Goal: Information Seeking & Learning: Find specific page/section

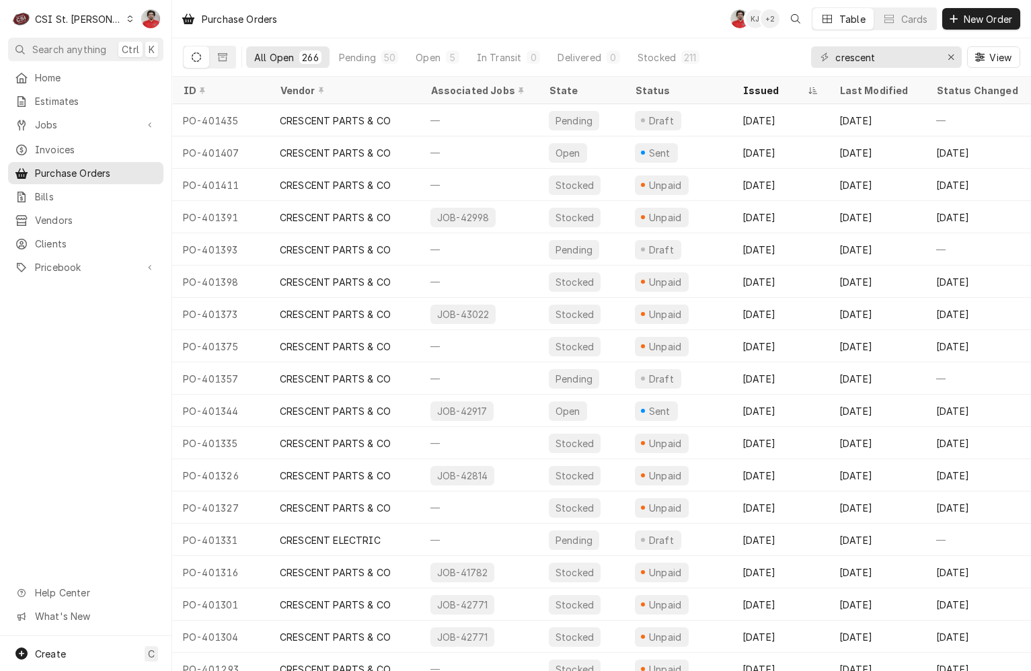
click at [920, 52] on input "crescent" at bounding box center [885, 57] width 101 height 22
type input "401420"
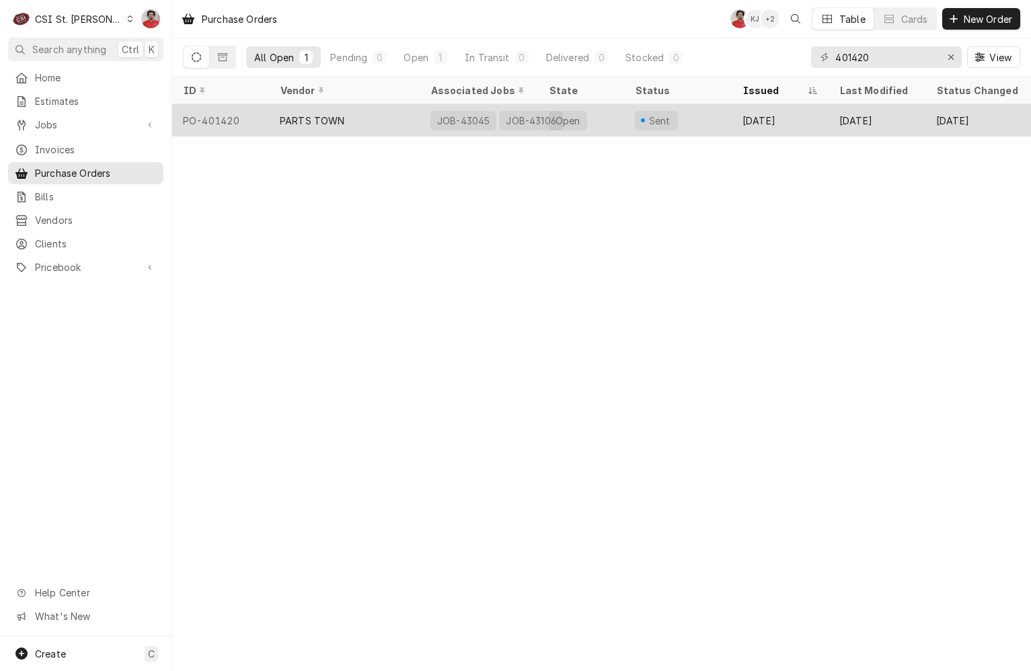
click at [725, 121] on div "Sent" at bounding box center [678, 120] width 108 height 32
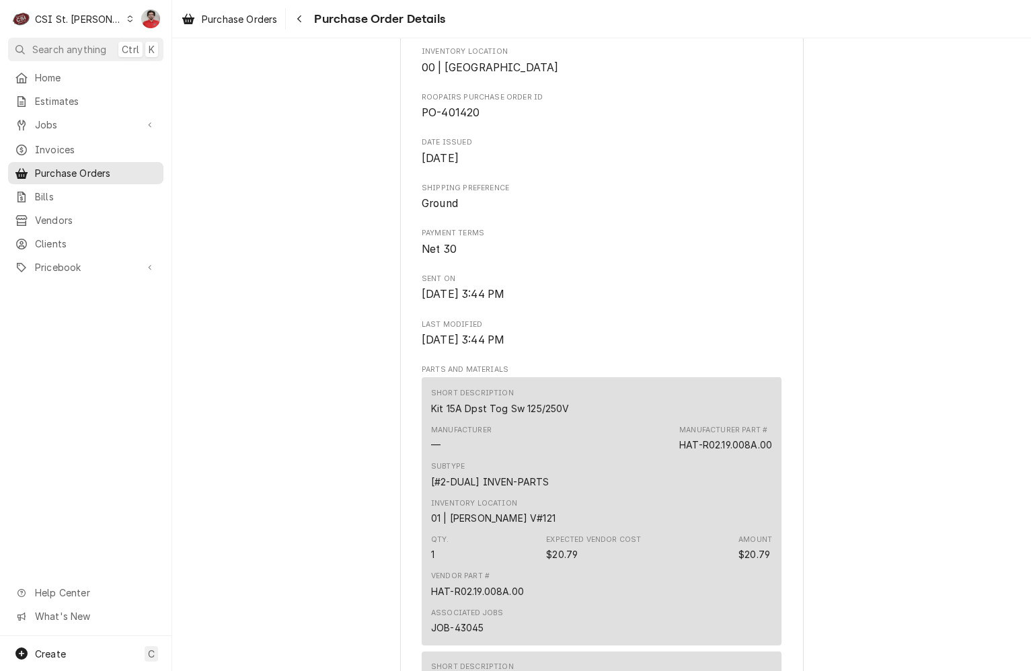
scroll to position [269, 0]
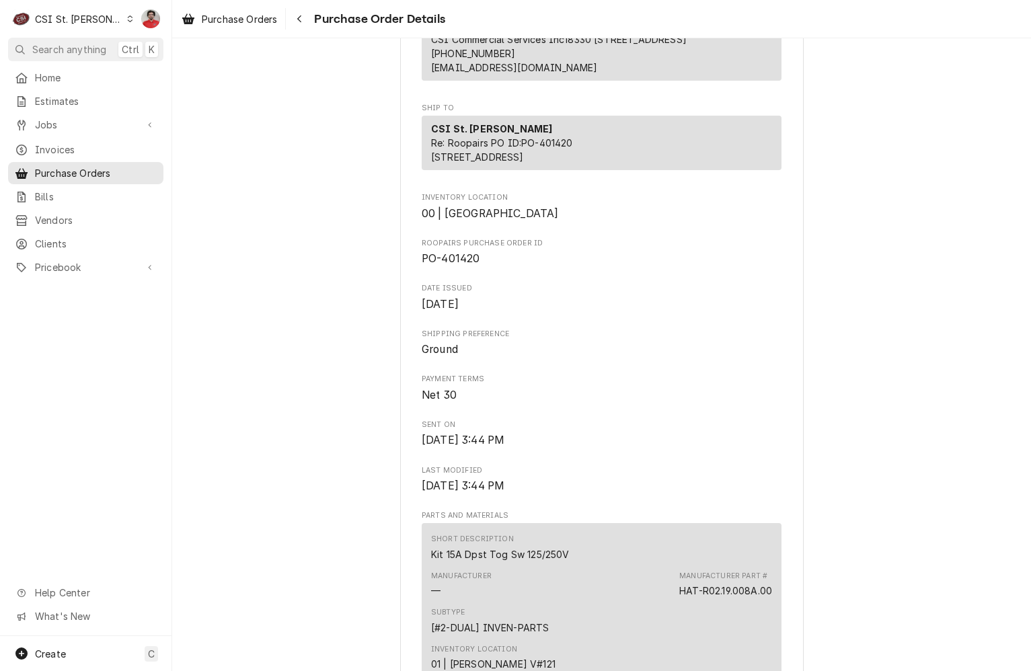
click at [449, 265] on span "PO-401420" at bounding box center [451, 258] width 58 height 13
copy span "401420"
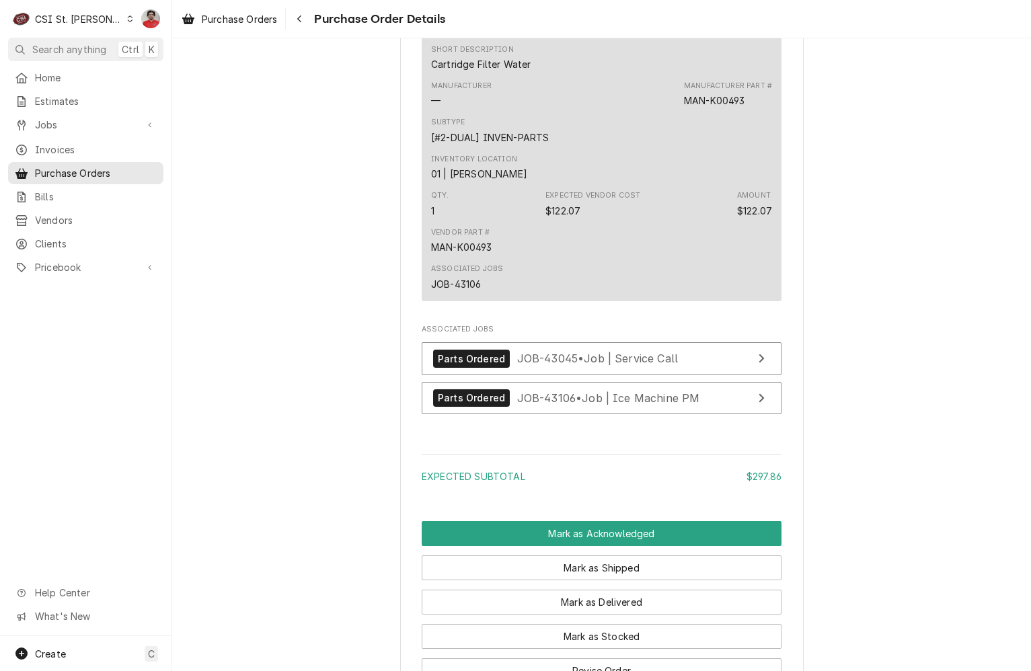
scroll to position [1413, 0]
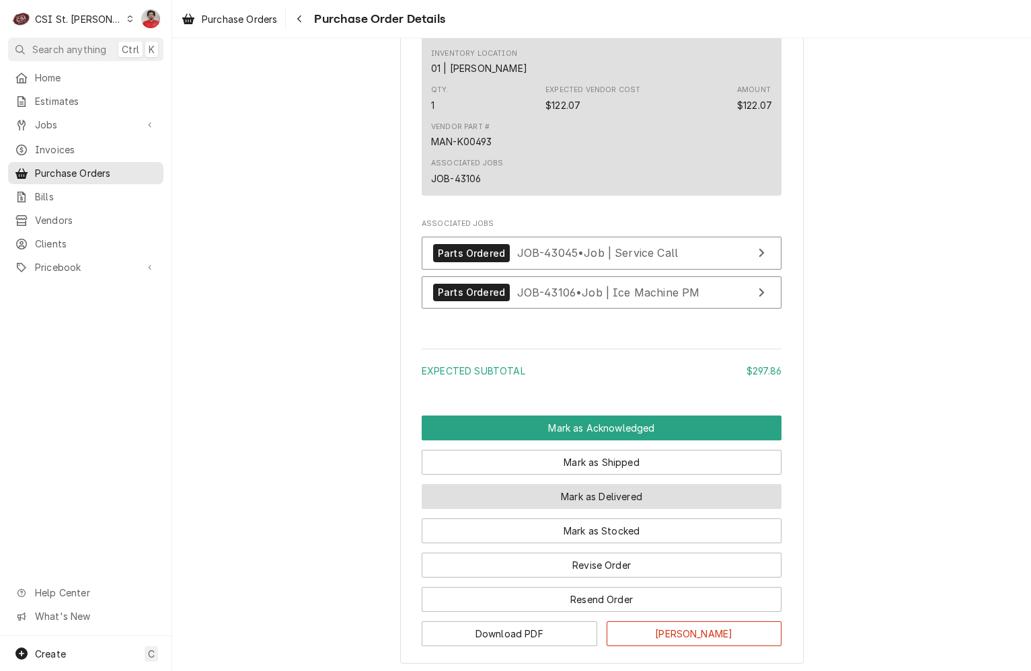
click at [603, 509] on button "Mark as Delivered" at bounding box center [602, 496] width 360 height 25
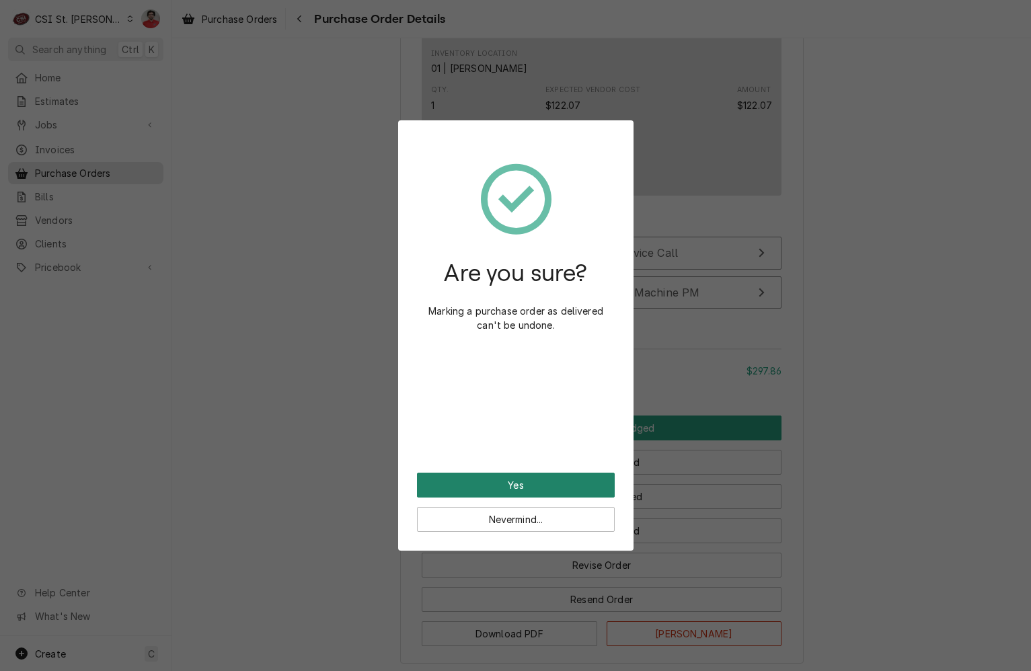
click at [515, 481] on button "Yes" at bounding box center [516, 485] width 198 height 25
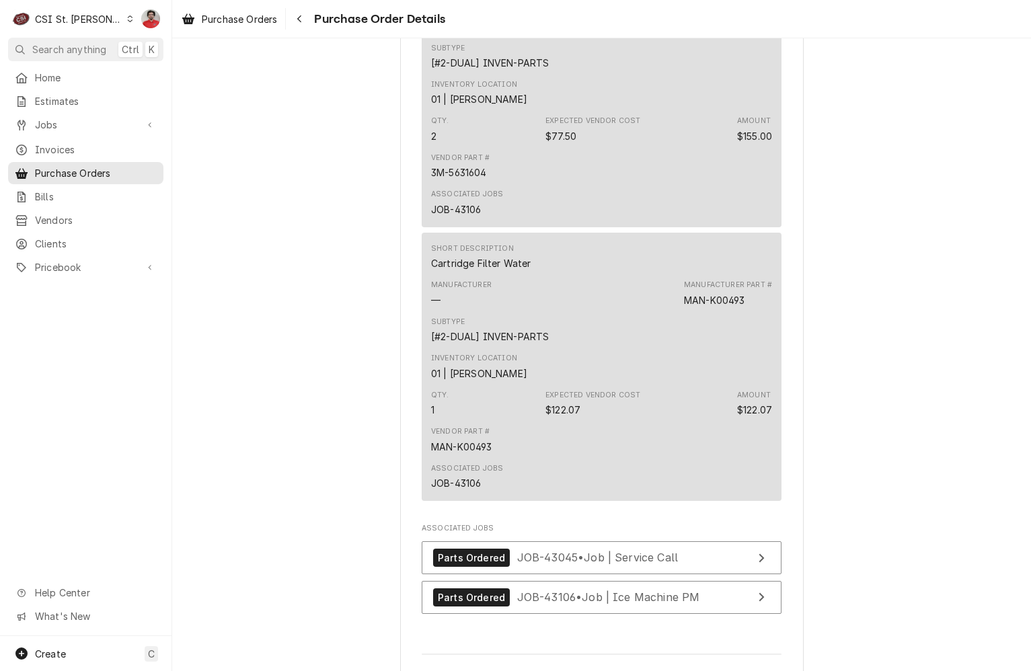
scroll to position [1590, 0]
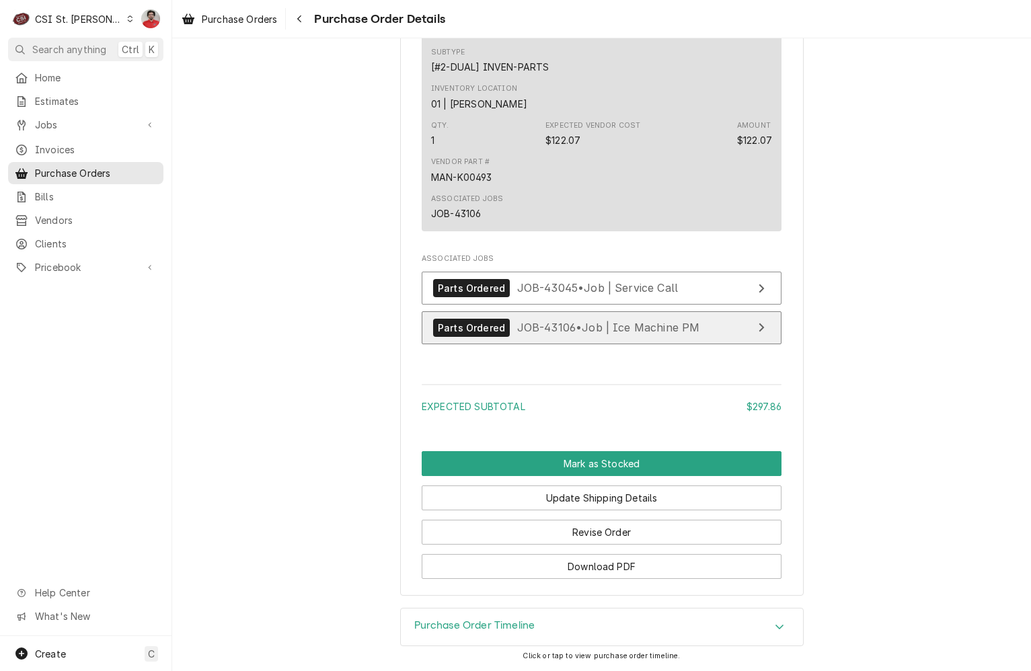
click at [568, 331] on span "JOB-43106 • Job | Ice Machine PM" at bounding box center [608, 327] width 183 height 13
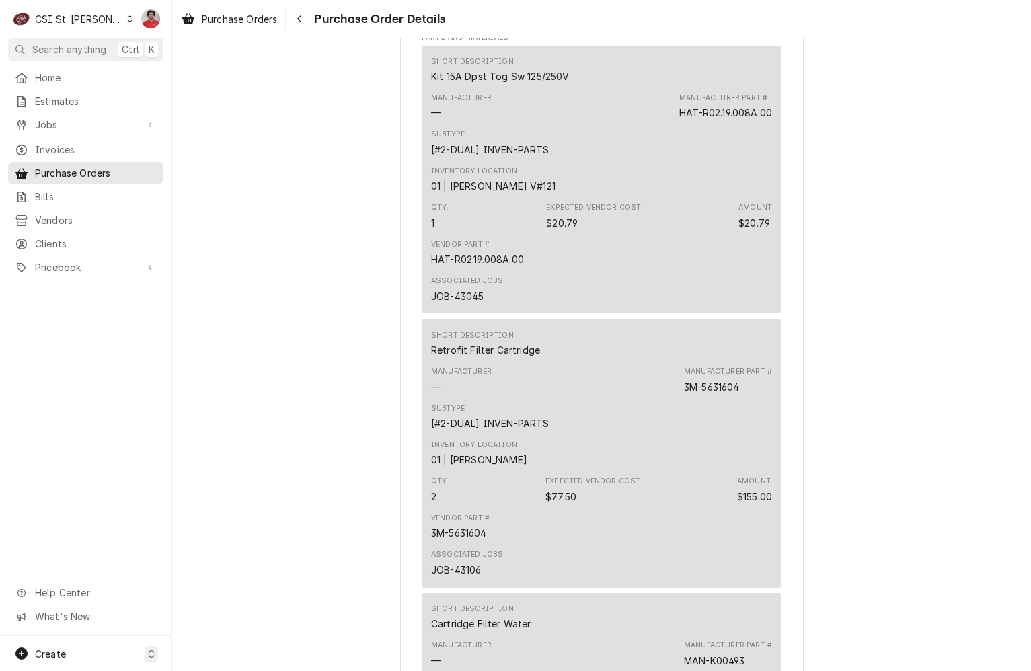
scroll to position [1321, 0]
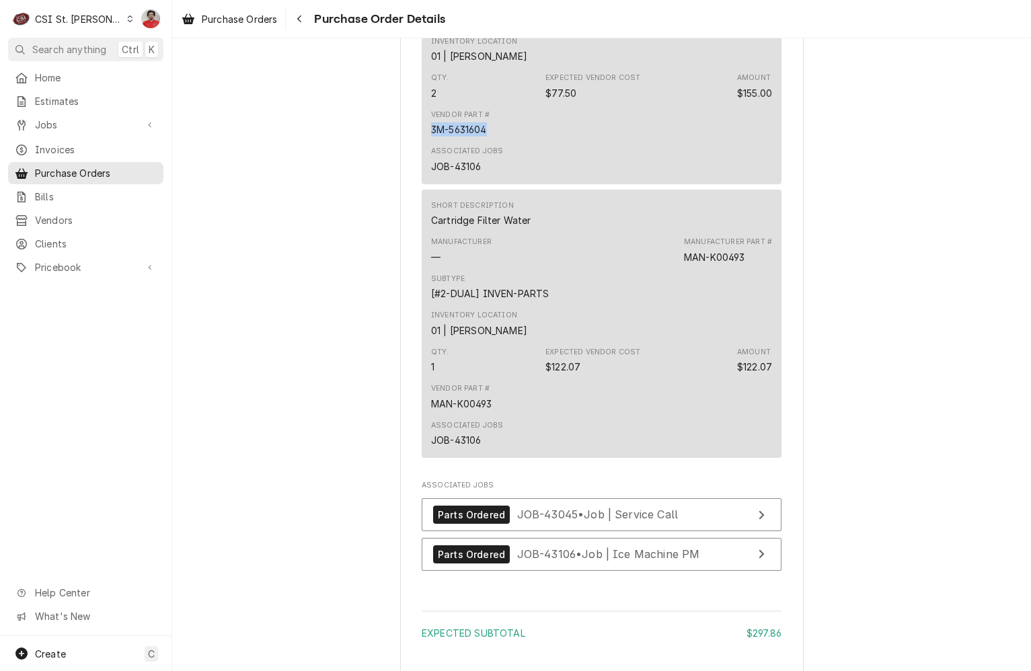
drag, startPoint x: 484, startPoint y: 172, endPoint x: 412, endPoint y: 174, distance: 71.3
copy div "3M-5631604"
click at [473, 411] on div "MAN-K00493" at bounding box center [461, 404] width 61 height 14
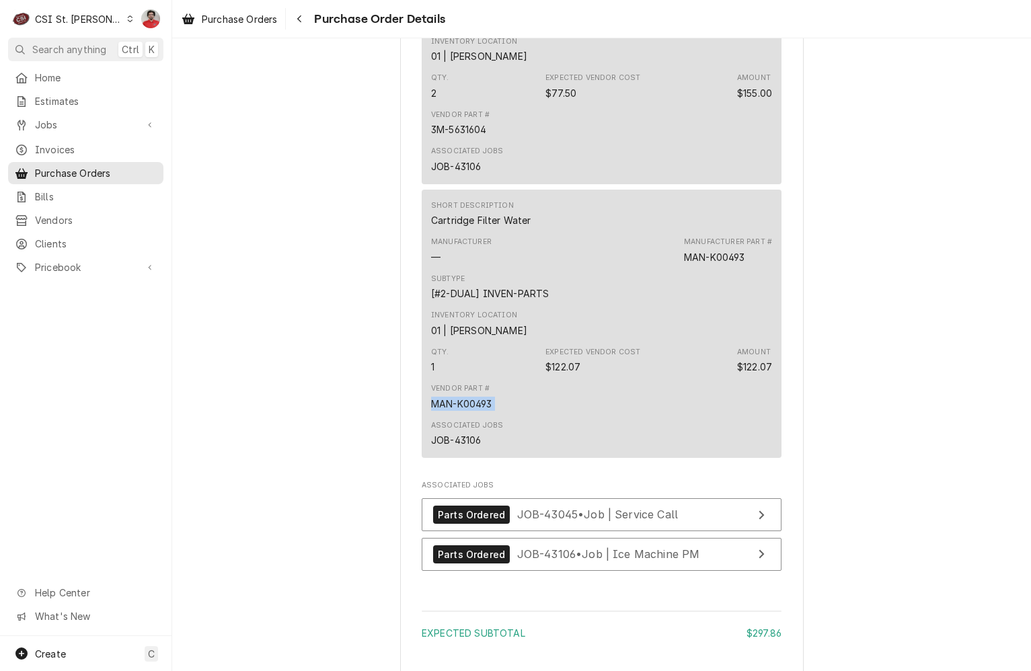
click at [473, 411] on div "MAN-K00493" at bounding box center [461, 404] width 61 height 14
copy div "MAN-K00493"
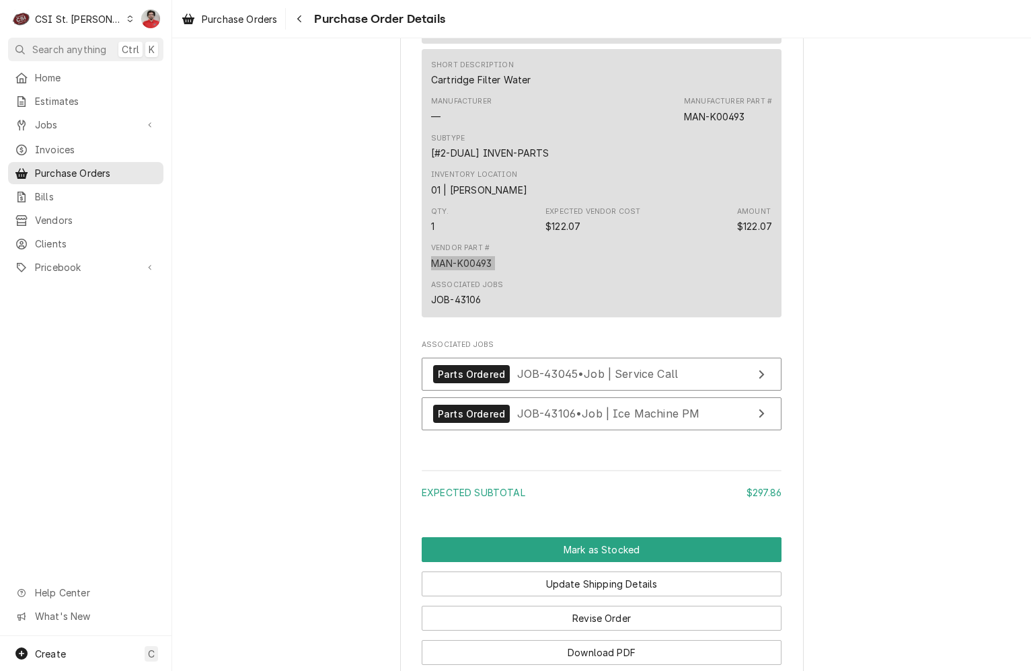
scroll to position [1480, 0]
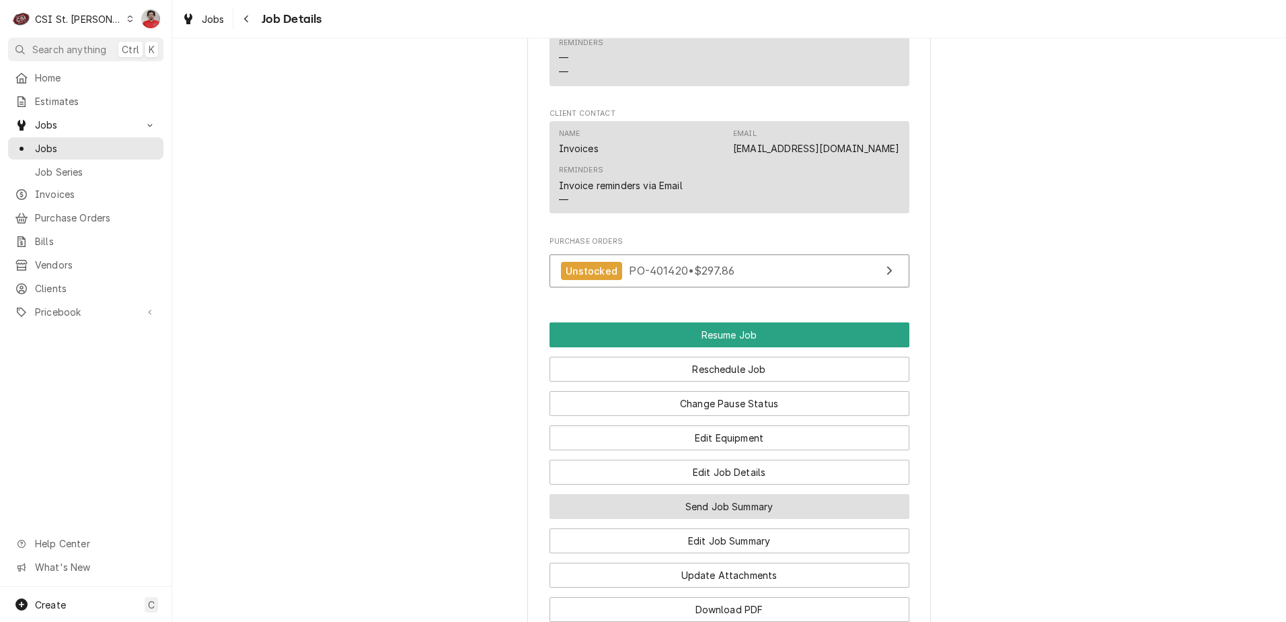
scroll to position [1413, 0]
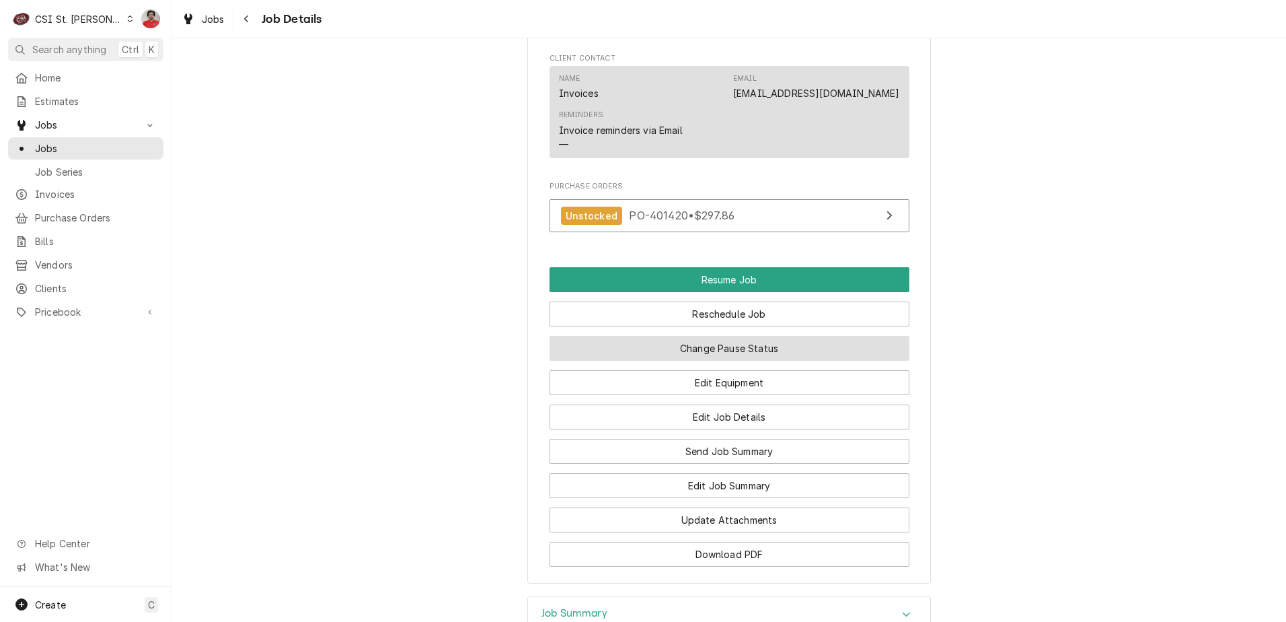
click at [700, 361] on button "Change Pause Status" at bounding box center [730, 348] width 360 height 25
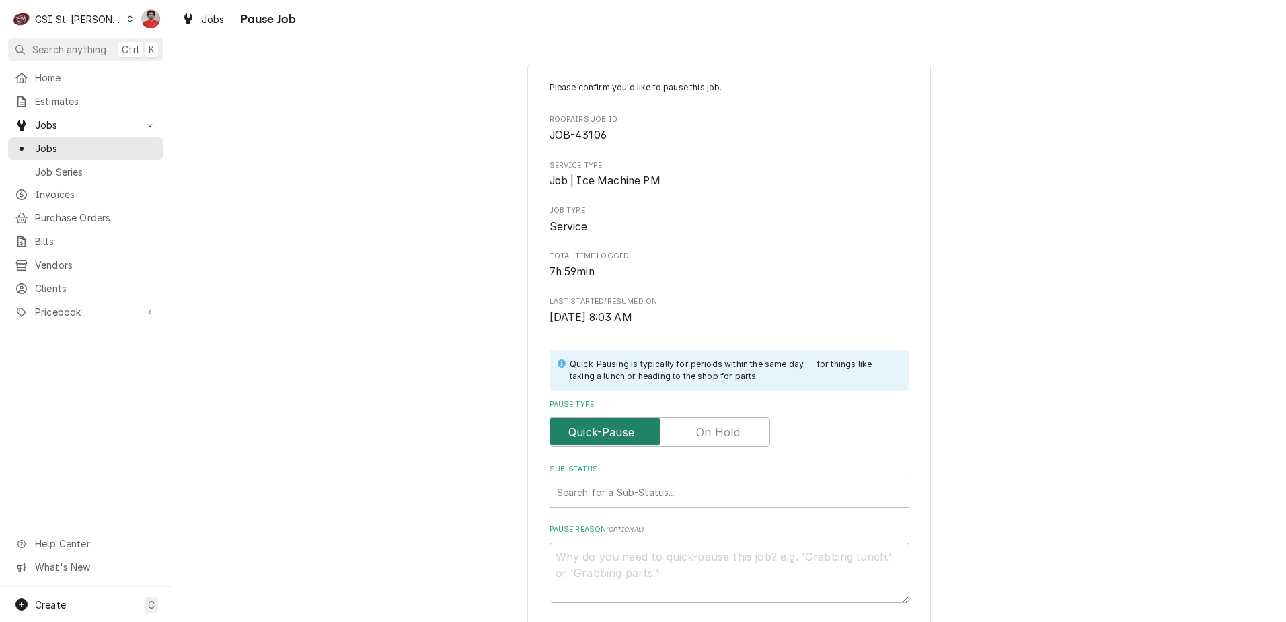
click at [685, 419] on input "Pause Type" at bounding box center [660, 432] width 209 height 30
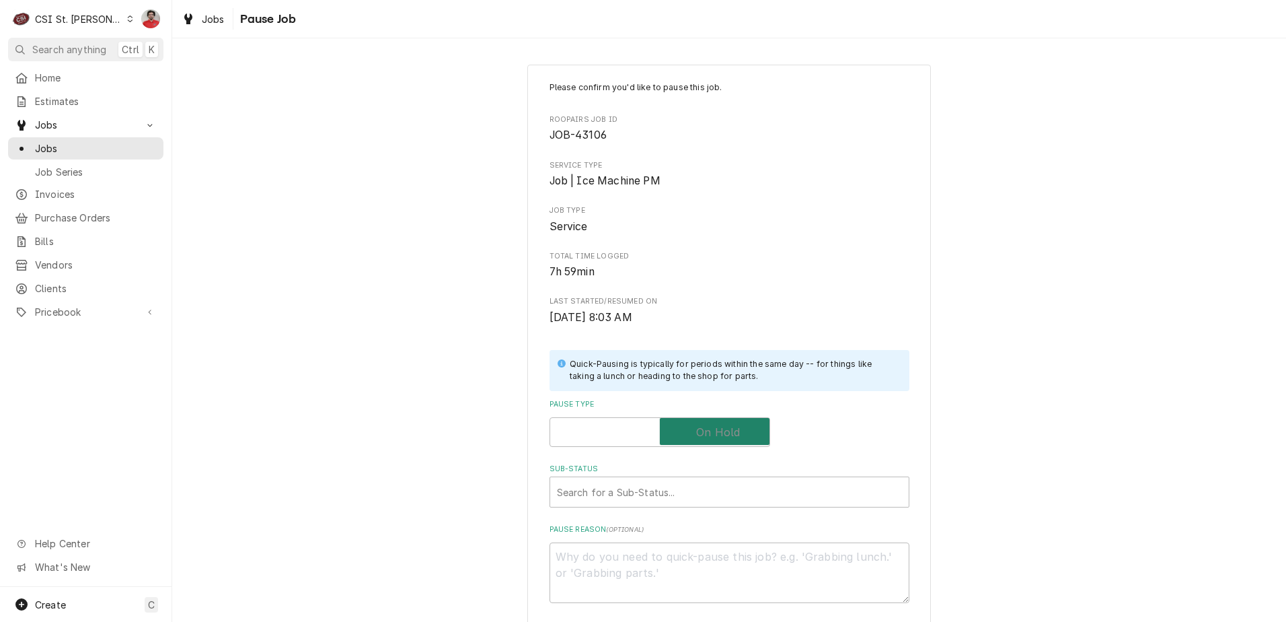
checkbox input "true"
click at [677, 492] on div "Sub-Status" at bounding box center [729, 492] width 345 height 24
click at [656, 573] on textarea "Who received part(s) & to where?" at bounding box center [730, 572] width 360 height 61
click at [731, 556] on textarea "Who received part(s) & to where?" at bounding box center [730, 572] width 360 height 61
paste textarea "3M-5631604"
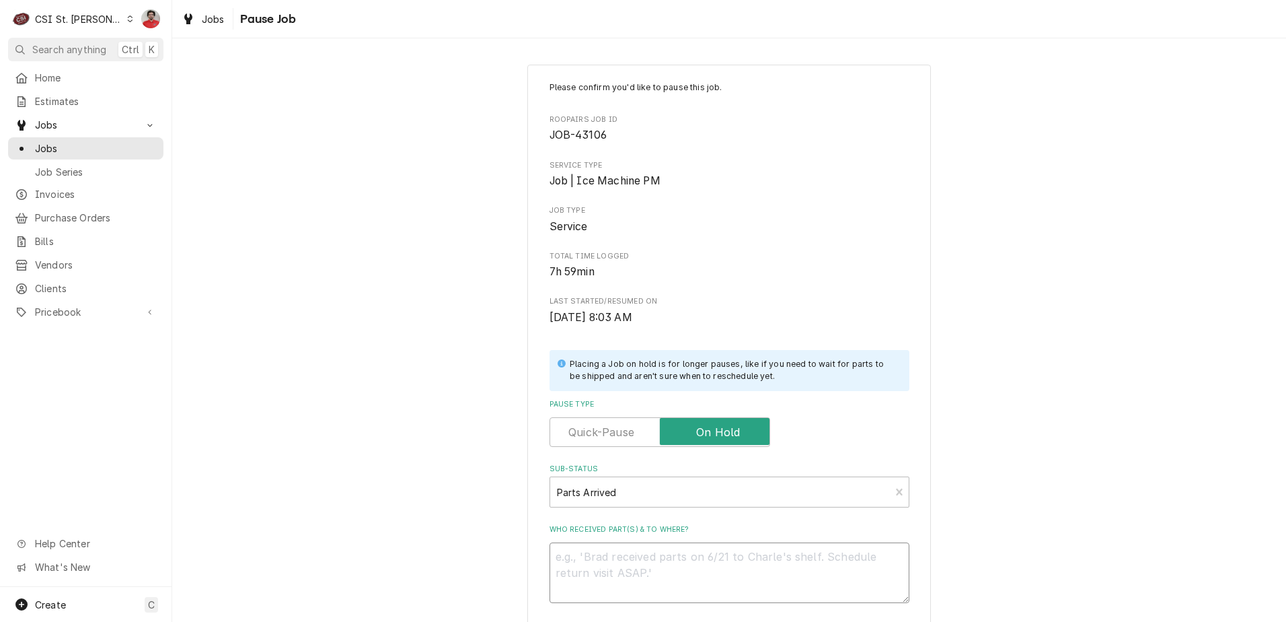
type textarea "x"
type textarea "3M-5631604"
type textarea "x"
type textarea "3M-5631604"
type textarea "x"
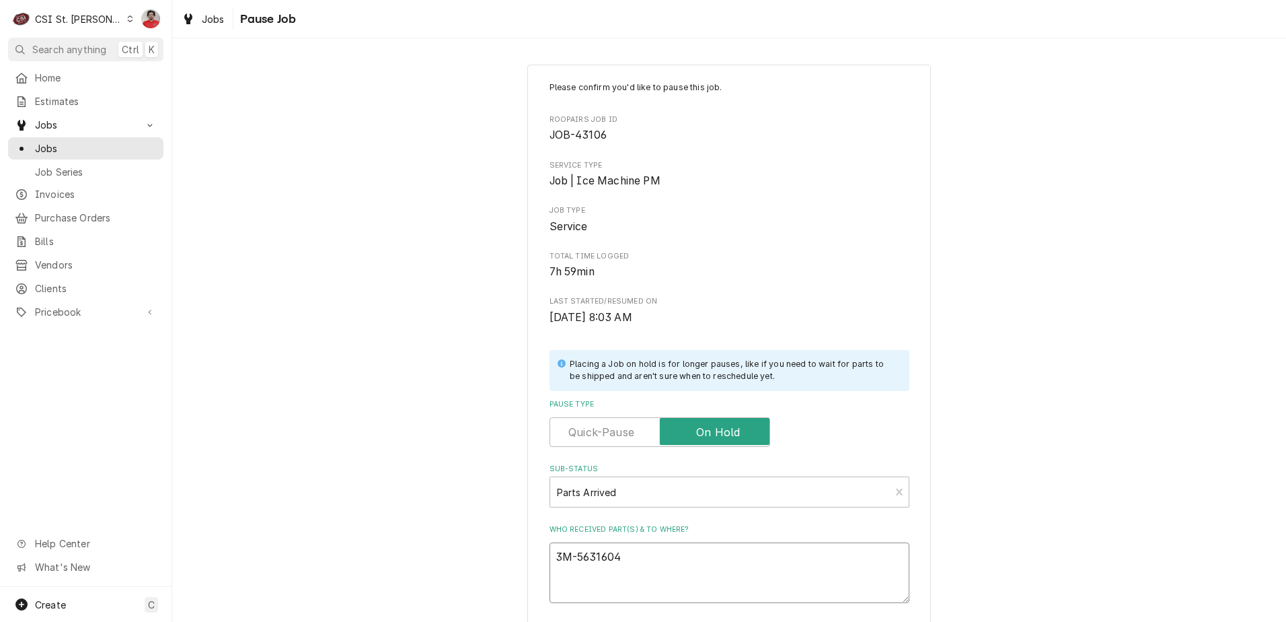
type textarea "3M-5631604 a"
type textarea "x"
type textarea "3M-5631604 an"
type textarea "x"
type textarea "3M-5631604 and"
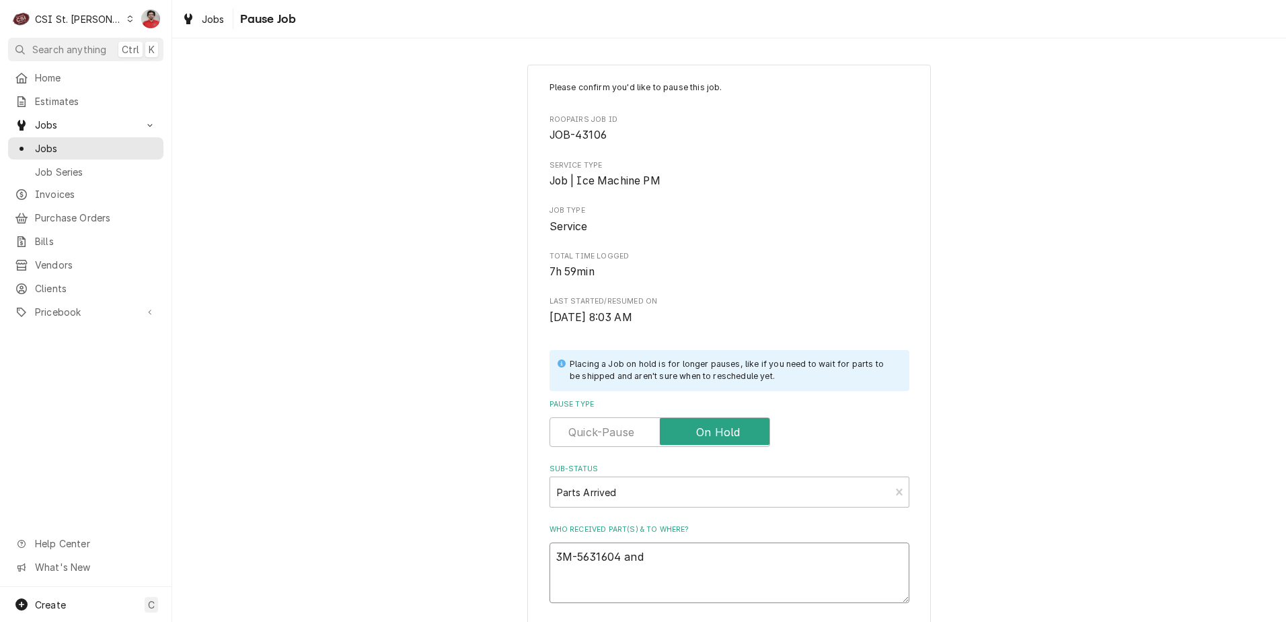
type textarea "x"
type textarea "3M-5631604 and"
type textarea "x"
type textarea "3M-5631604 and"
type textarea "x"
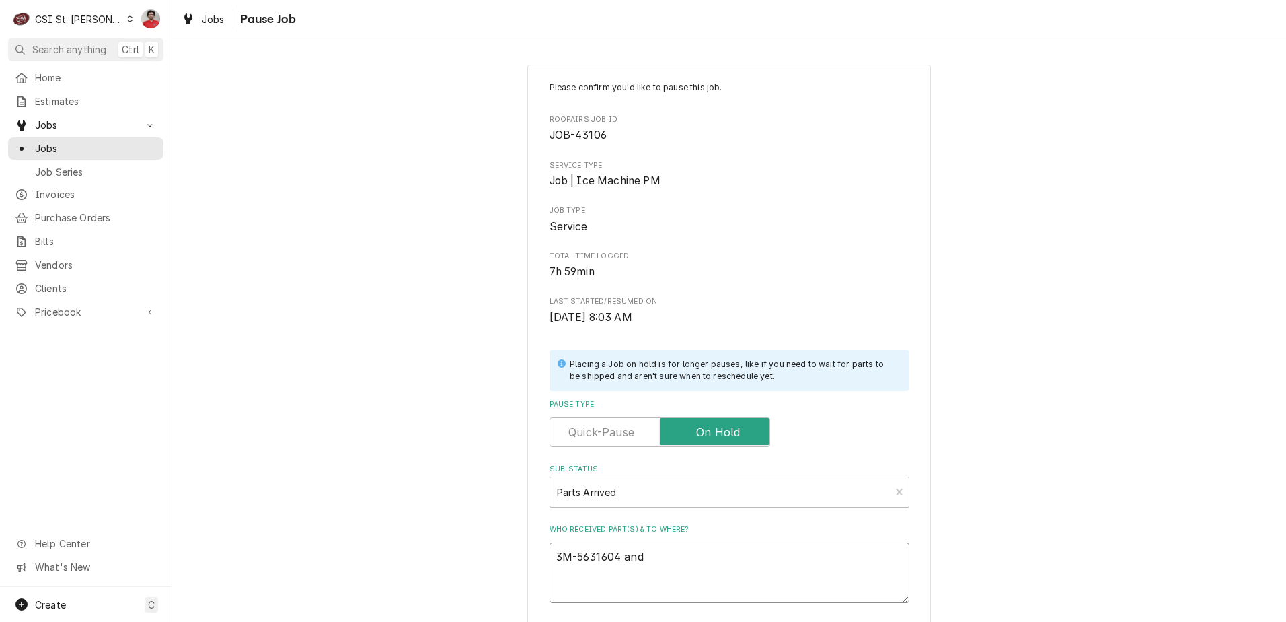
type textarea "t3M-5631604 and"
type textarea "x"
type textarea "tw3M-5631604 and"
type textarea "x"
type textarea "two3M-5631604 and"
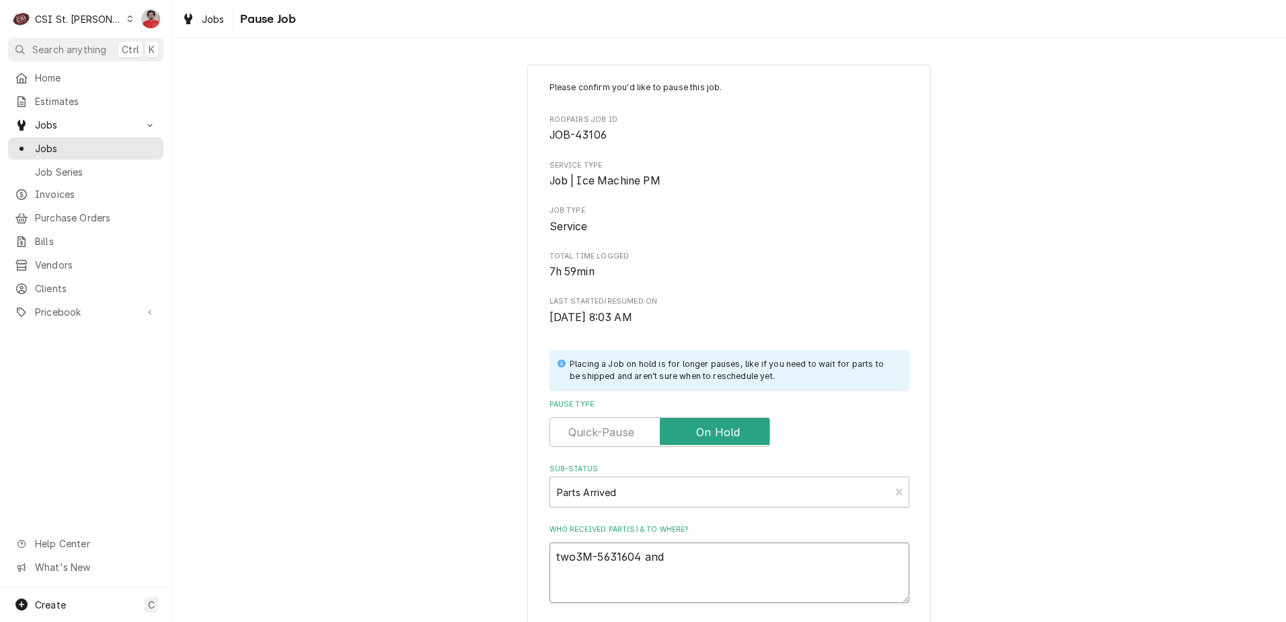
type textarea "x"
type textarea "two 3M-5631604 and"
type textarea "x"
type textarea "two 3M-5631604 and"
click at [741, 564] on textarea "two 3M-5631604 and" at bounding box center [730, 572] width 360 height 61
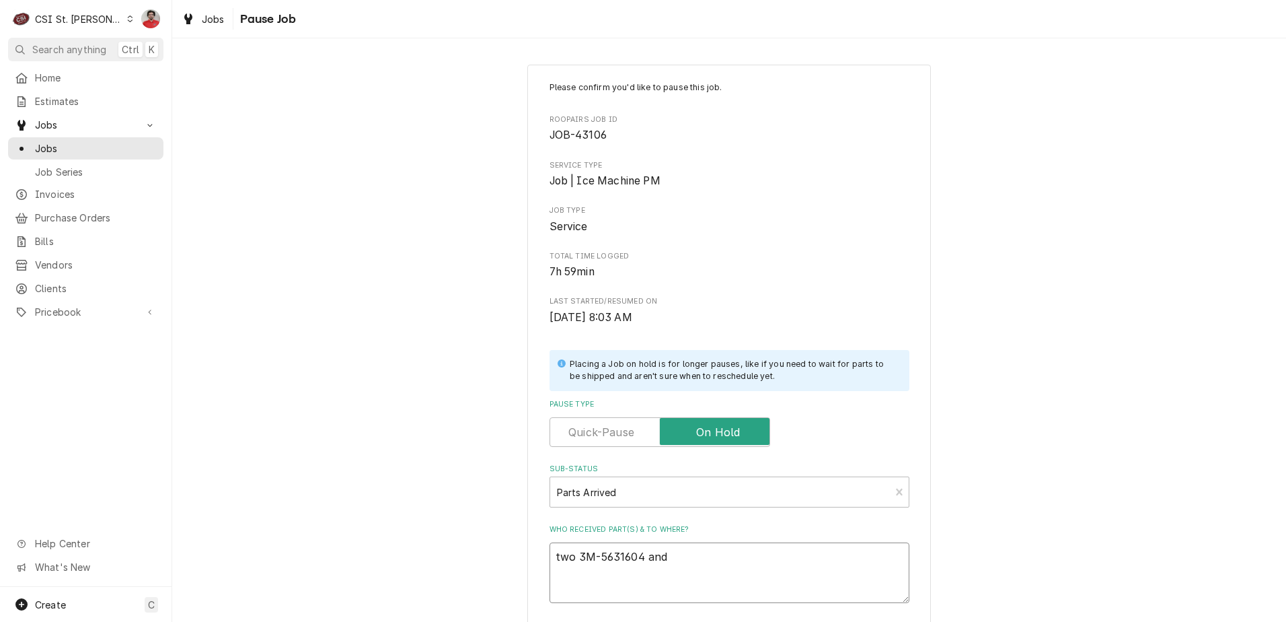
paste textarea "MAN-K00493"
type textarea "x"
type textarea "two 3M-5631604 and MAN-K00493"
type textarea "x"
type textarea "two 3M-5631604 and MAN-K00493"
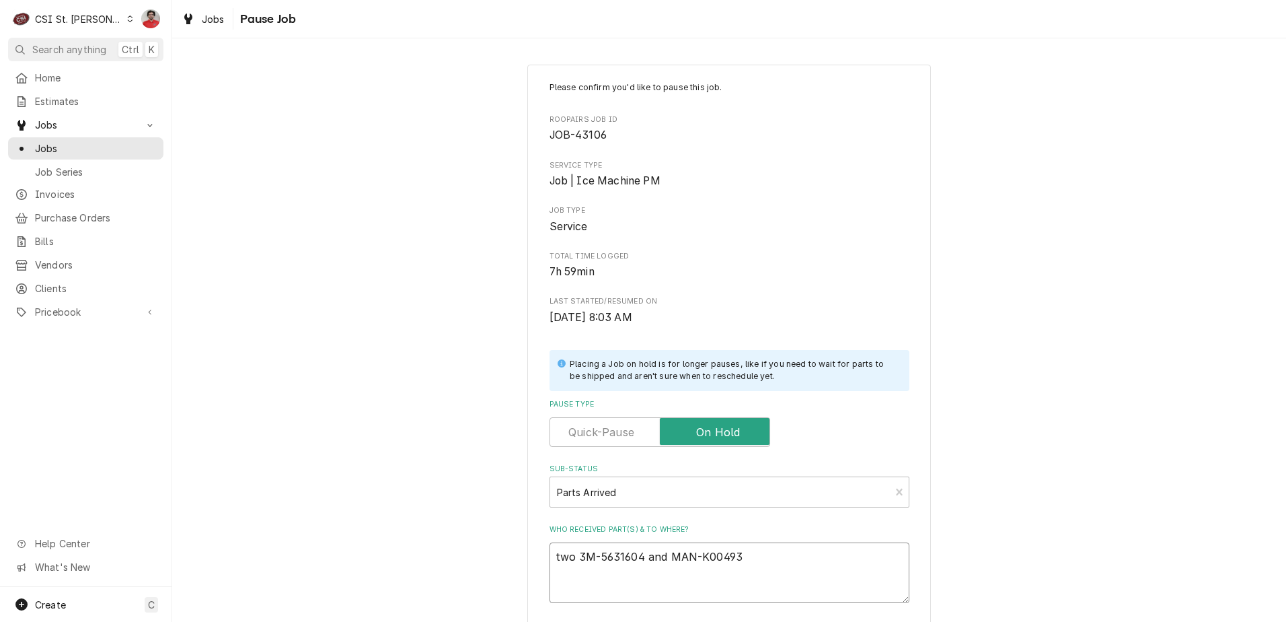
type textarea "x"
type textarea "two 3M-5631604 and MAN-K00493"
type textarea "x"
type textarea "two 3M-5631604 and MAN-K00493"
type textarea "x"
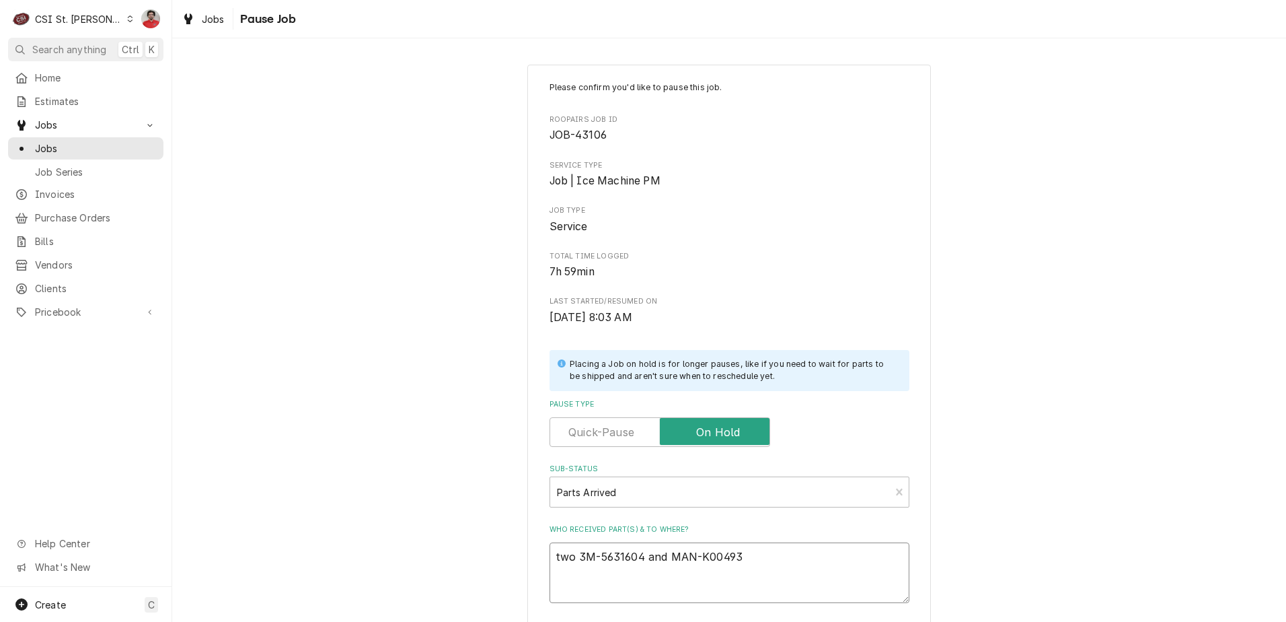
type textarea "two 3M-5631604 and MAN-K00493"
type textarea "x"
type textarea "two 3M-5631604 and MAN-K00493 r"
type textarea "x"
type textarea "two 3M-5631604 and MAN-K00493 re"
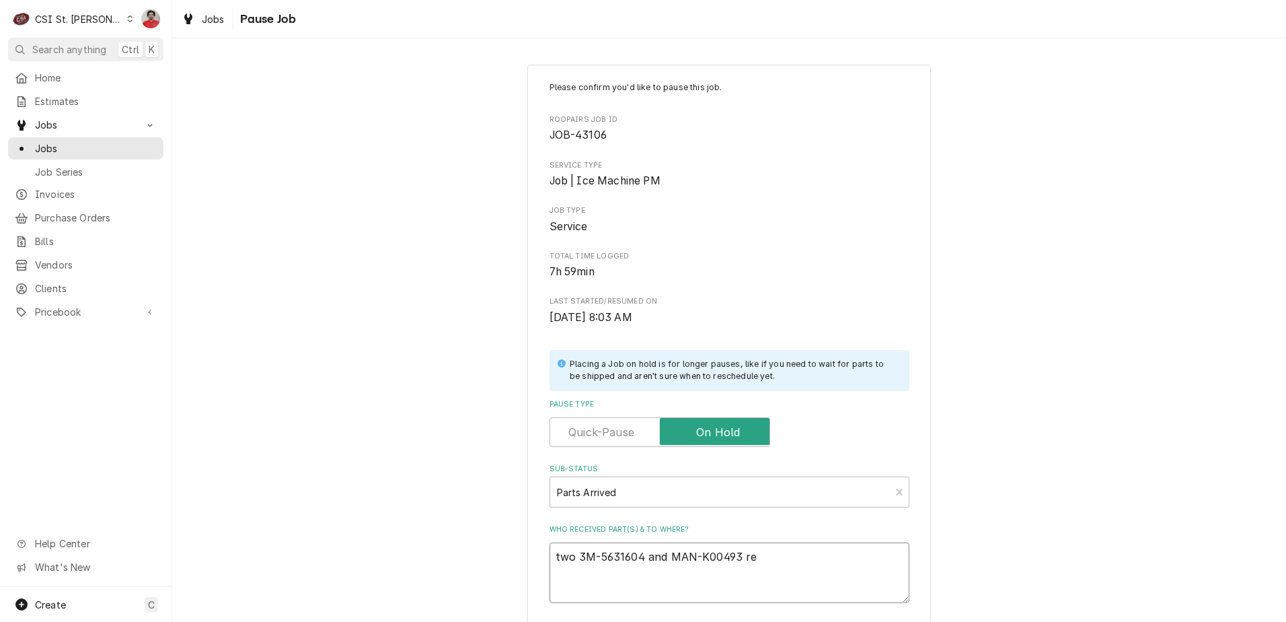
type textarea "x"
type textarea "two 3M-5631604 and MAN-K00493 rec"
type textarea "x"
type textarea "two 3M-5631604 and MAN-K00493 rec"
type textarea "x"
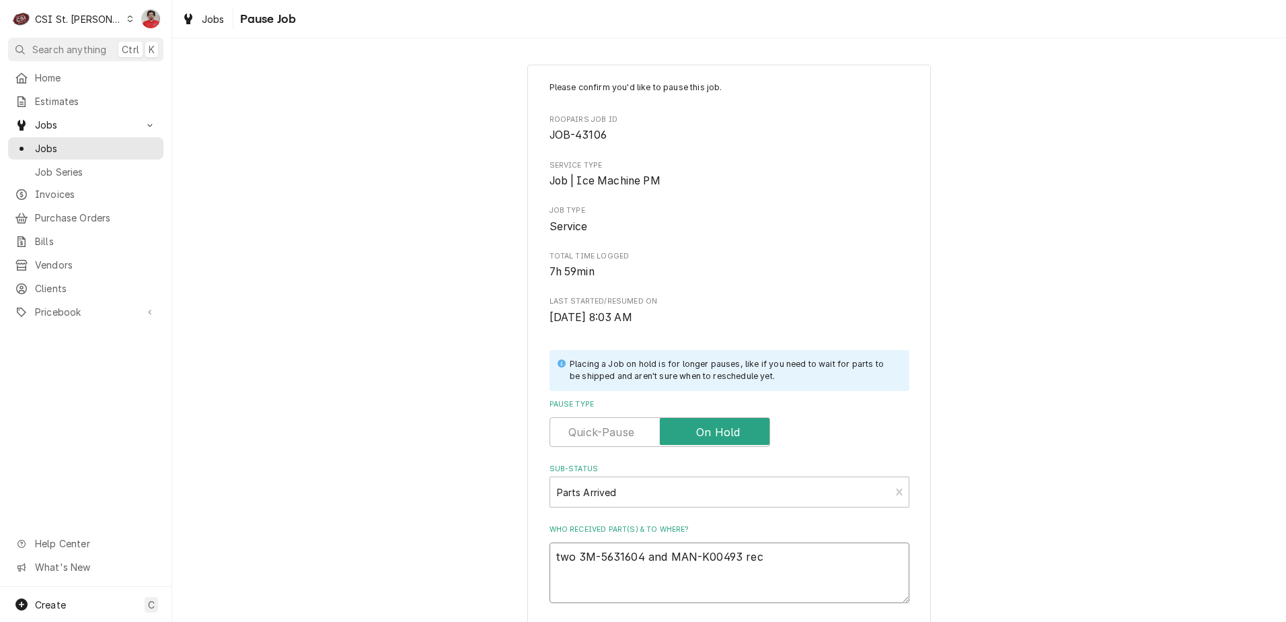
type textarea "two 3M-5631604 and MAN-K00493 rec t"
type textarea "x"
type textarea "two 3M-5631604 and MAN-K00493 rec to"
type textarea "x"
type textarea "two 3M-5631604 and MAN-K00493 rec to"
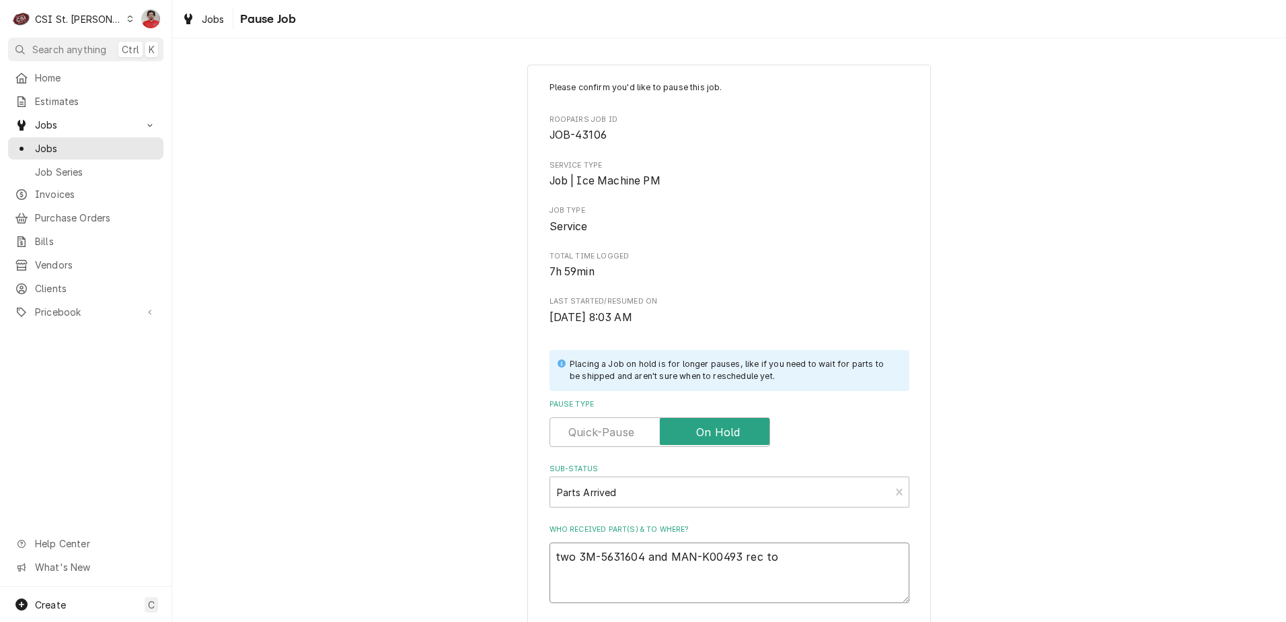
type textarea "x"
type textarea "two 3M-5631604 and MAN-K00493 rec to T"
type textarea "x"
type textarea "two 3M-5631604 and MAN-K00493 rec to To"
type textarea "x"
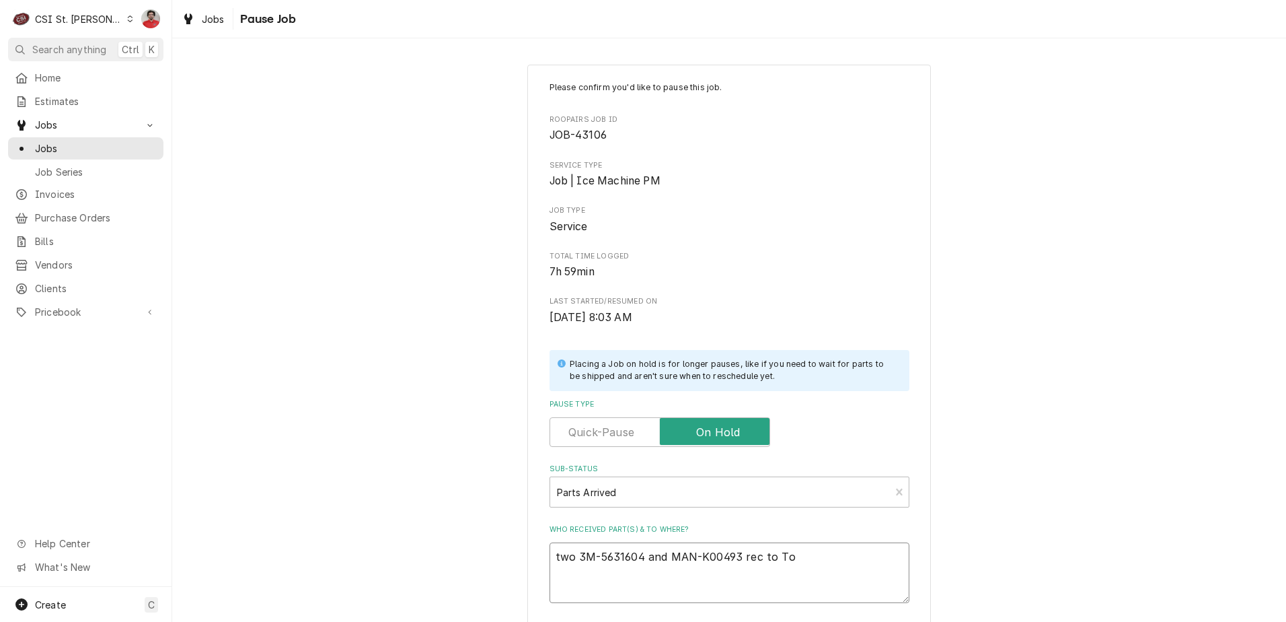
type textarea "two 3M-5631604 and MAN-K00493 rec to Tom"
type textarea "x"
type textarea "two 3M-5631604 and MAN-K00493 rec to Tom"
type textarea "x"
type textarea "two 3M-5631604 and MAN-K00493 rec to Tom L"
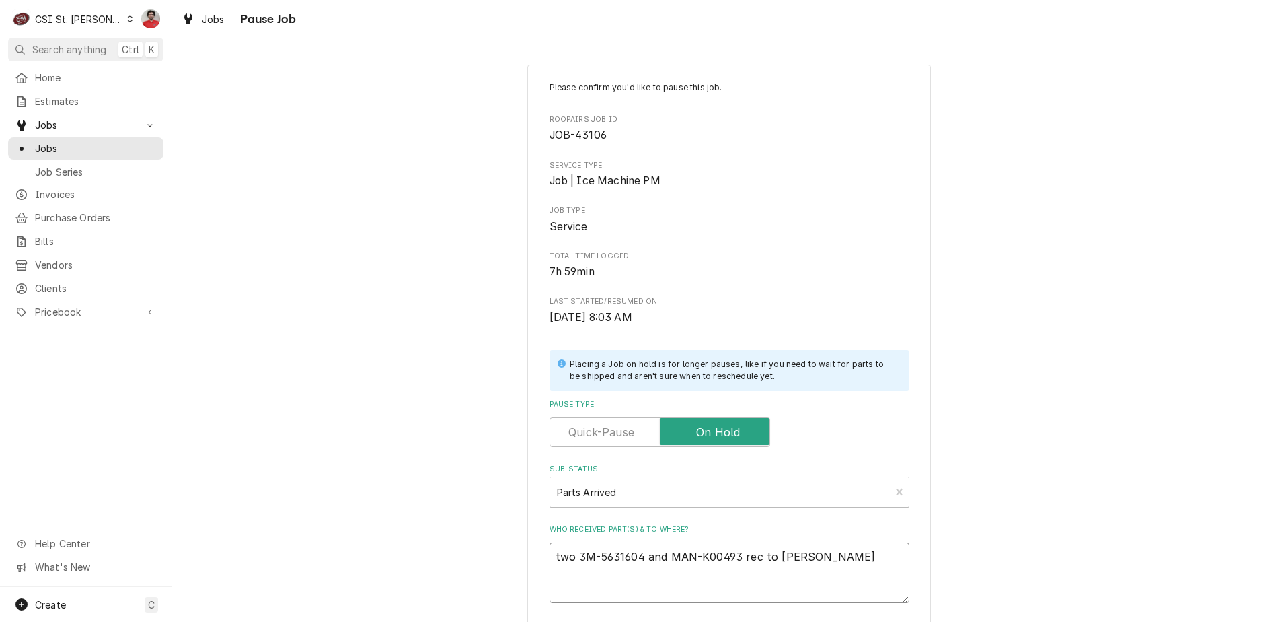
type textarea "x"
type textarea "two 3M-5631604 and MAN-K00493 rec to Tom L'"
type textarea "x"
type textarea "two 3M-5631604 and MAN-K00493 rec to Tom L's"
type textarea "x"
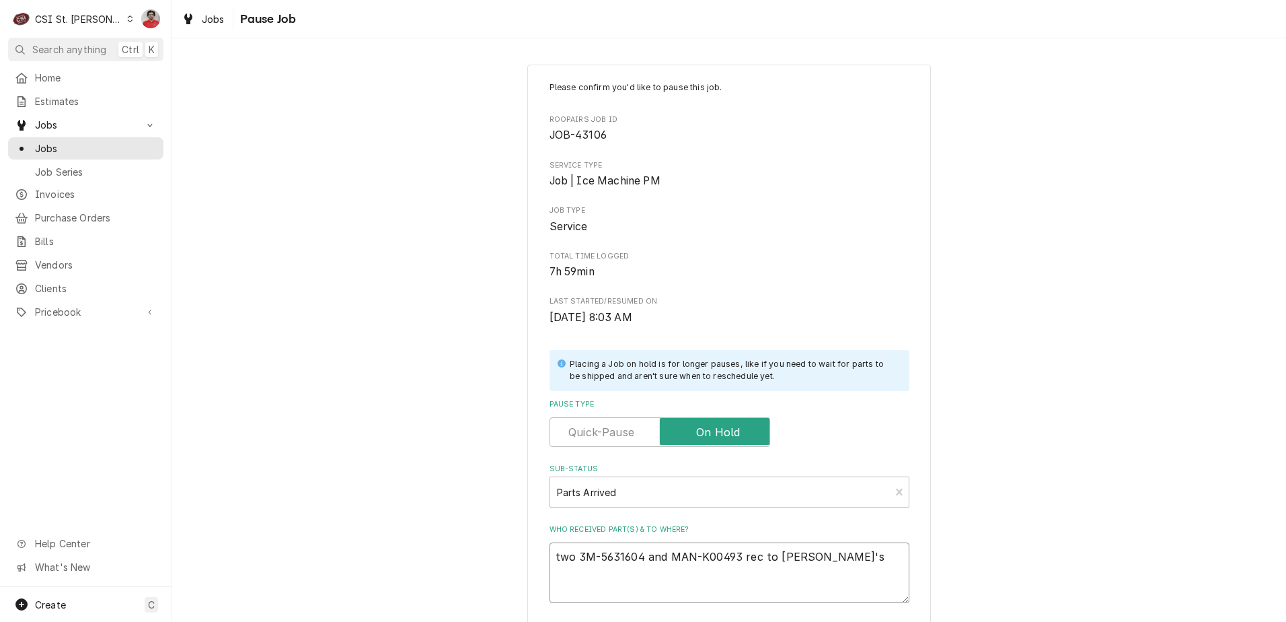
type textarea "two 3M-5631604 and MAN-K00493 rec to Tom L's"
type textarea "x"
type textarea "two 3M-5631604 and MAN-K00493 rec to Tom L's s"
type textarea "x"
type textarea "two 3M-5631604 and MAN-K00493 rec to Tom L's sh"
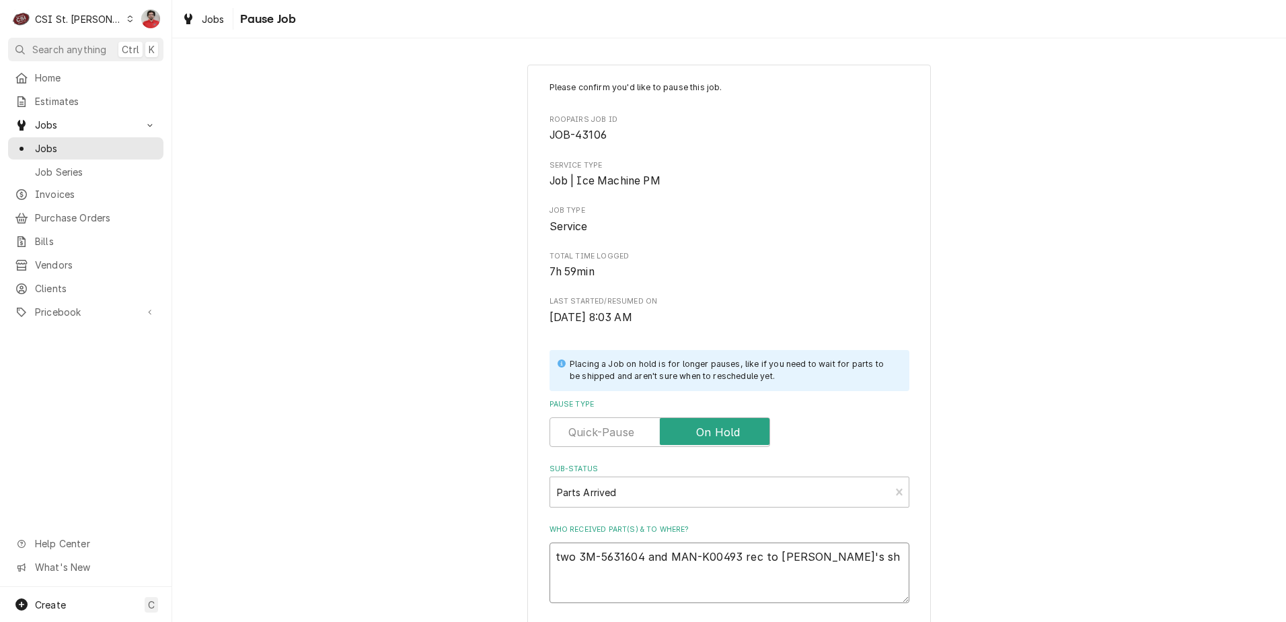
type textarea "x"
type textarea "two 3M-5631604 and MAN-K00493 rec to Tom L's she"
type textarea "x"
type textarea "two 3M-5631604 and MAN-K00493 rec to Tom L's shel"
type textarea "x"
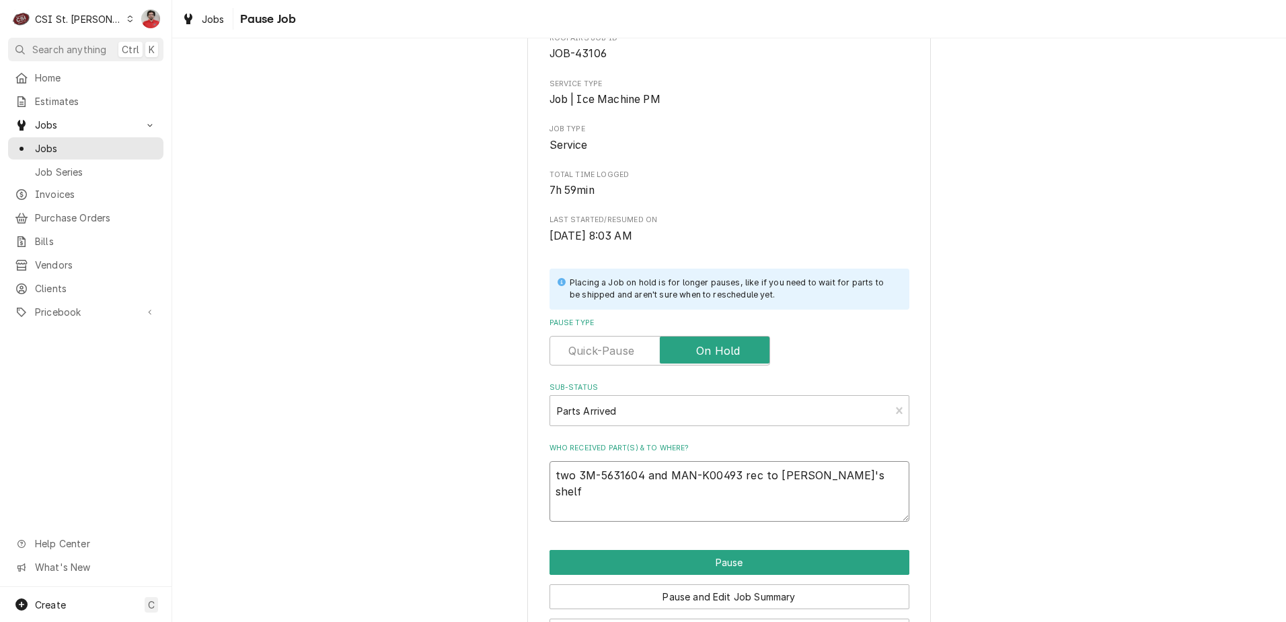
scroll to position [132, 0]
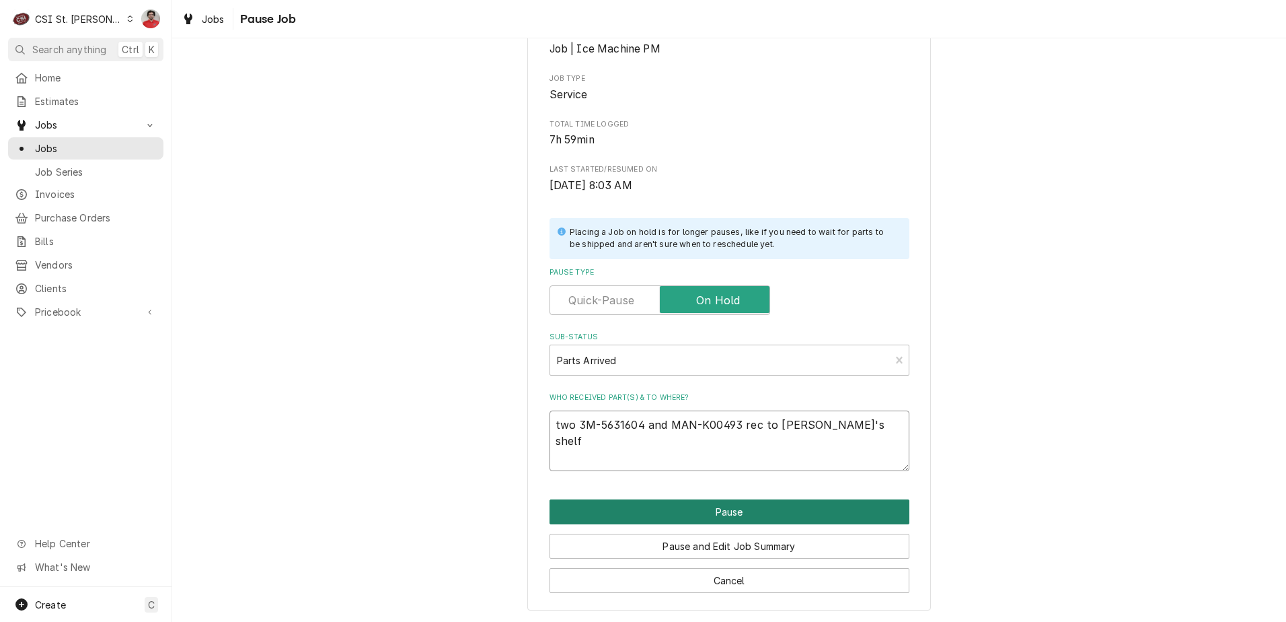
type textarea "two 3M-5631604 and MAN-K00493 rec to Tom L's shelf"
click at [770, 509] on button "Pause" at bounding box center [730, 511] width 360 height 25
type textarea "x"
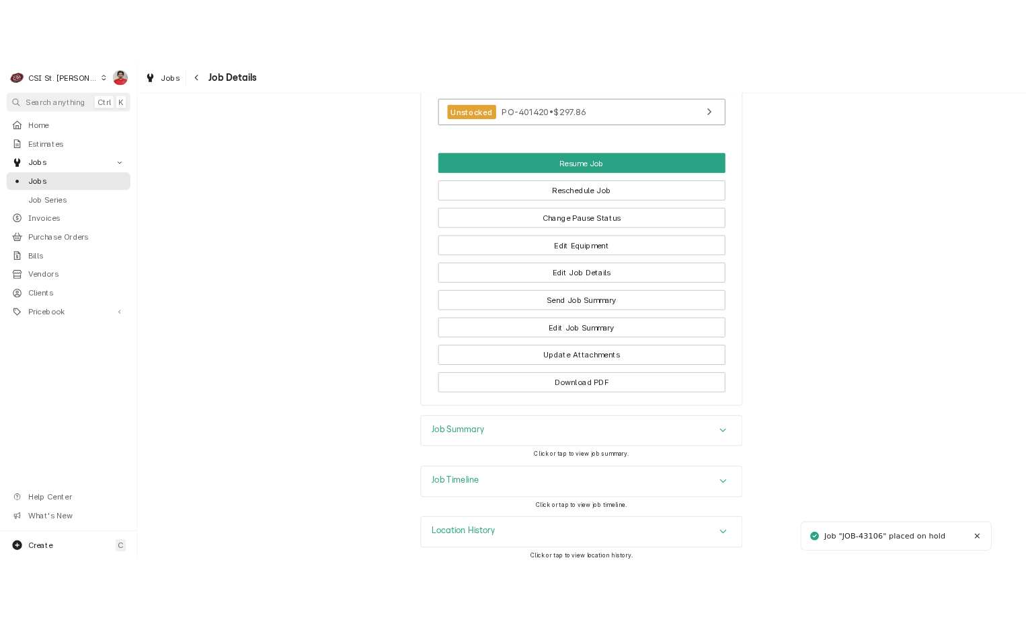
scroll to position [1592, 0]
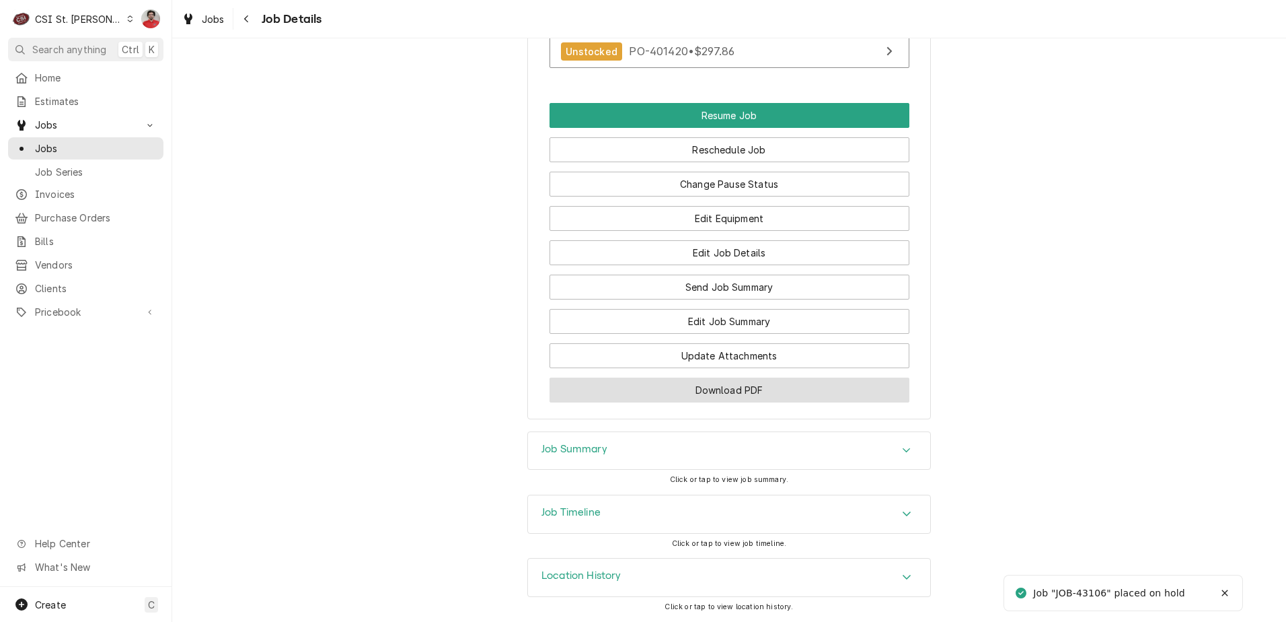
click at [757, 394] on button "Download PDF" at bounding box center [730, 389] width 360 height 25
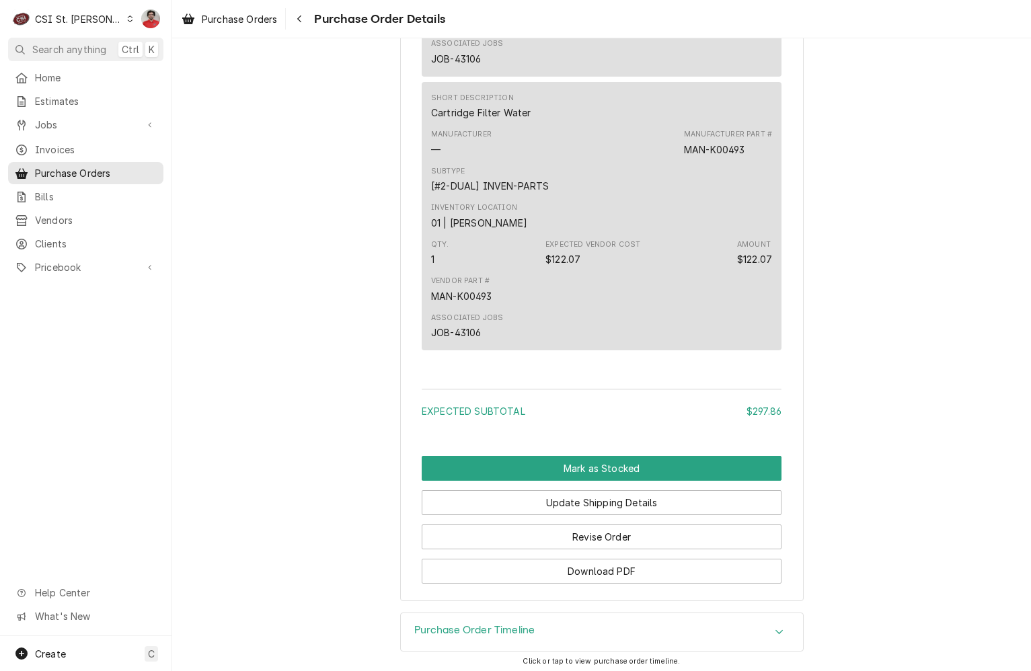
scroll to position [1477, 0]
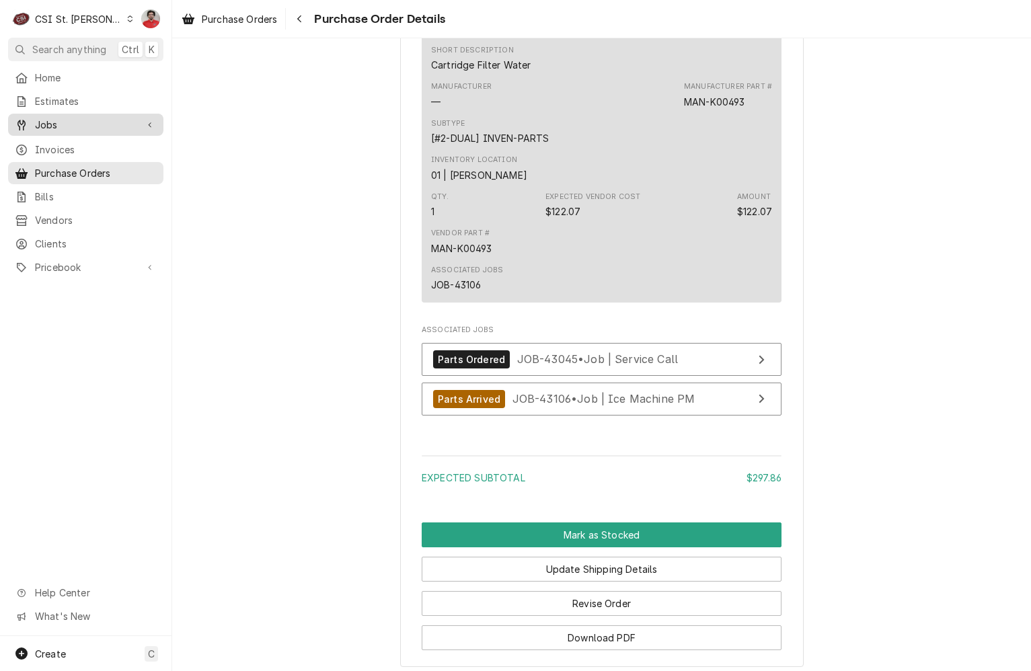
click at [76, 126] on span "Jobs" at bounding box center [86, 125] width 102 height 14
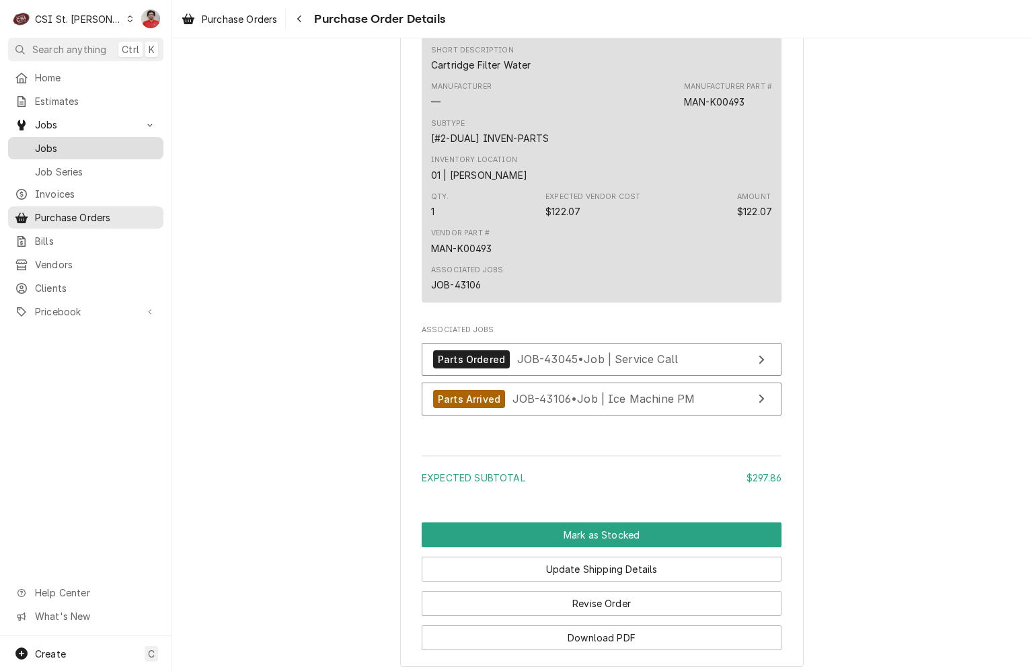
click at [79, 145] on span "Jobs" at bounding box center [96, 148] width 122 height 14
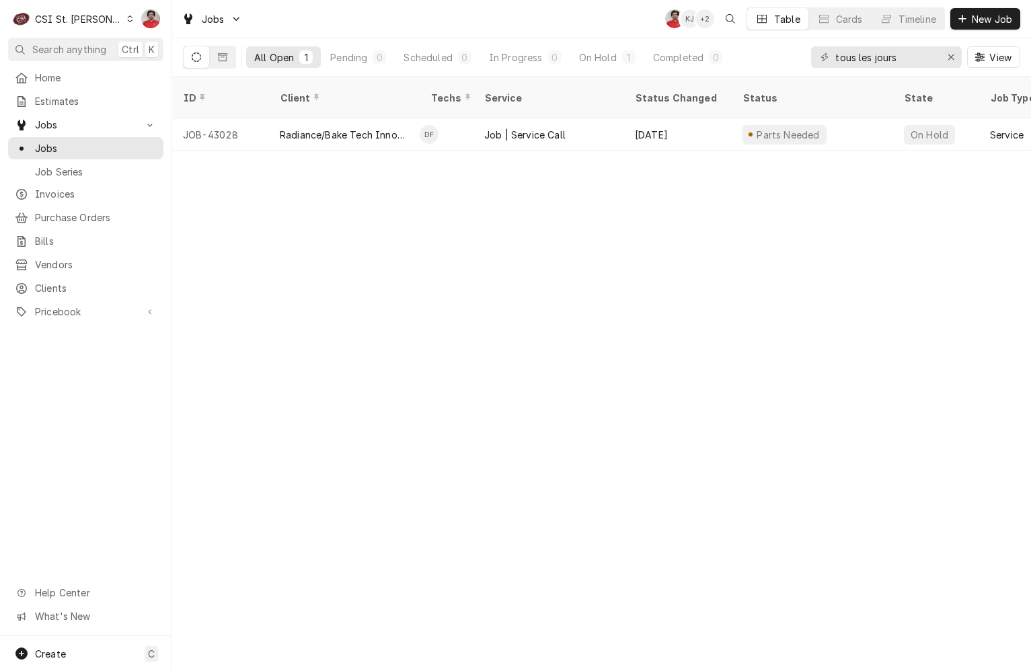
click at [916, 44] on div "tous les jours View" at bounding box center [915, 57] width 209 height 38
click at [916, 55] on input "tous les jours" at bounding box center [885, 57] width 101 height 22
type input "43150"
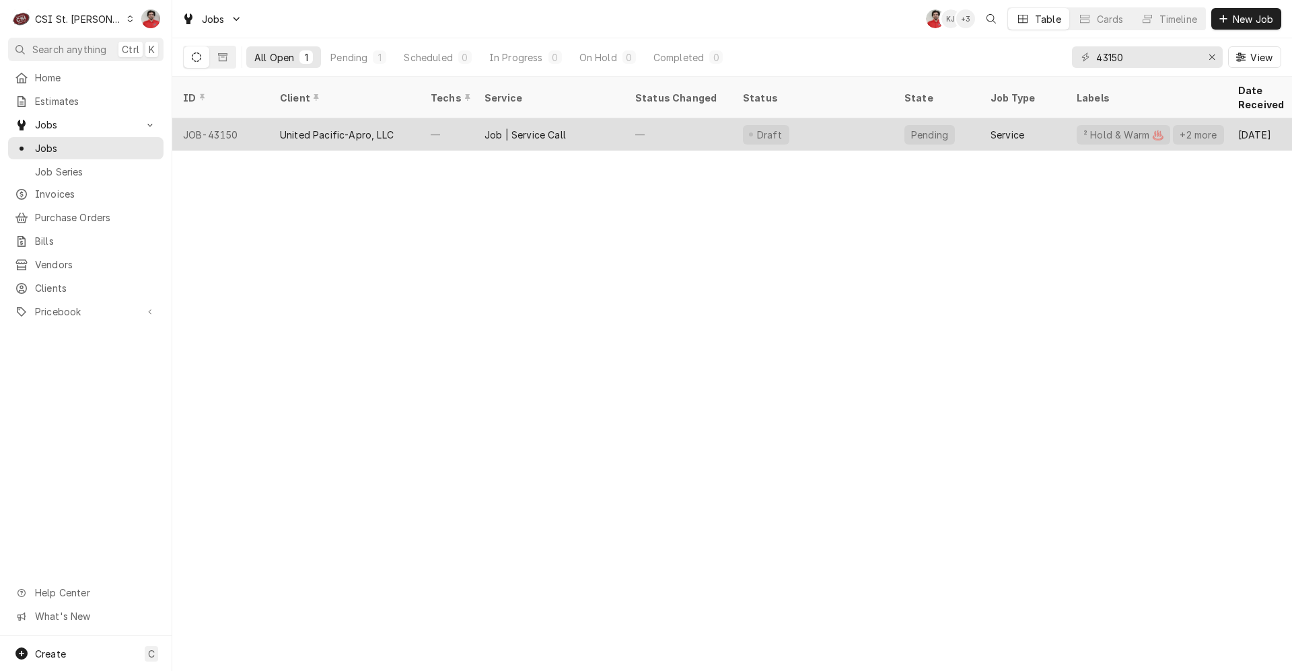
click at [611, 128] on div "Job | Service Call" at bounding box center [549, 134] width 151 height 32
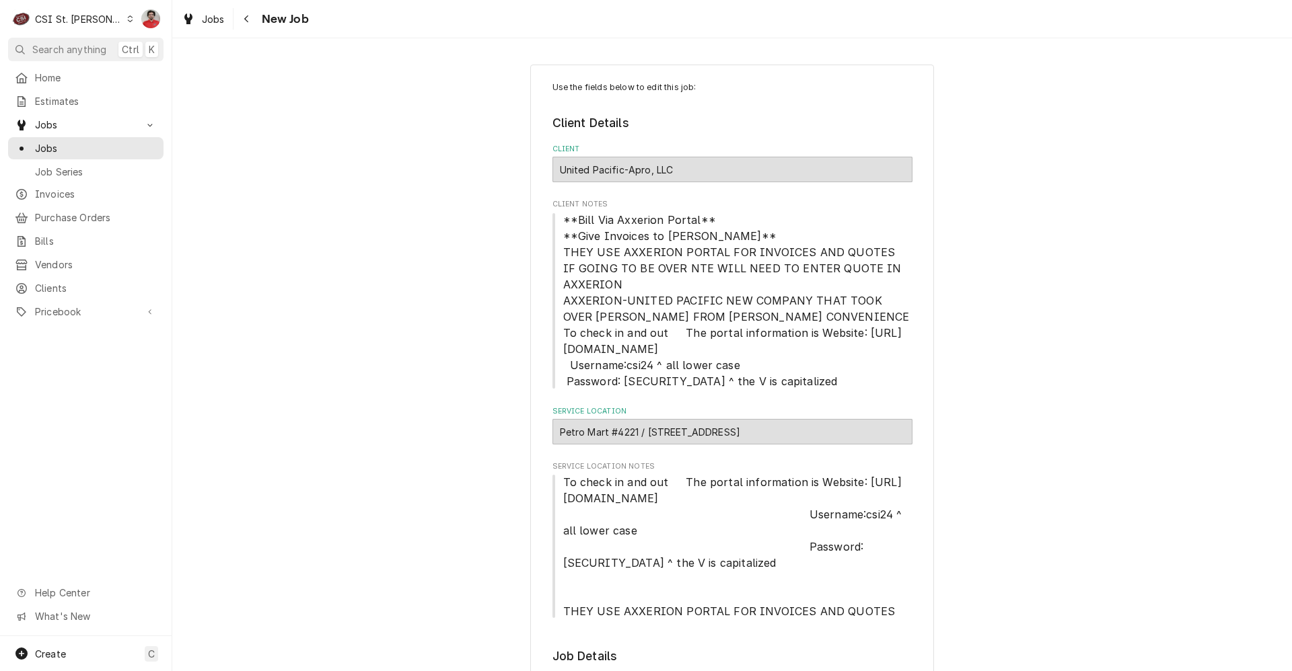
type textarea "x"
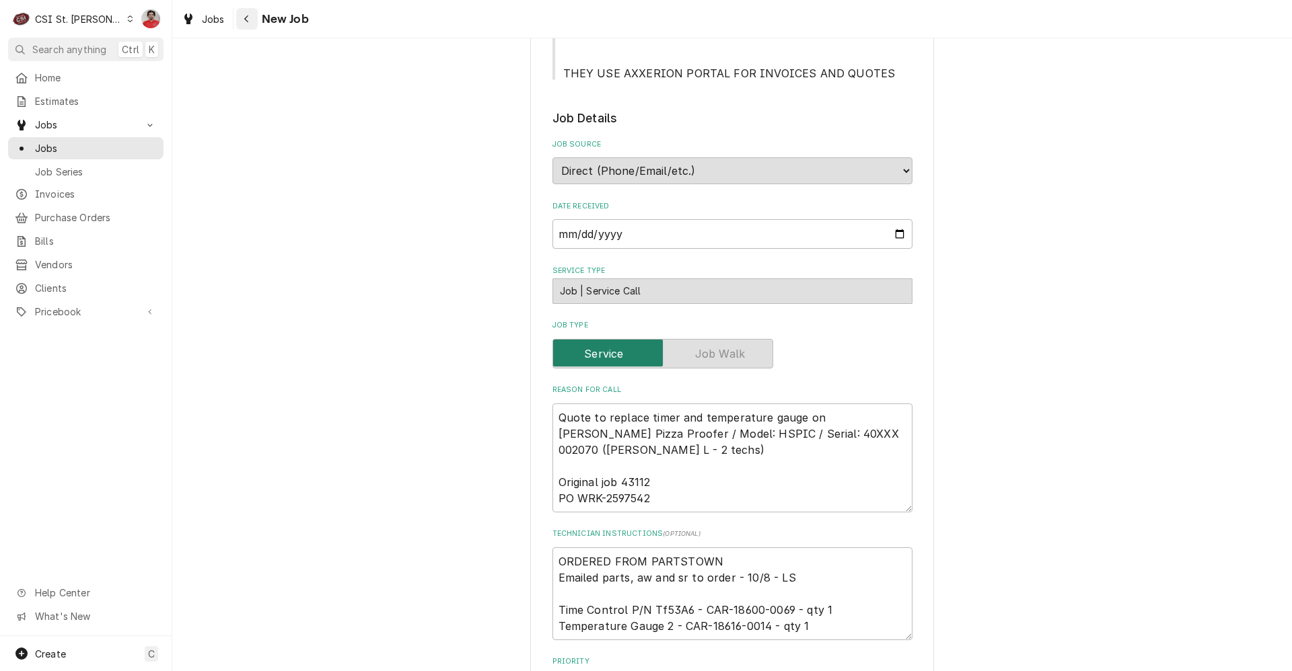
click at [247, 17] on icon "Navigate back" at bounding box center [247, 18] width 6 height 9
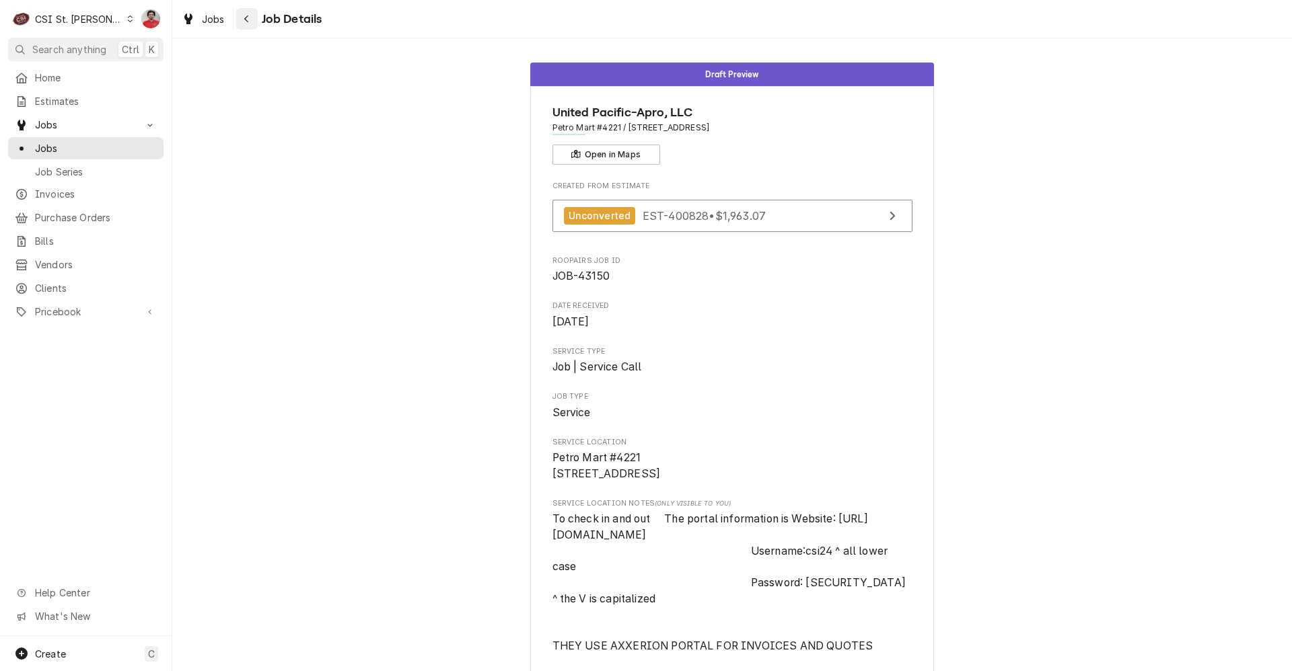
click at [244, 17] on icon "Navigate back" at bounding box center [247, 18] width 6 height 9
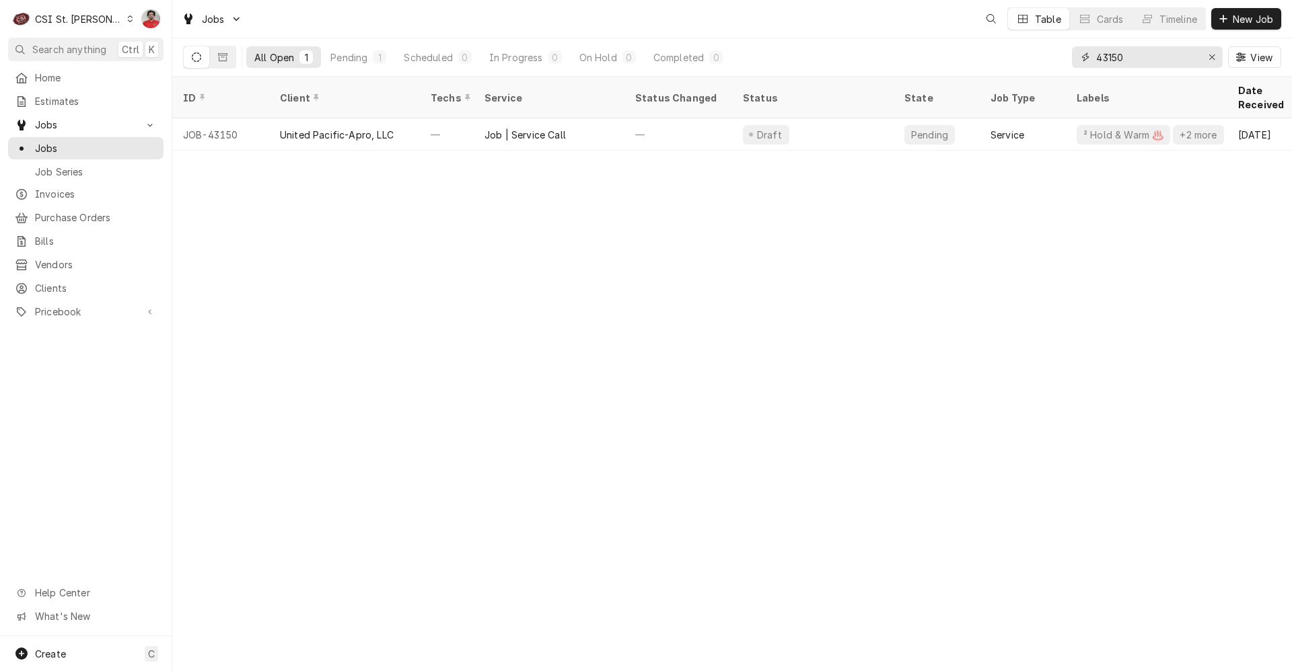
click at [1152, 63] on input "43150" at bounding box center [1146, 57] width 101 height 22
click at [1134, 59] on input "43150" at bounding box center [1146, 57] width 101 height 22
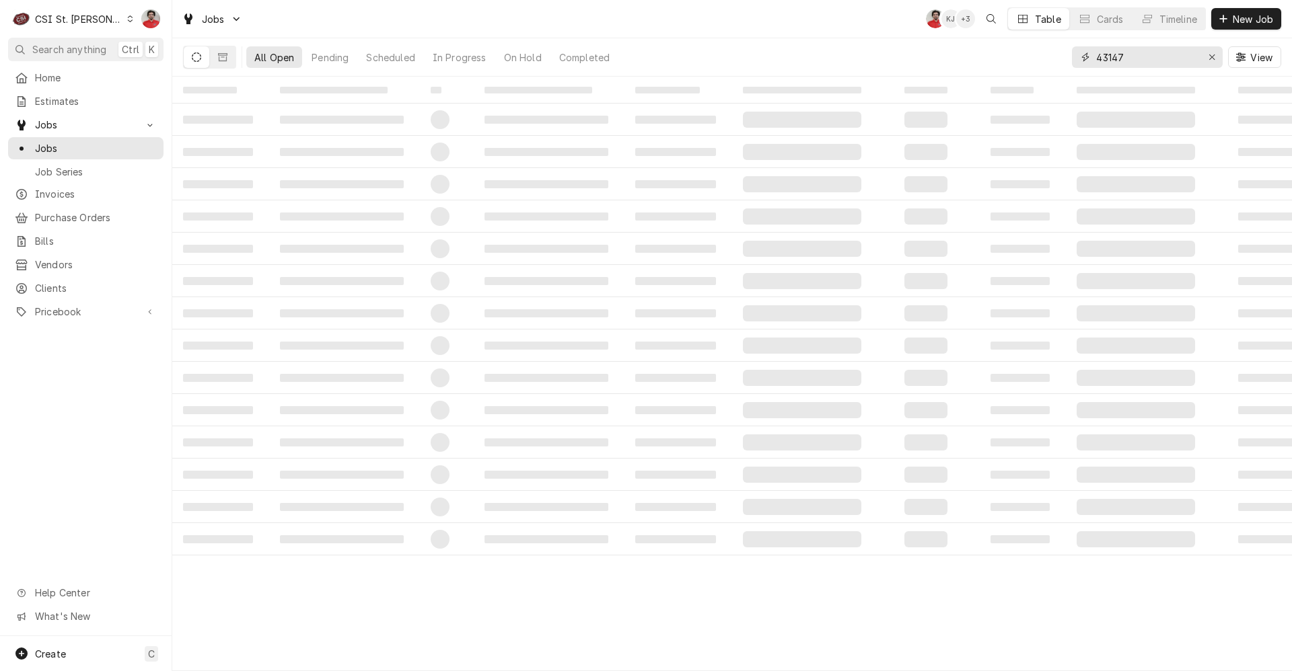
type input "43147"
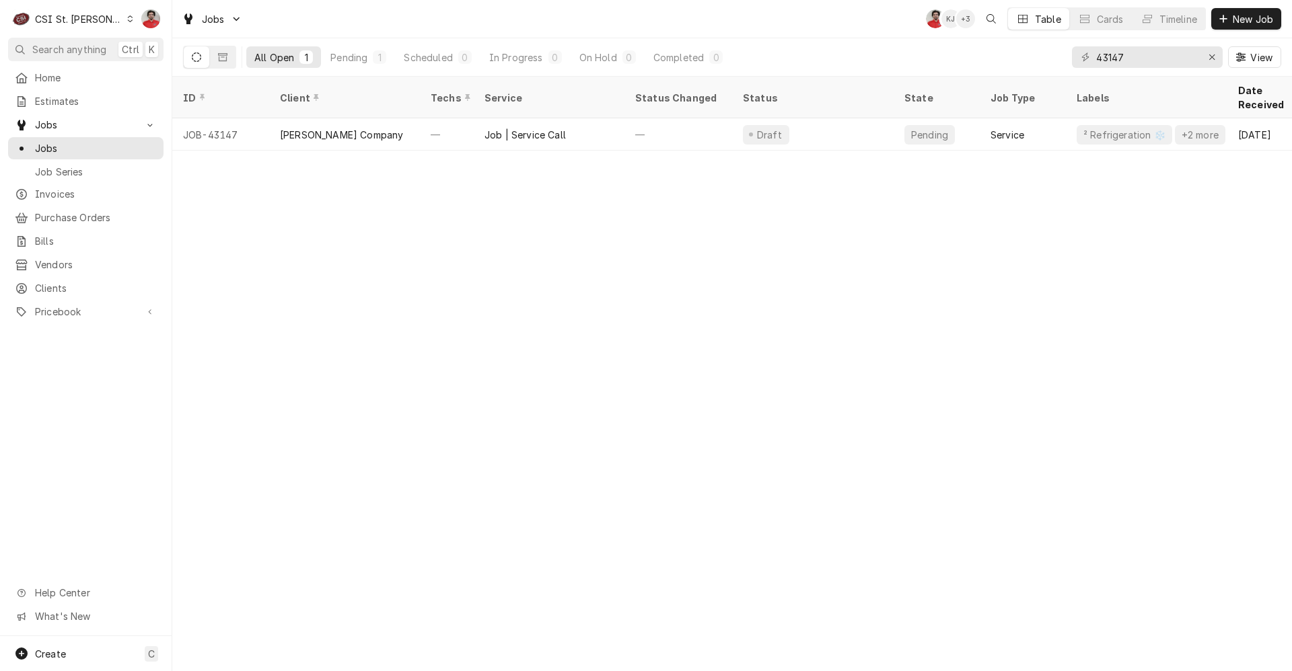
click at [648, 221] on div "ID Client Techs Service Status Changed Status State Job Type Labels Date Receiv…" at bounding box center [731, 374] width 1119 height 595
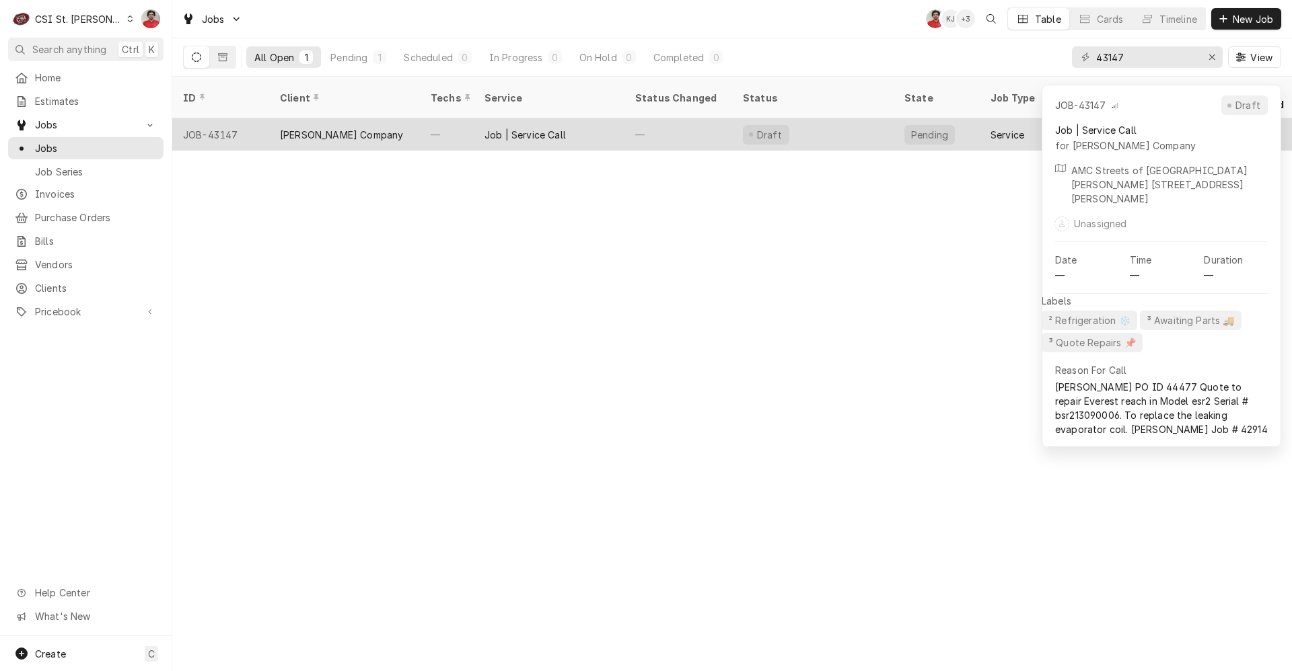
click at [617, 120] on div "Job | Service Call" at bounding box center [549, 134] width 151 height 32
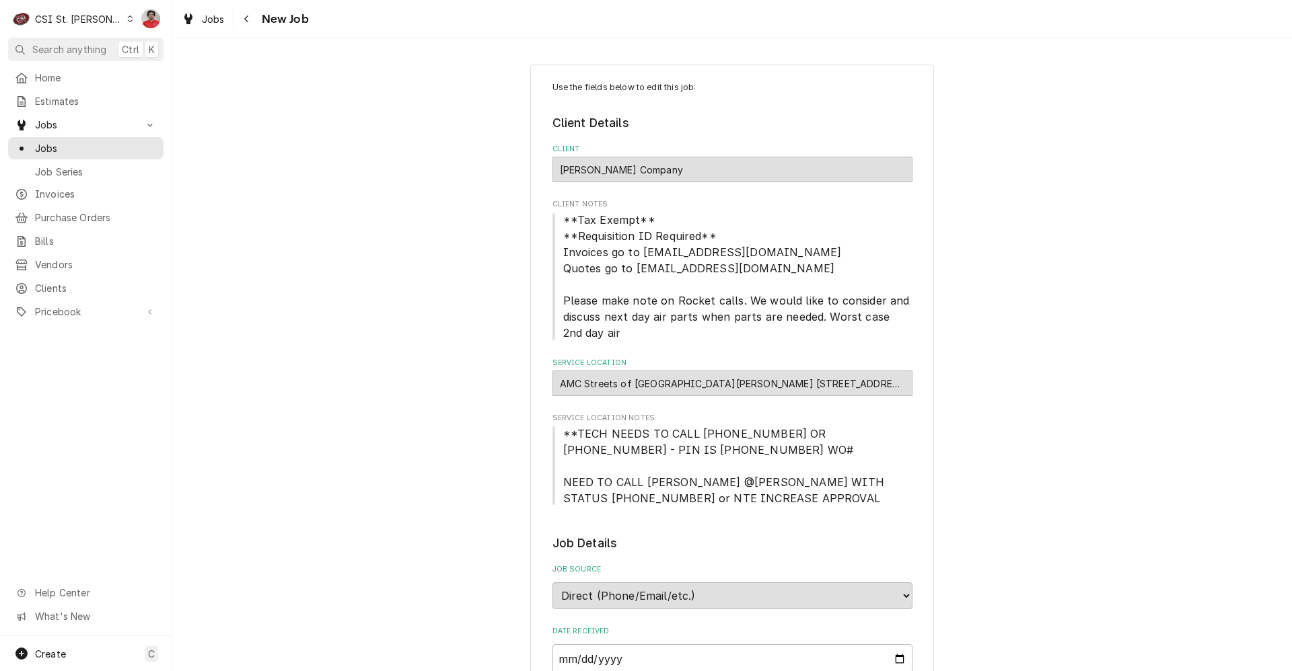
type textarea "x"
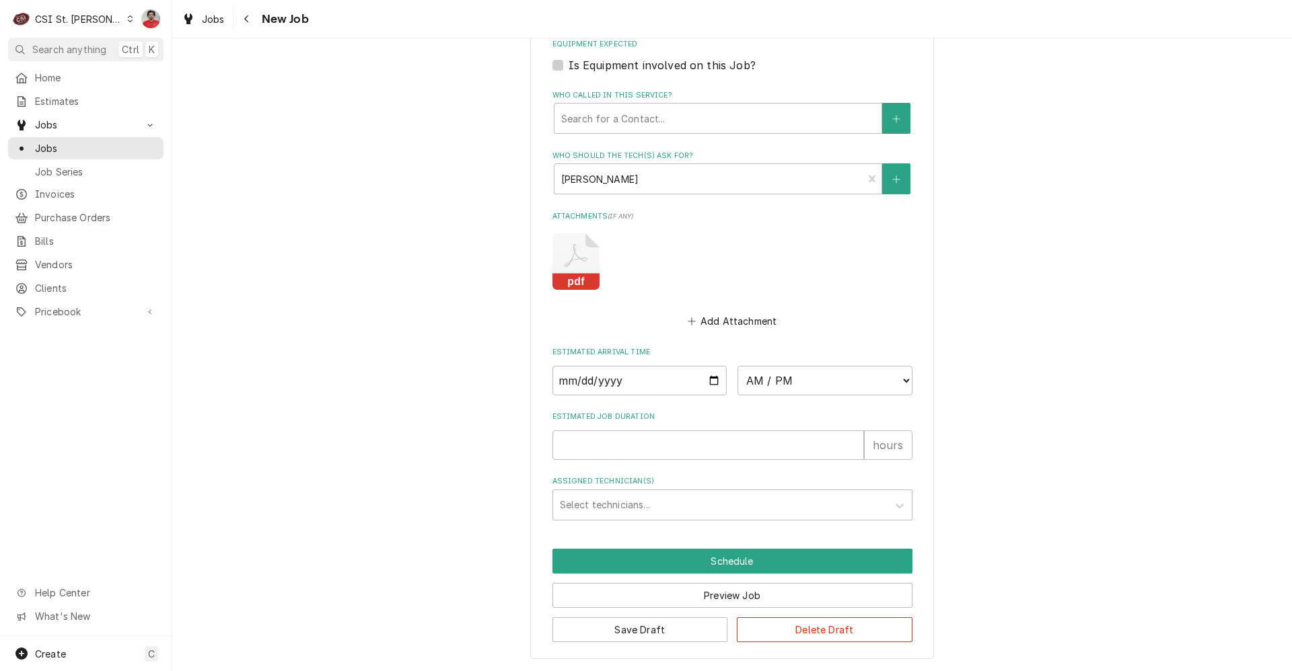
scroll to position [813, 0]
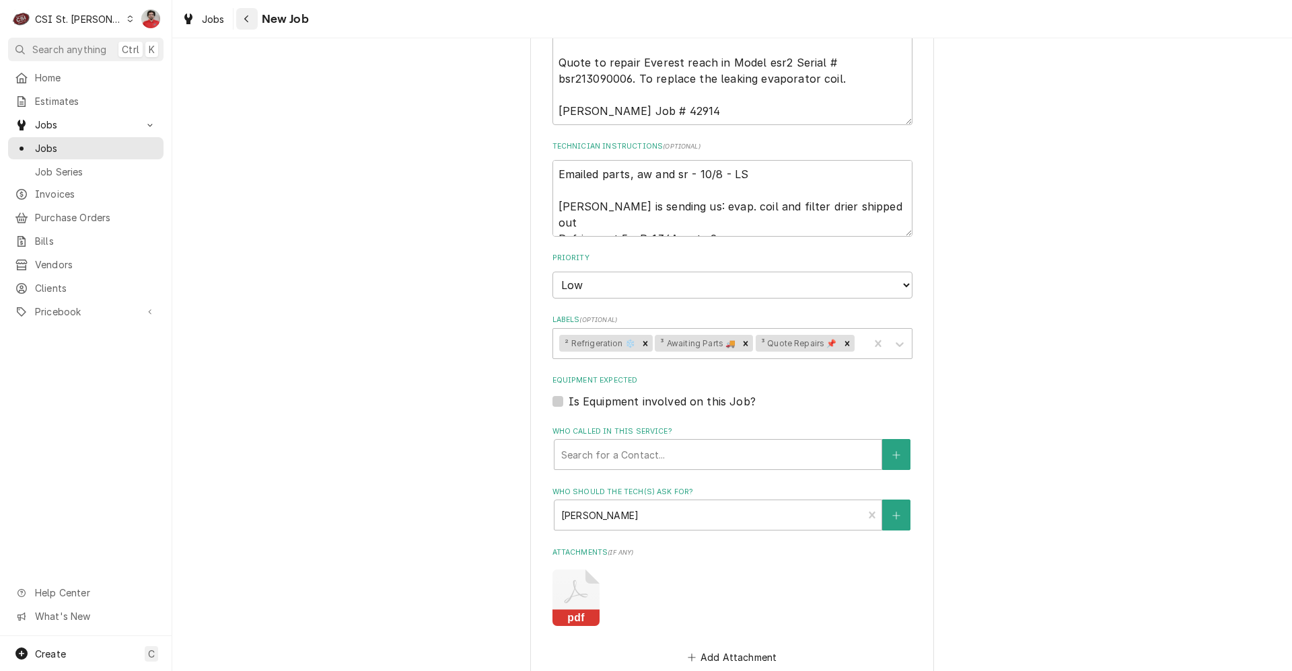
click at [244, 21] on icon "Navigate back" at bounding box center [247, 18] width 6 height 9
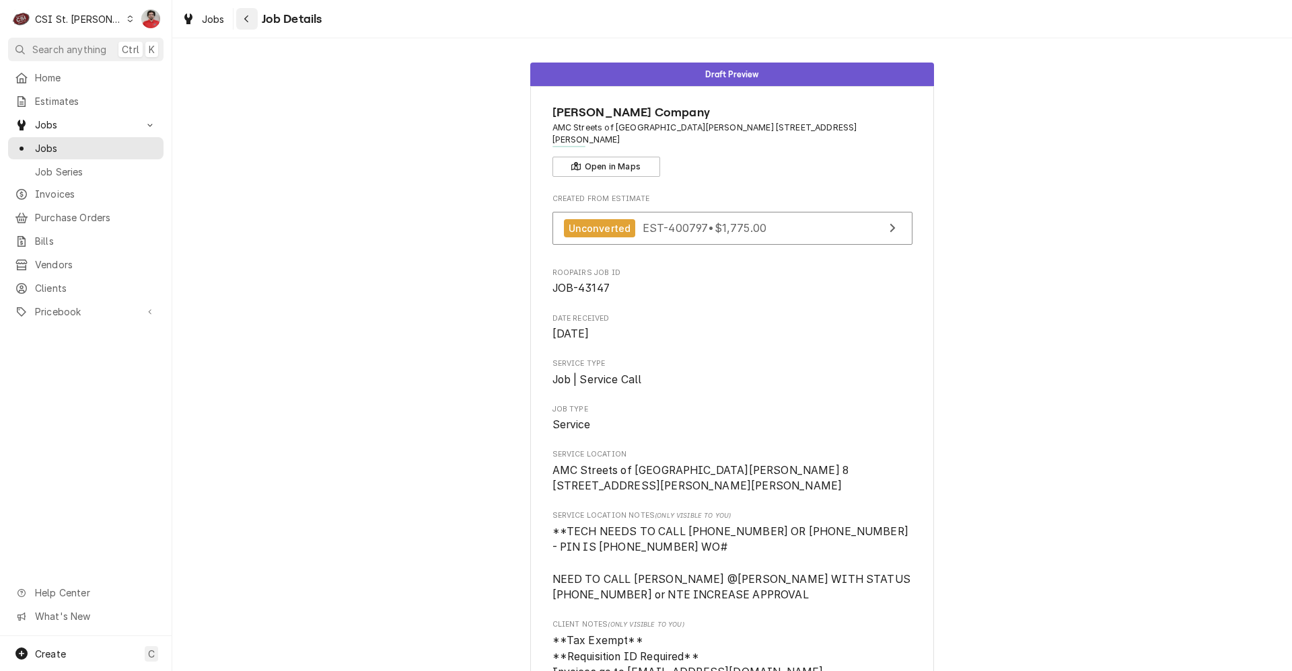
click at [245, 20] on icon "Navigate back" at bounding box center [246, 18] width 4 height 7
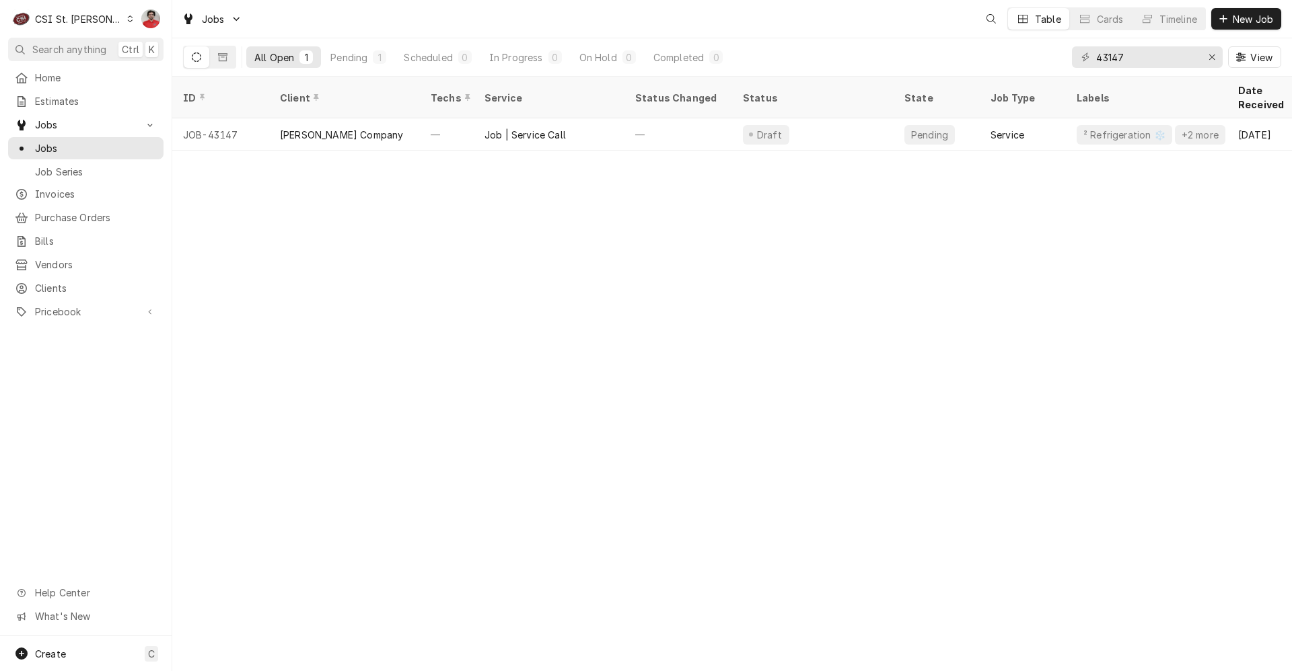
click at [1130, 70] on div "43147 View" at bounding box center [1176, 57] width 209 height 38
click at [1136, 54] on input "43147" at bounding box center [1146, 57] width 101 height 22
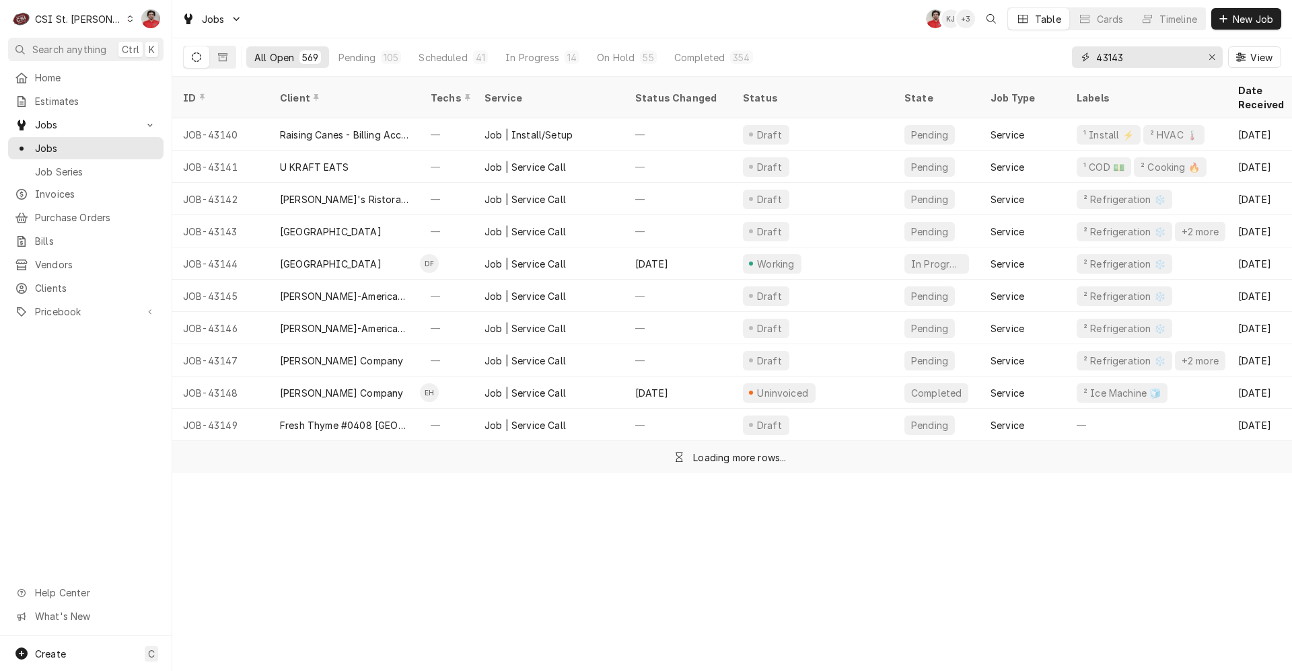
type input "43143"
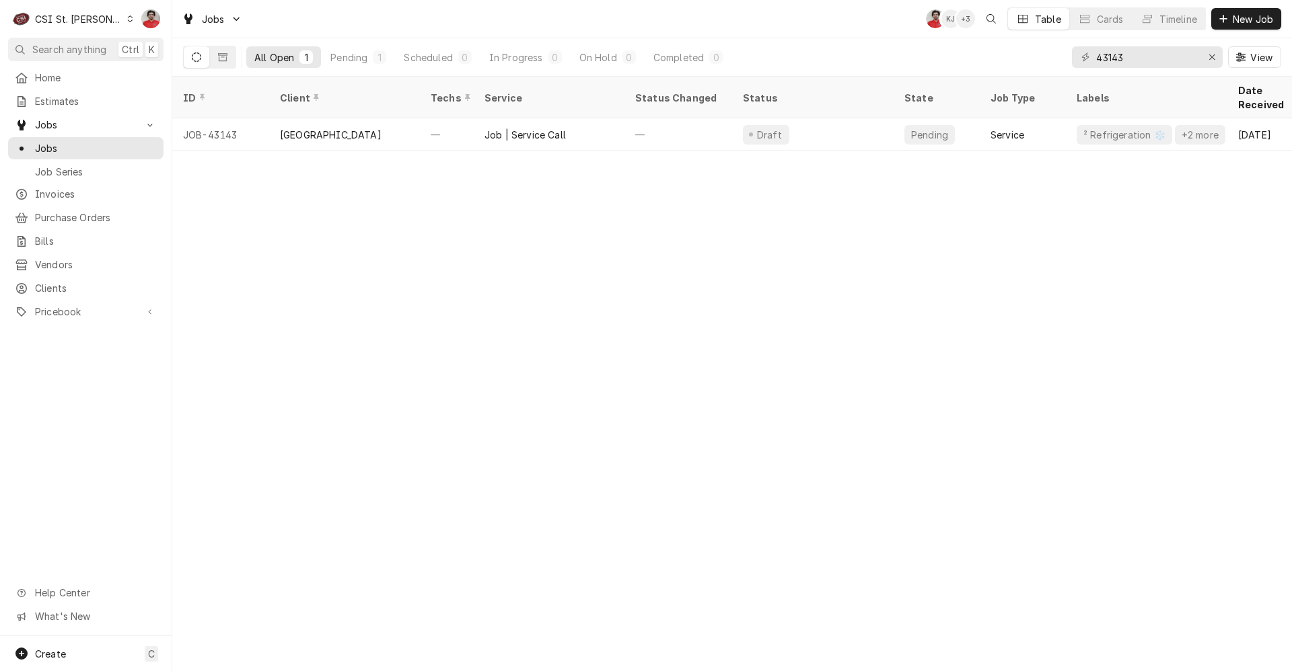
click at [860, 209] on div "ID Client Techs Service Status Changed Status State Job Type Labels Date Receiv…" at bounding box center [731, 374] width 1119 height 595
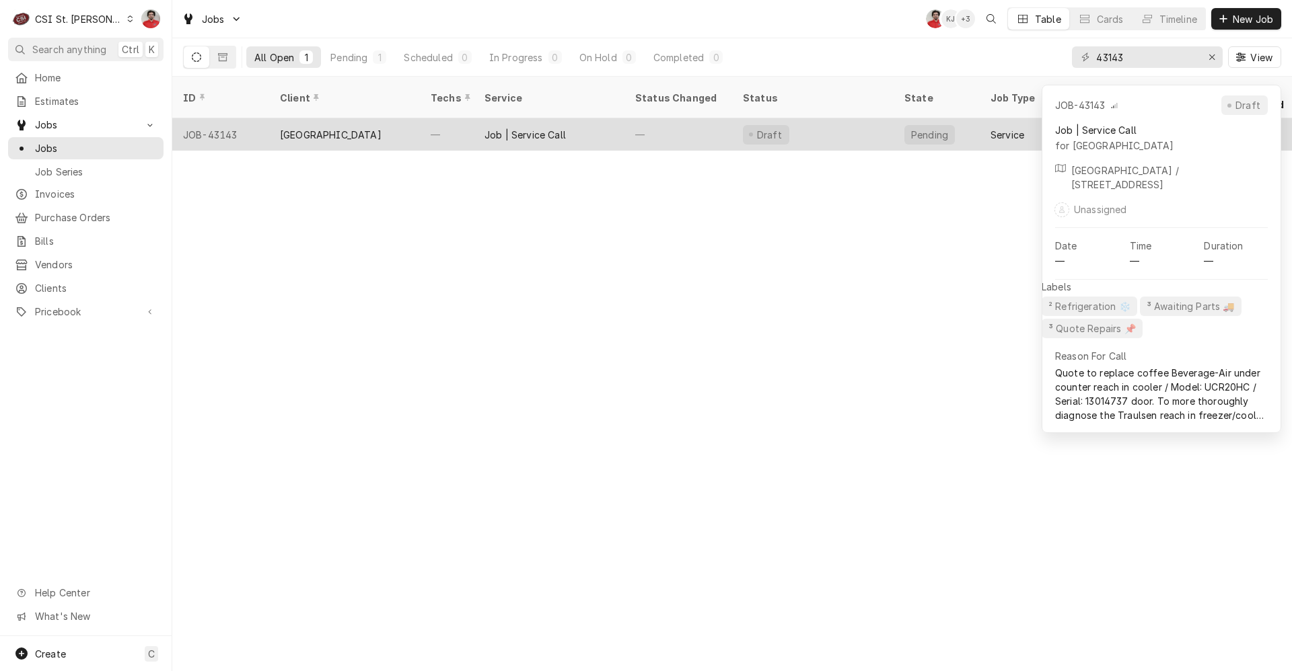
click at [848, 118] on div "Draft" at bounding box center [812, 134] width 161 height 32
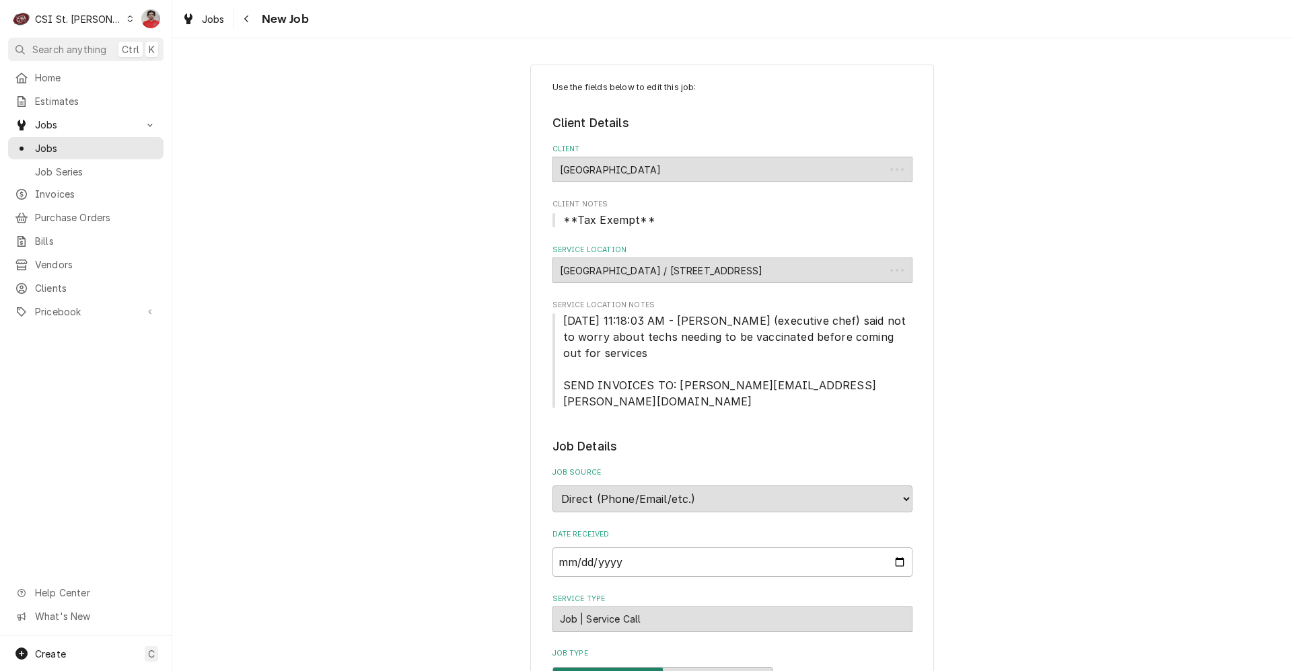
type textarea "x"
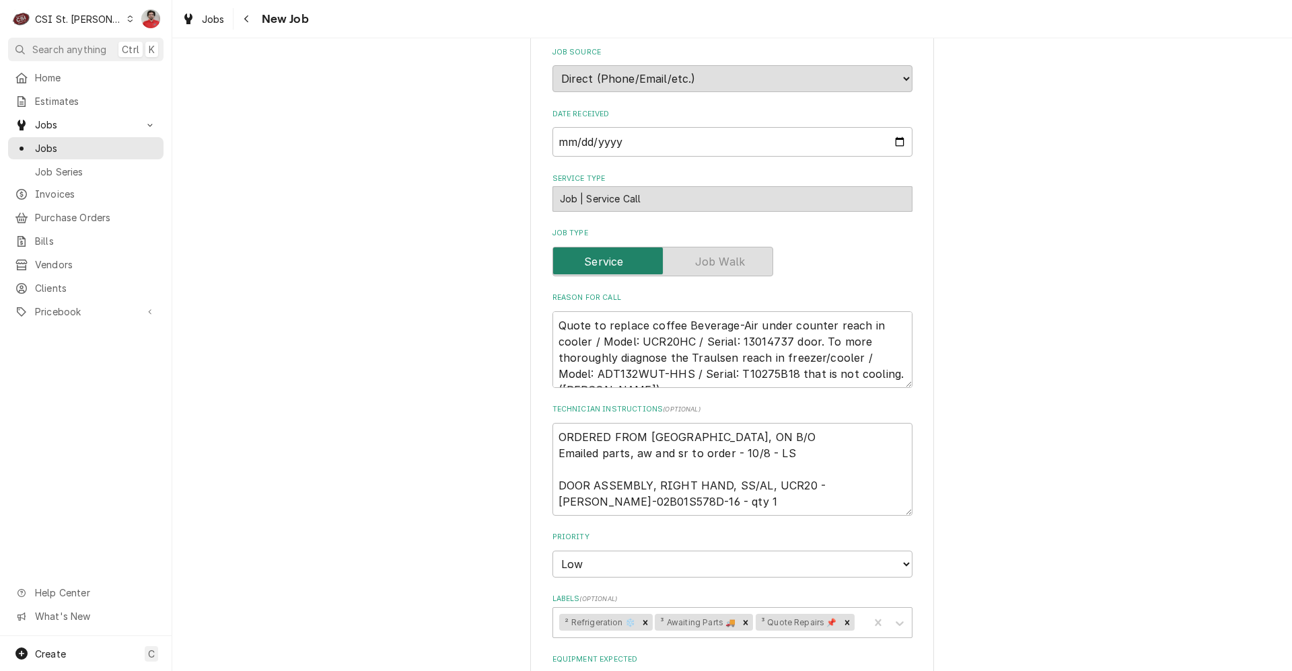
scroll to position [538, 0]
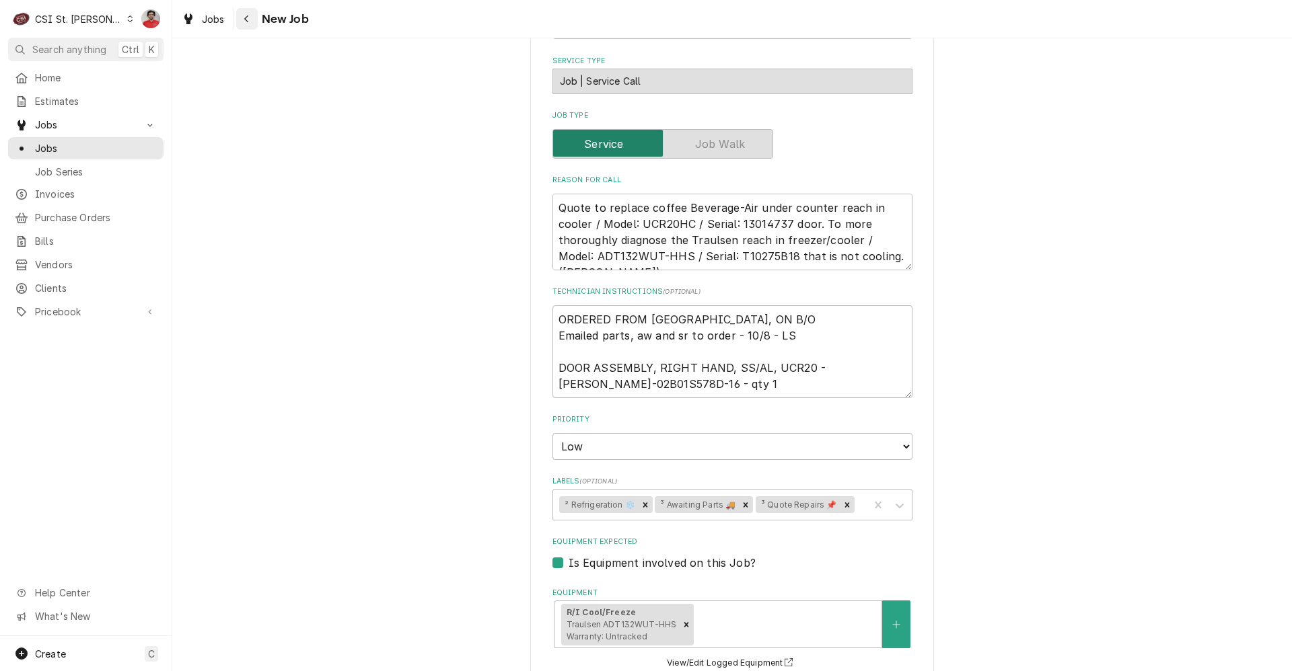
click at [252, 24] on div "Navigate back" at bounding box center [246, 18] width 13 height 13
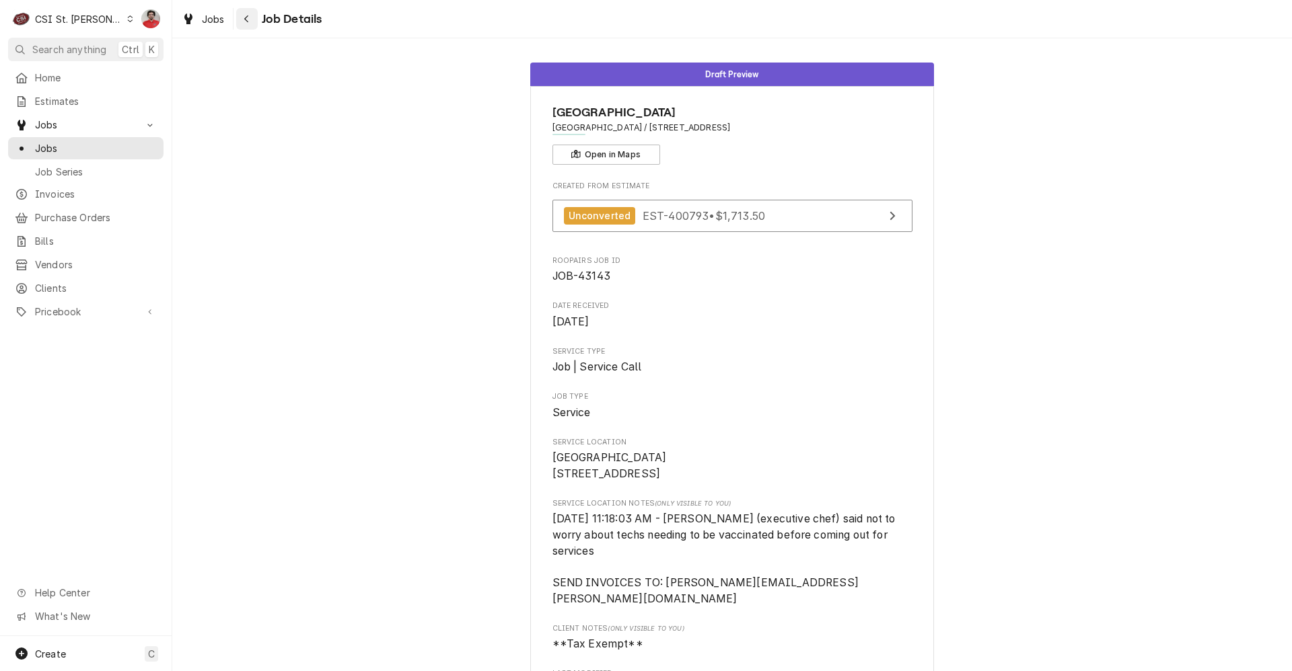
click at [244, 24] on div "Navigate back" at bounding box center [246, 18] width 13 height 13
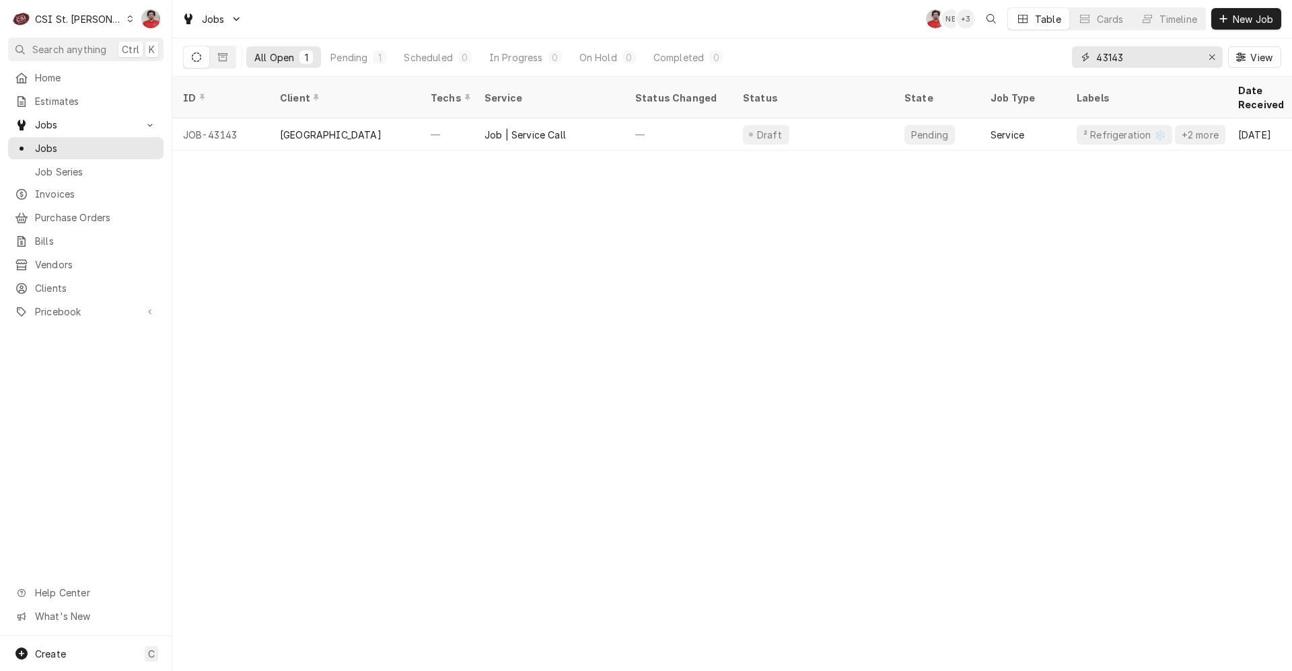
click at [1127, 53] on input "43143" at bounding box center [1146, 57] width 101 height 22
click at [61, 214] on span "Purchase Orders" at bounding box center [96, 218] width 122 height 14
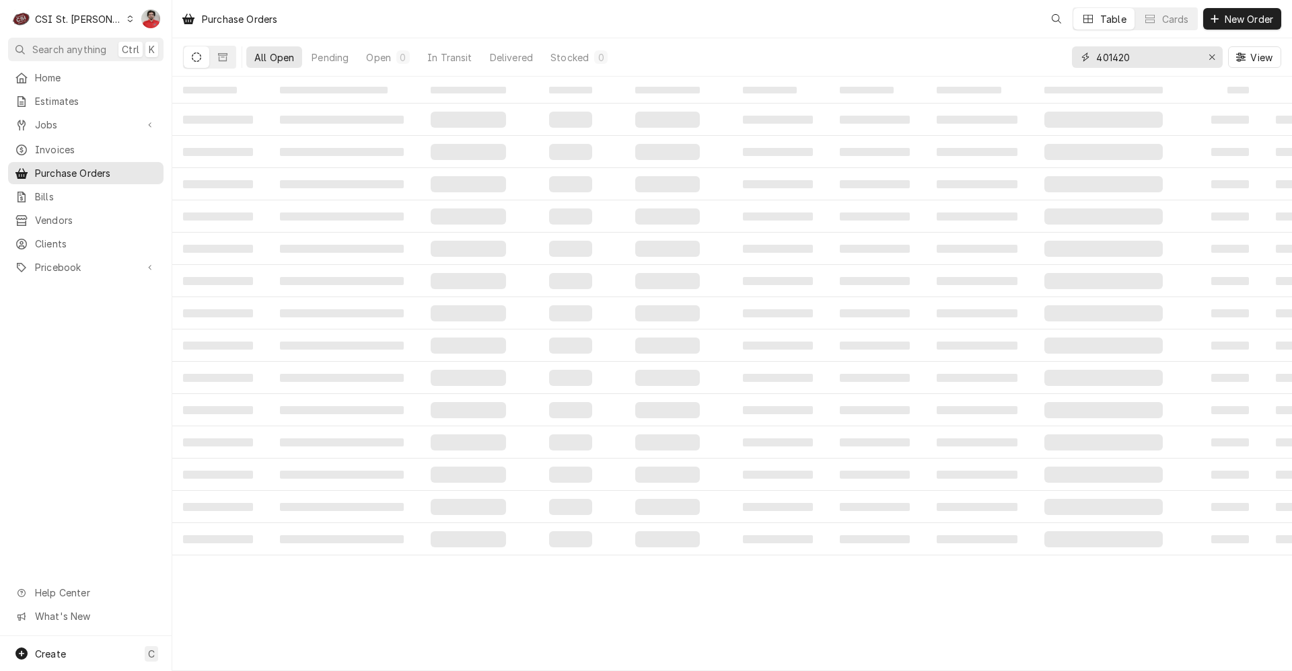
click at [1154, 58] on input "401420" at bounding box center [1146, 57] width 101 height 22
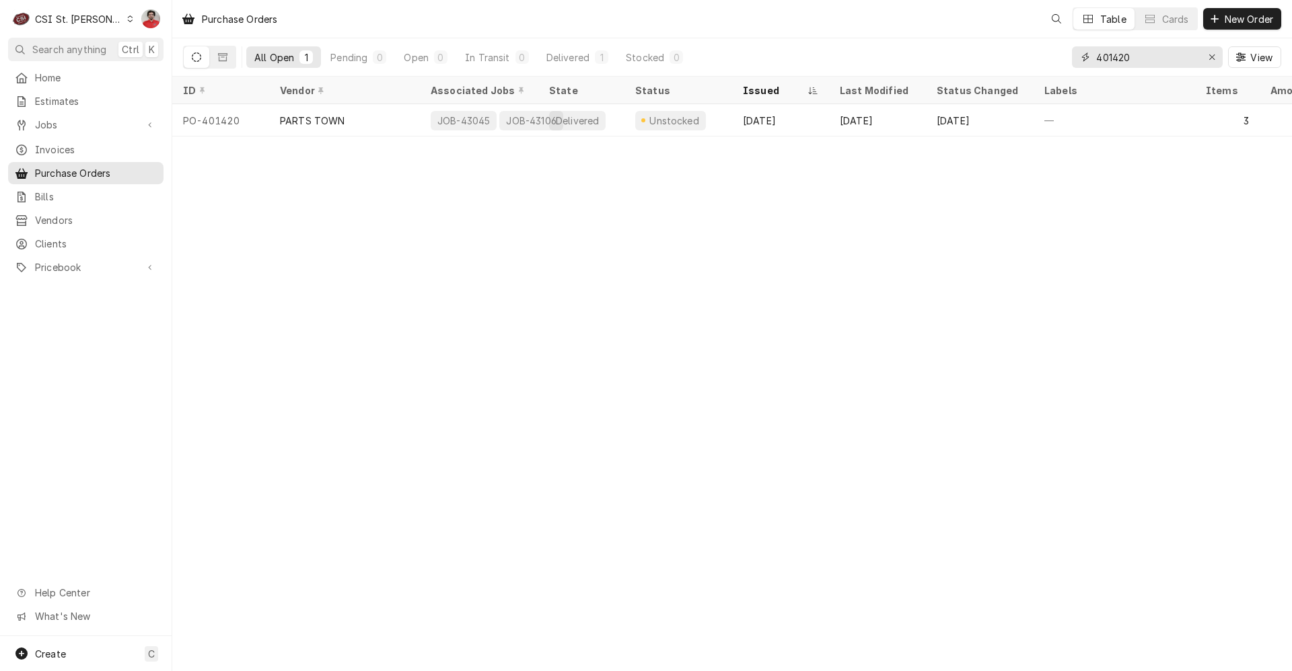
click at [1154, 58] on input "401420" at bounding box center [1146, 57] width 101 height 22
type input "401429"
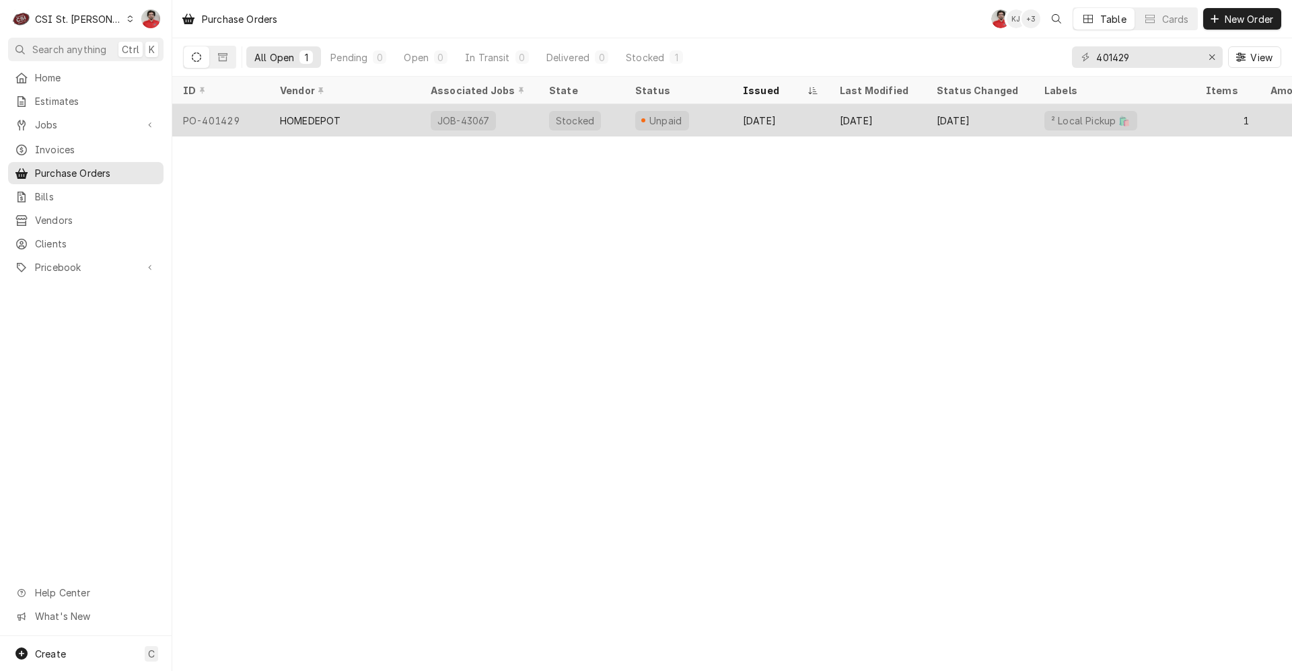
click at [895, 112] on div "Oct 8" at bounding box center [877, 120] width 97 height 32
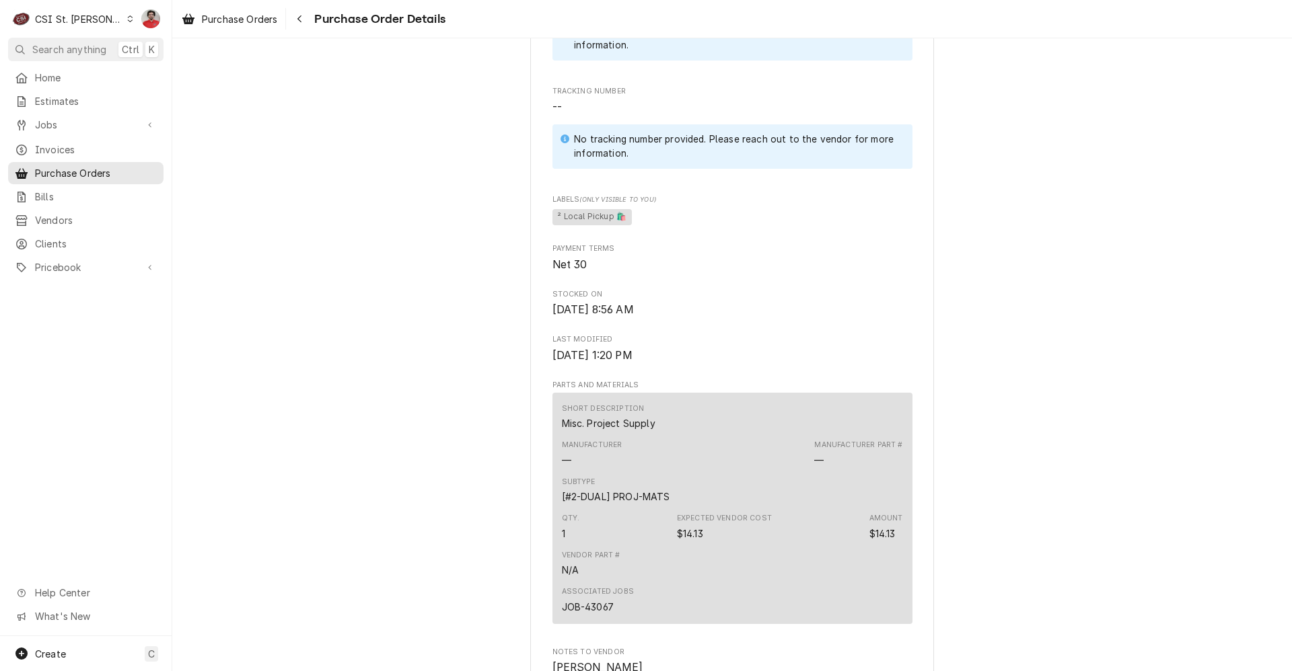
scroll to position [1087, 0]
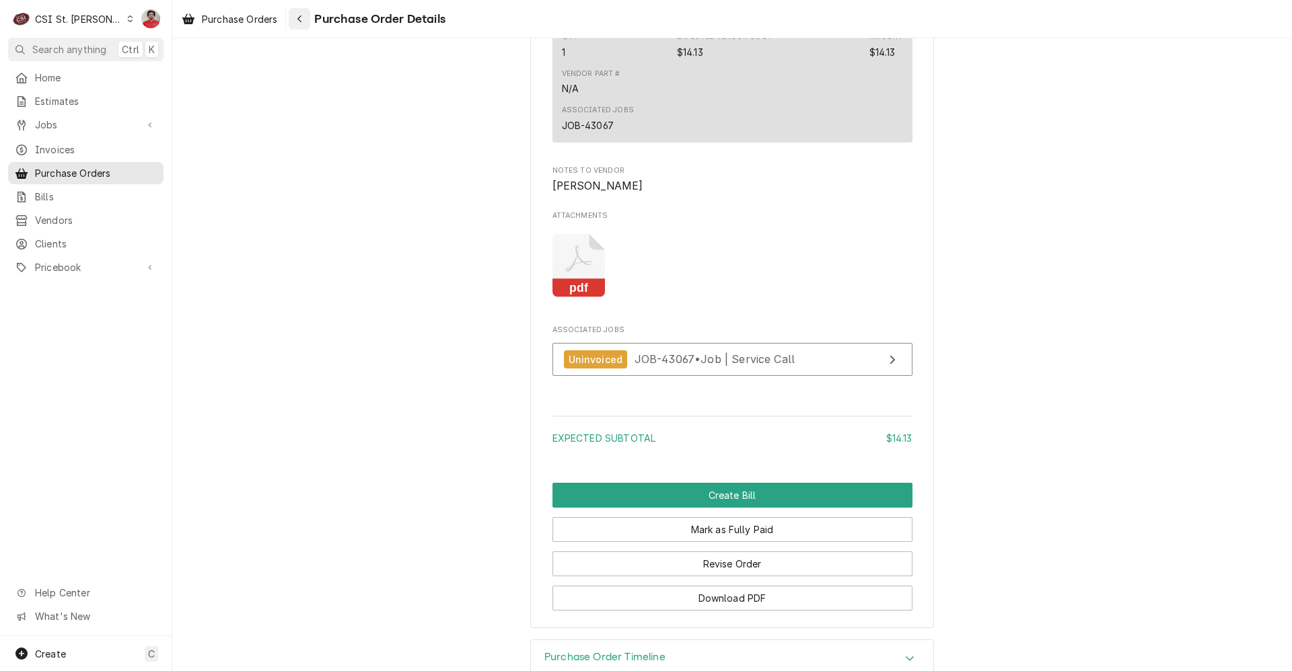
click at [295, 16] on div "Navigate back" at bounding box center [299, 18] width 13 height 13
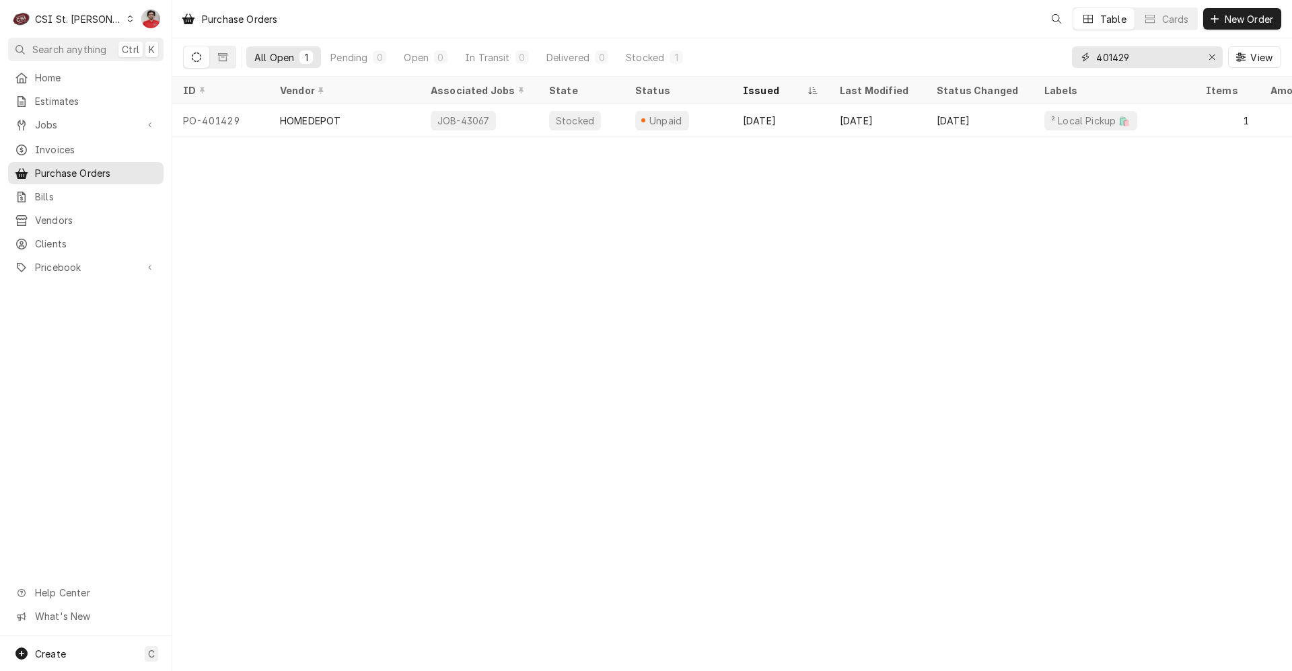
click at [1111, 48] on input "401429" at bounding box center [1146, 57] width 101 height 22
type input "401423"
click at [897, 117] on div "[DATE]" at bounding box center [877, 120] width 97 height 32
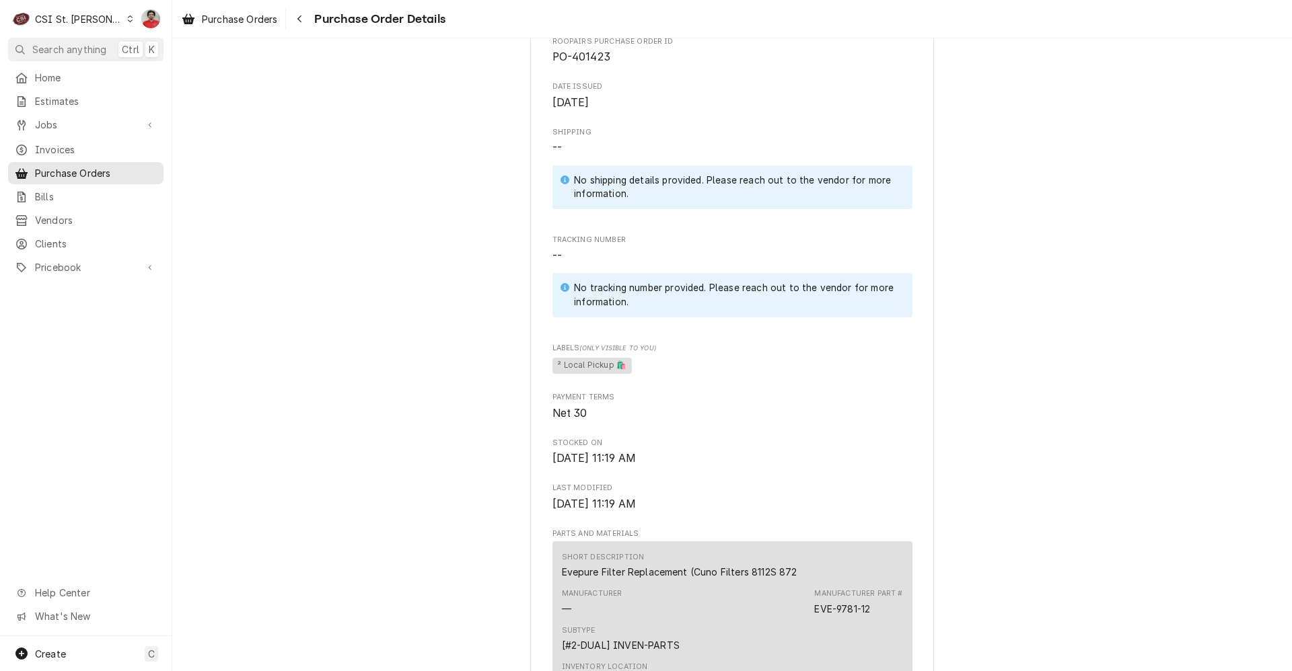
scroll to position [1009, 0]
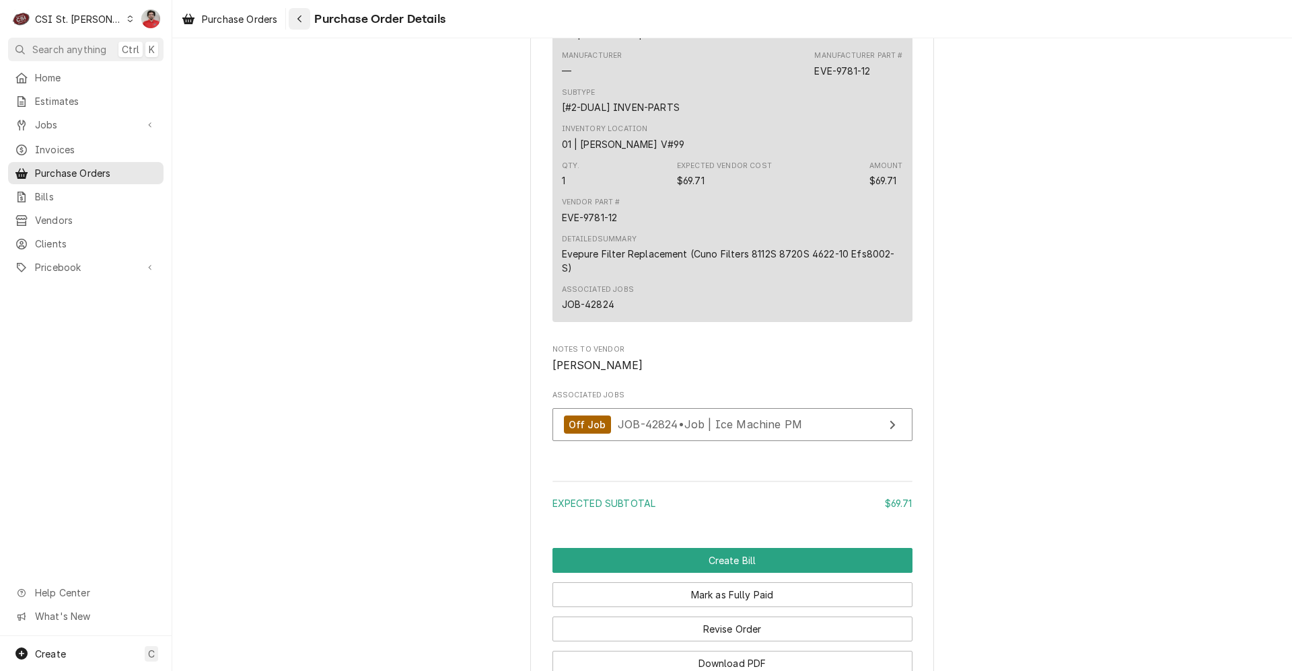
click at [303, 14] on icon "Navigate back" at bounding box center [300, 18] width 6 height 9
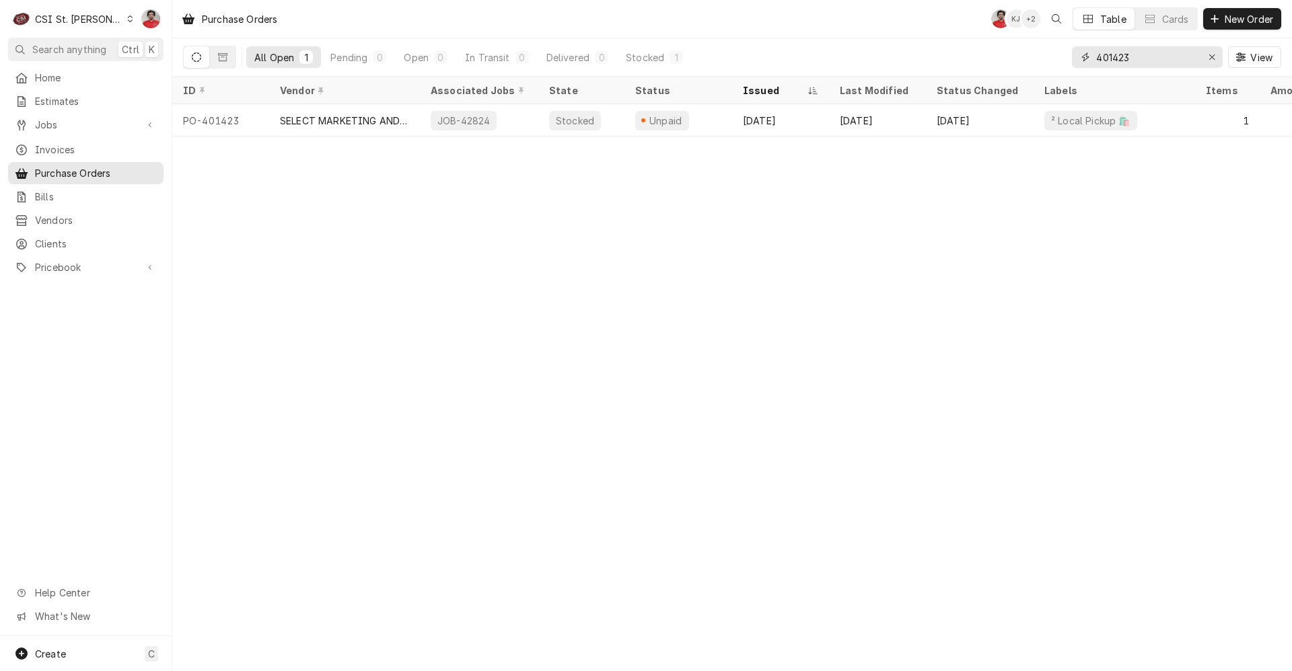
click at [1148, 62] on input "401423" at bounding box center [1146, 57] width 101 height 22
type input "42"
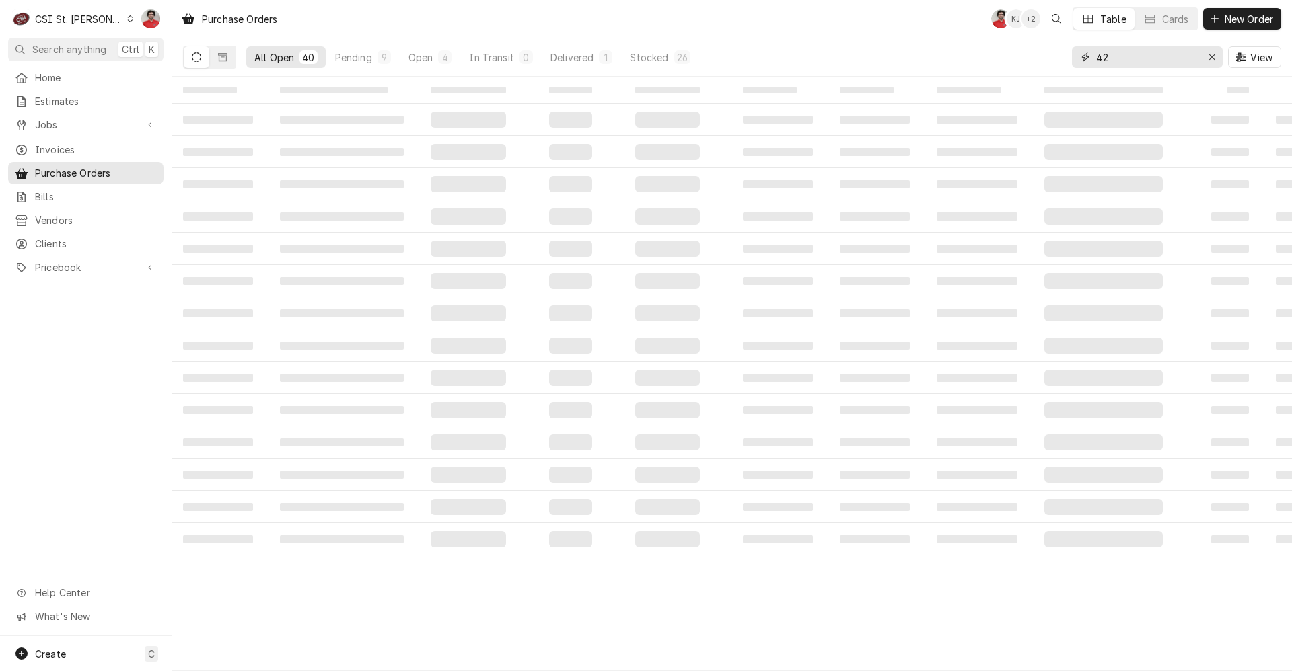
drag, startPoint x: 1148, startPoint y: 62, endPoint x: 1030, endPoint y: 43, distance: 119.2
click at [1031, 43] on div "All Open 40 Pending 9 Open 4 In Transit 0 Delivered 1 Stocked 26 42 View" at bounding box center [732, 57] width 1098 height 38
click at [124, 118] on span "Jobs" at bounding box center [86, 125] width 102 height 14
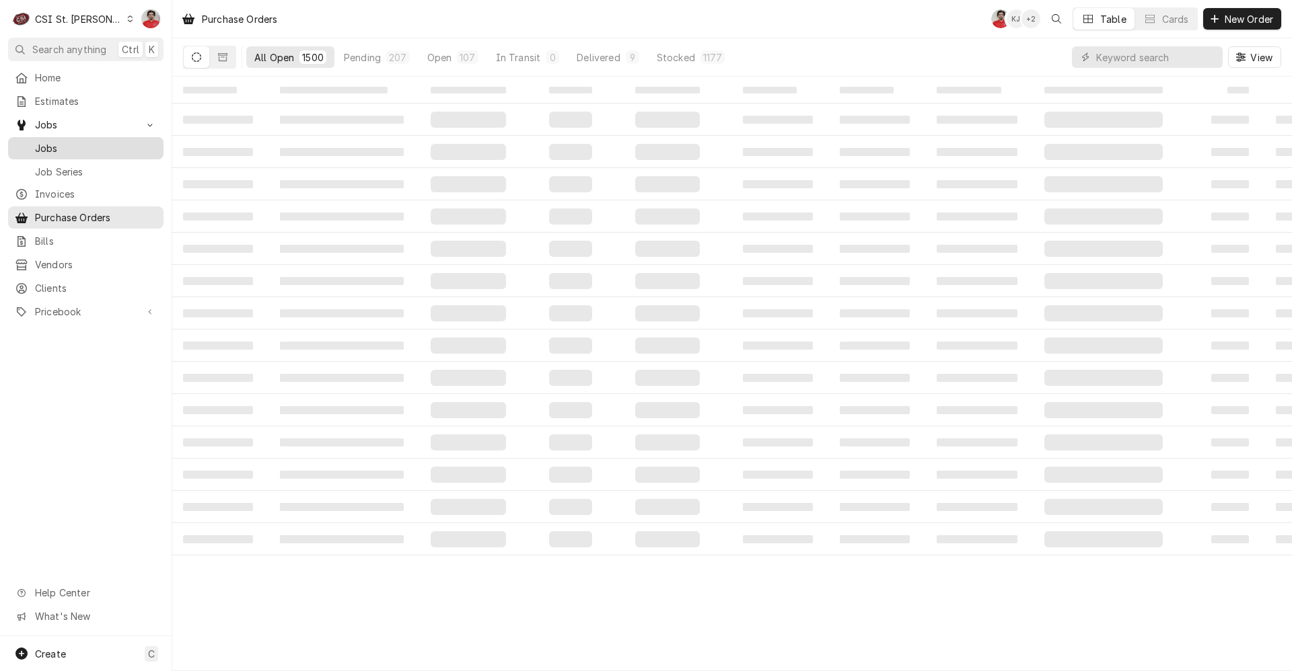
click at [116, 147] on span "Jobs" at bounding box center [96, 148] width 122 height 14
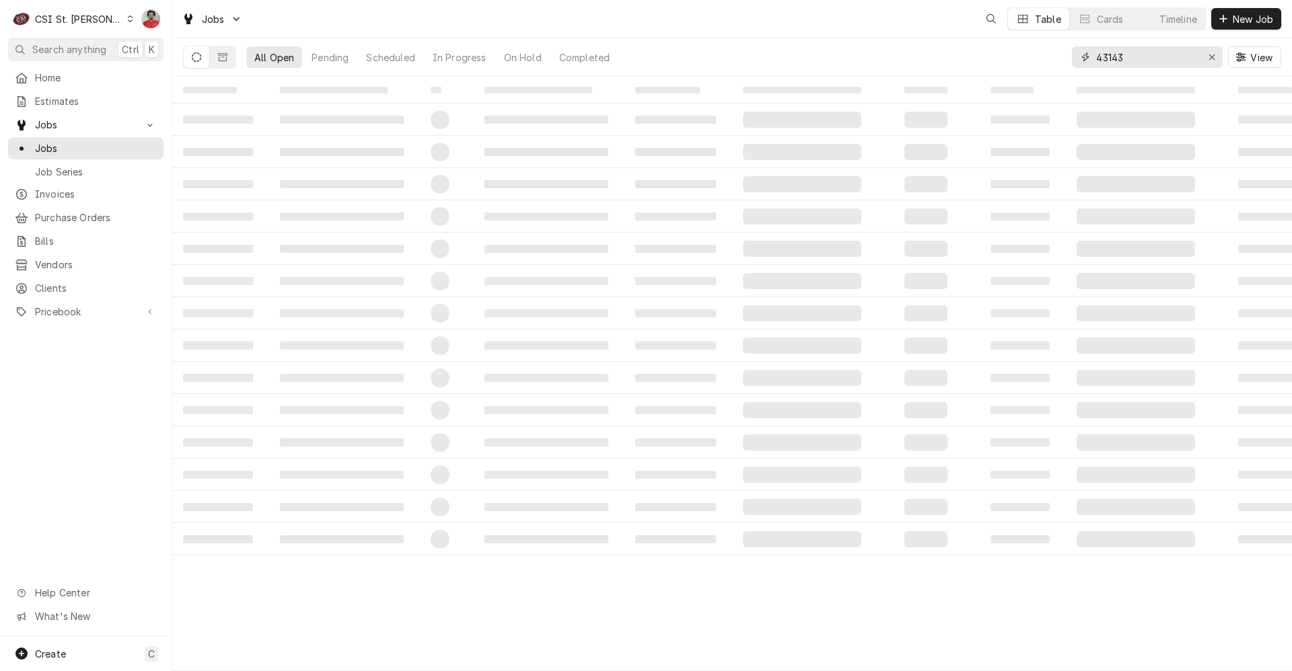
click at [1167, 59] on input "43143" at bounding box center [1146, 57] width 101 height 22
click at [1167, 58] on input "43143" at bounding box center [1146, 57] width 101 height 22
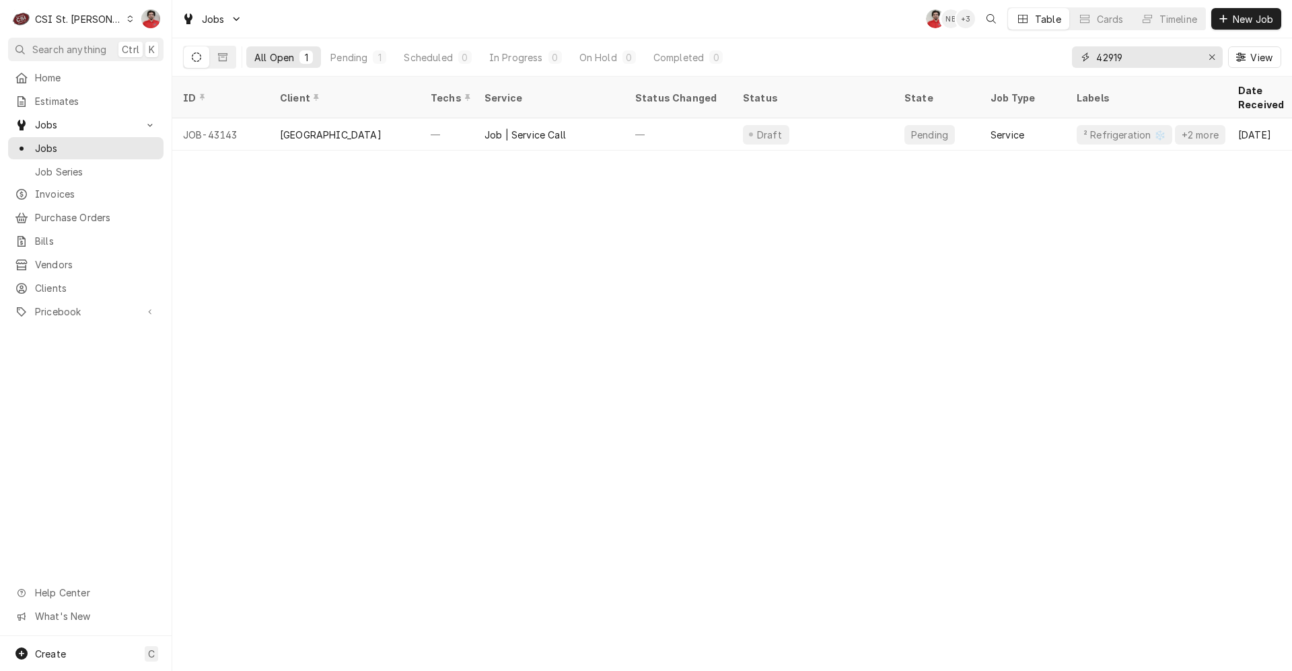
type input "42919"
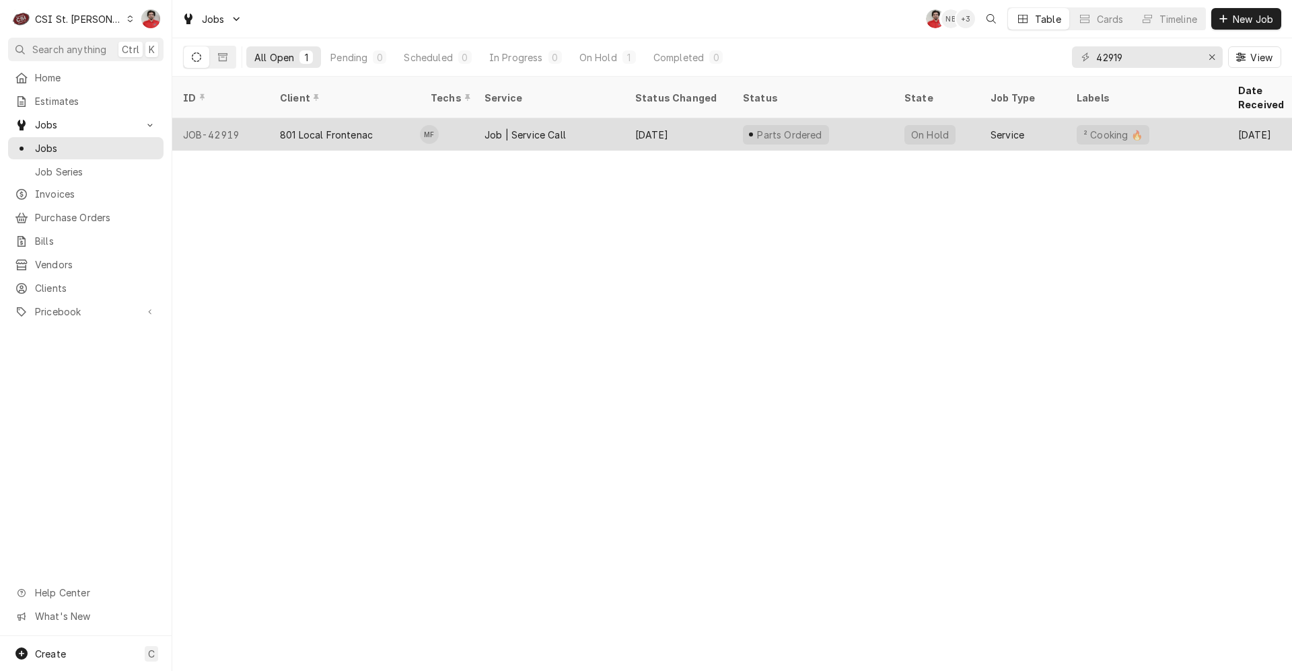
click at [854, 124] on div "Parts Ordered" at bounding box center [812, 134] width 161 height 32
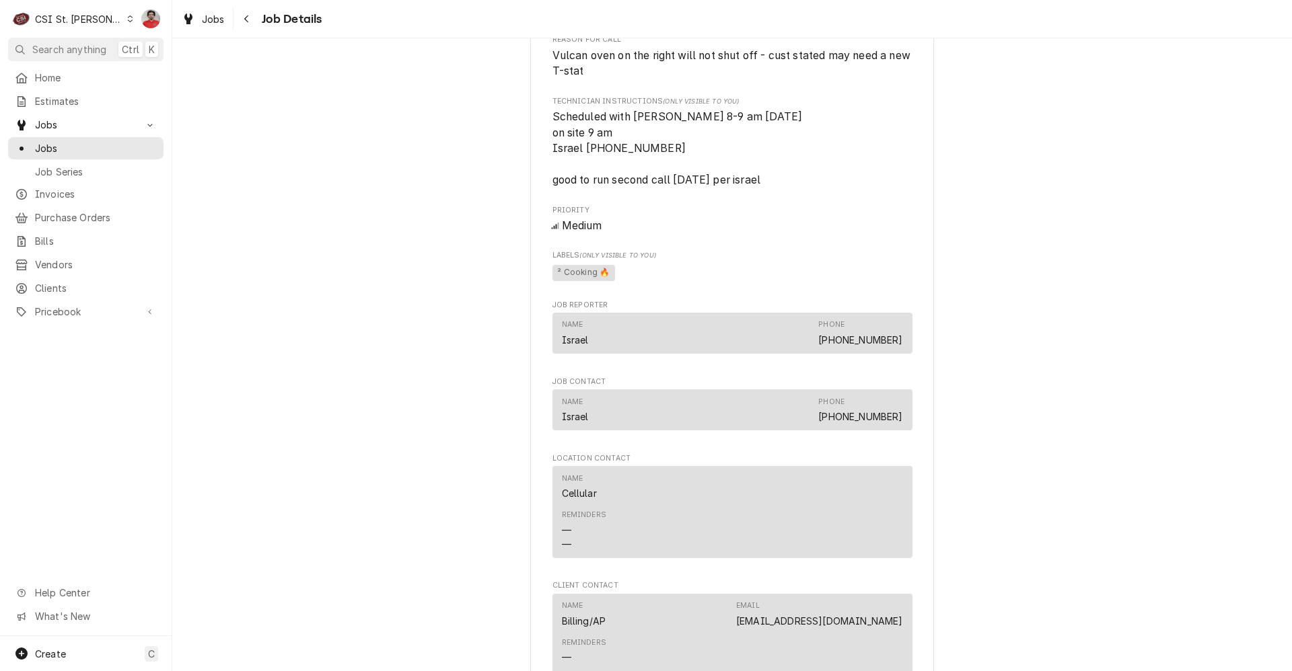
scroll to position [1413, 0]
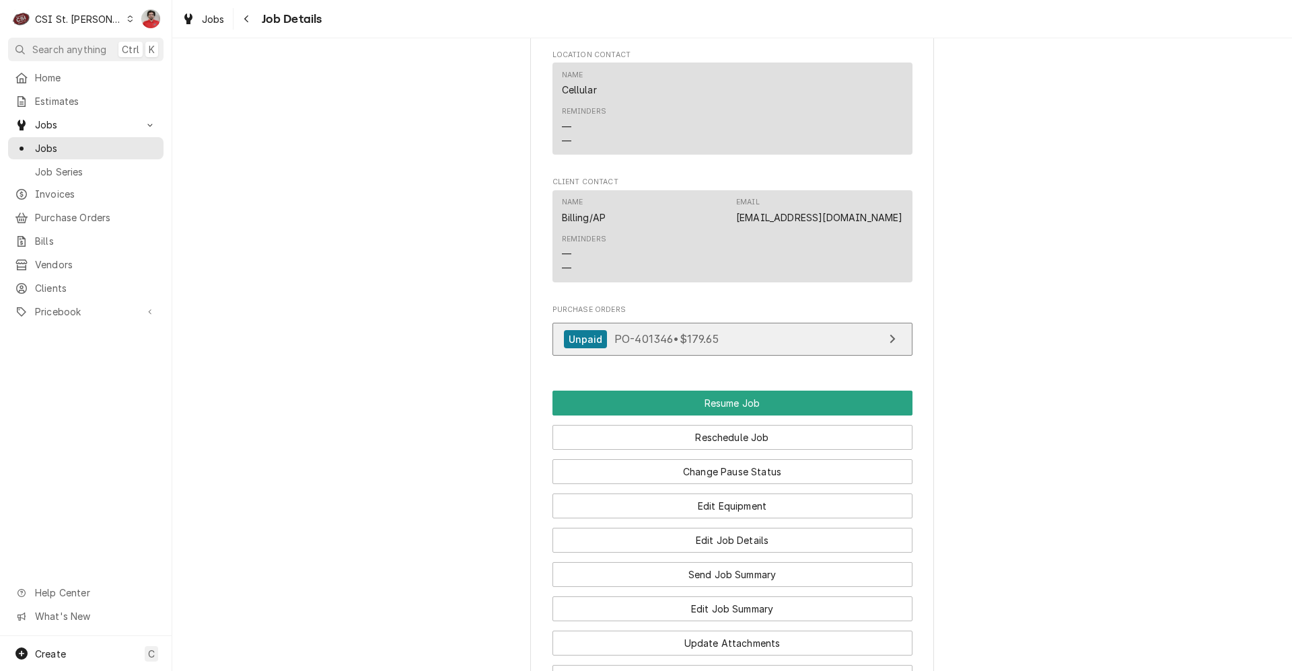
click at [713, 348] on div "Unpaid PO-401346 • $179.65" at bounding box center [641, 339] width 155 height 18
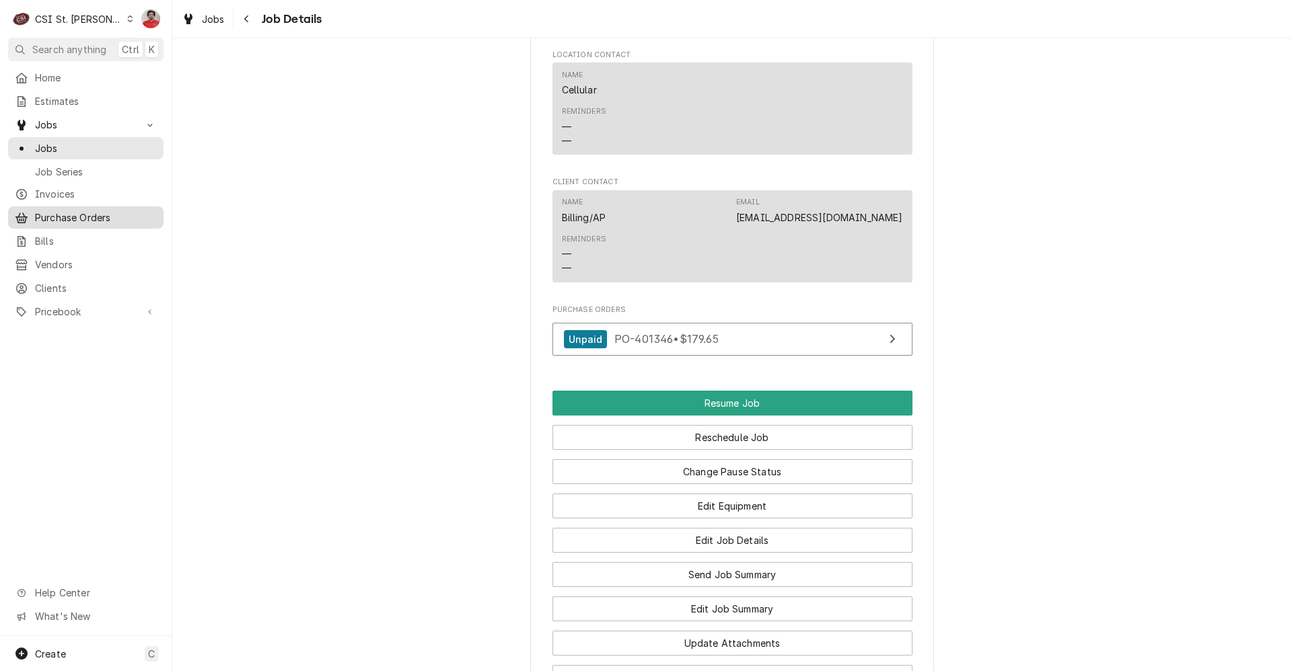
click at [69, 211] on span "Purchase Orders" at bounding box center [96, 218] width 122 height 14
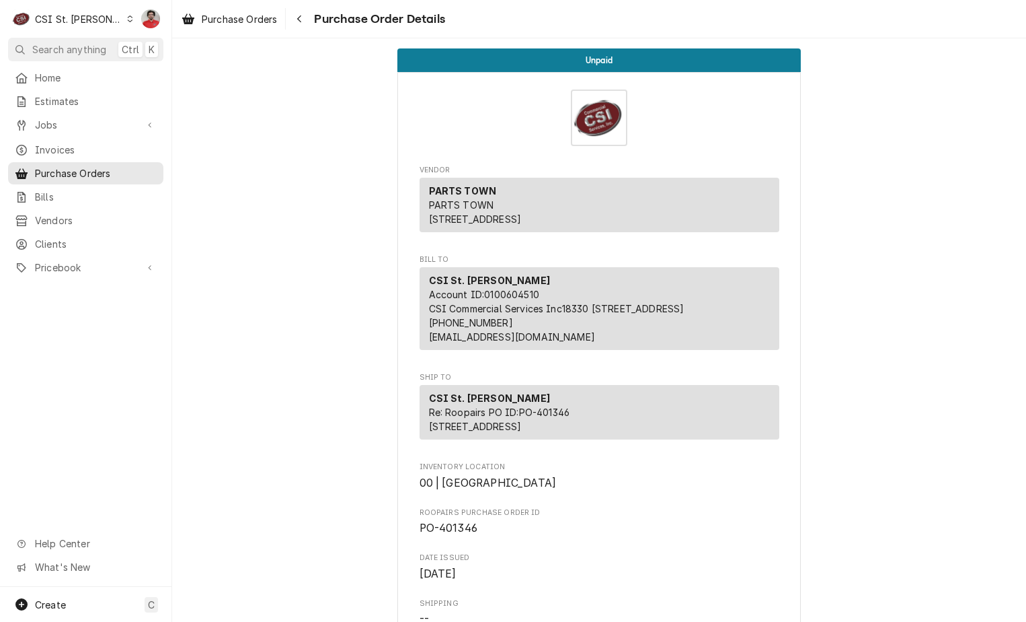
click at [453, 534] on span "PO-401346" at bounding box center [449, 527] width 58 height 13
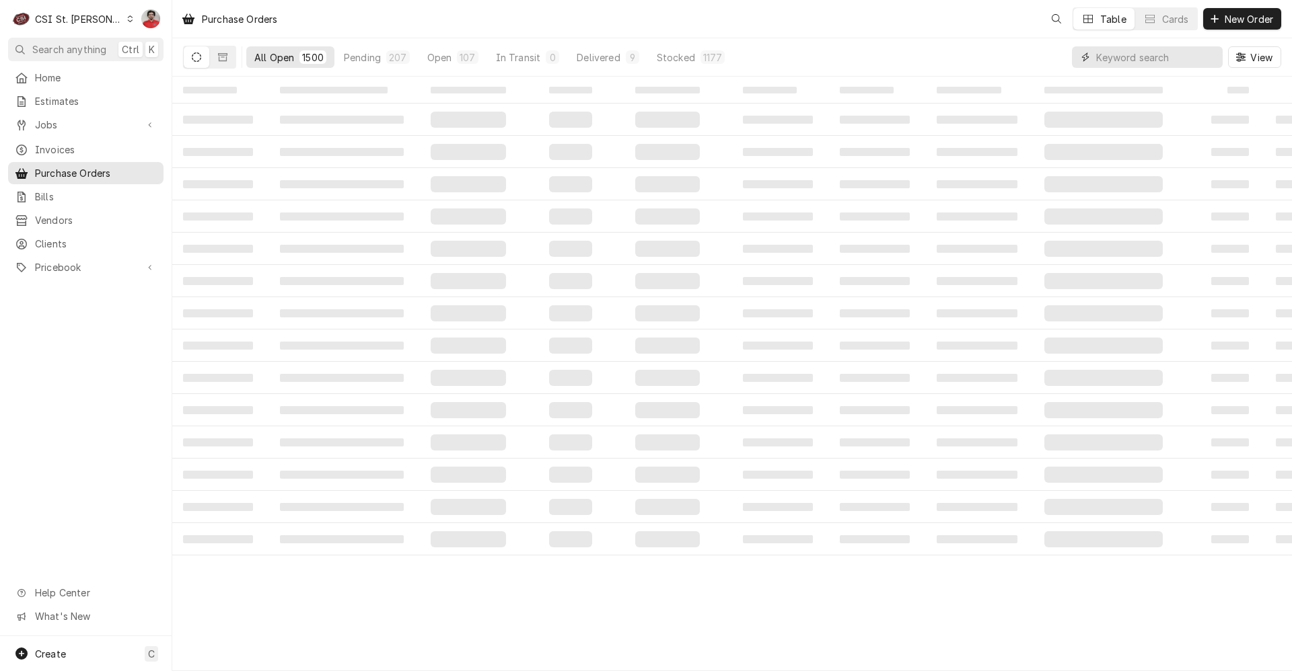
click at [1096, 57] on input "Dynamic Content Wrapper" at bounding box center [1156, 57] width 120 height 22
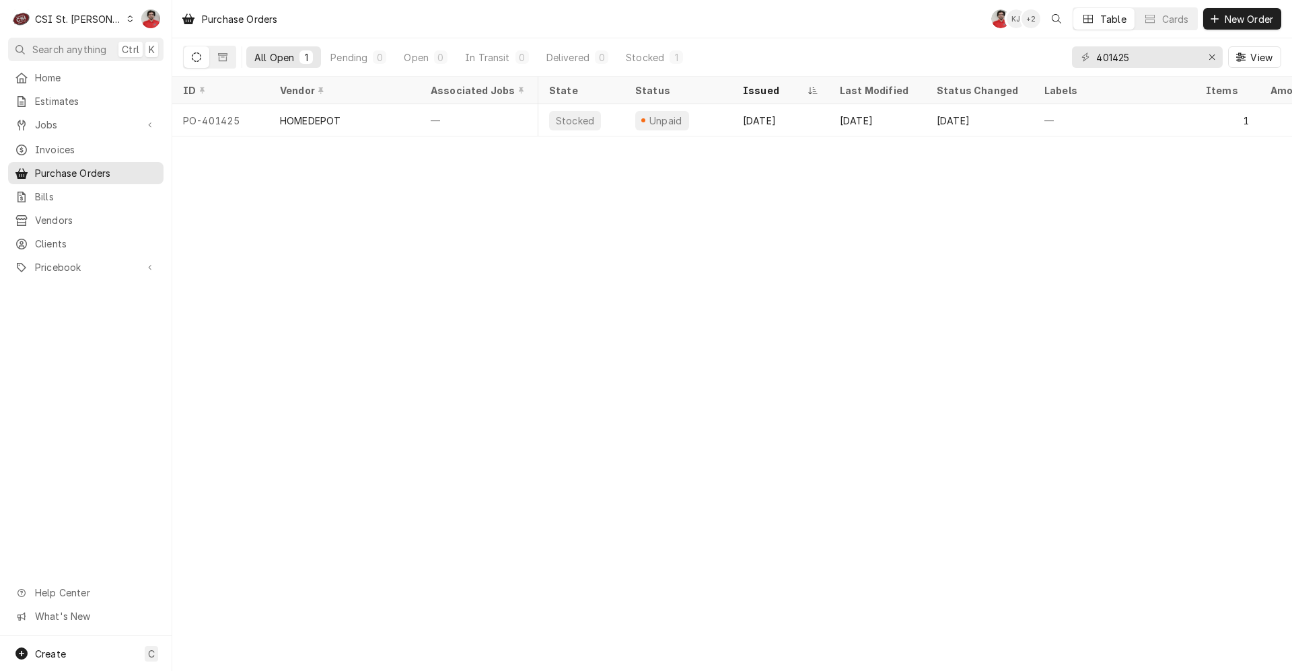
scroll to position [0, 54]
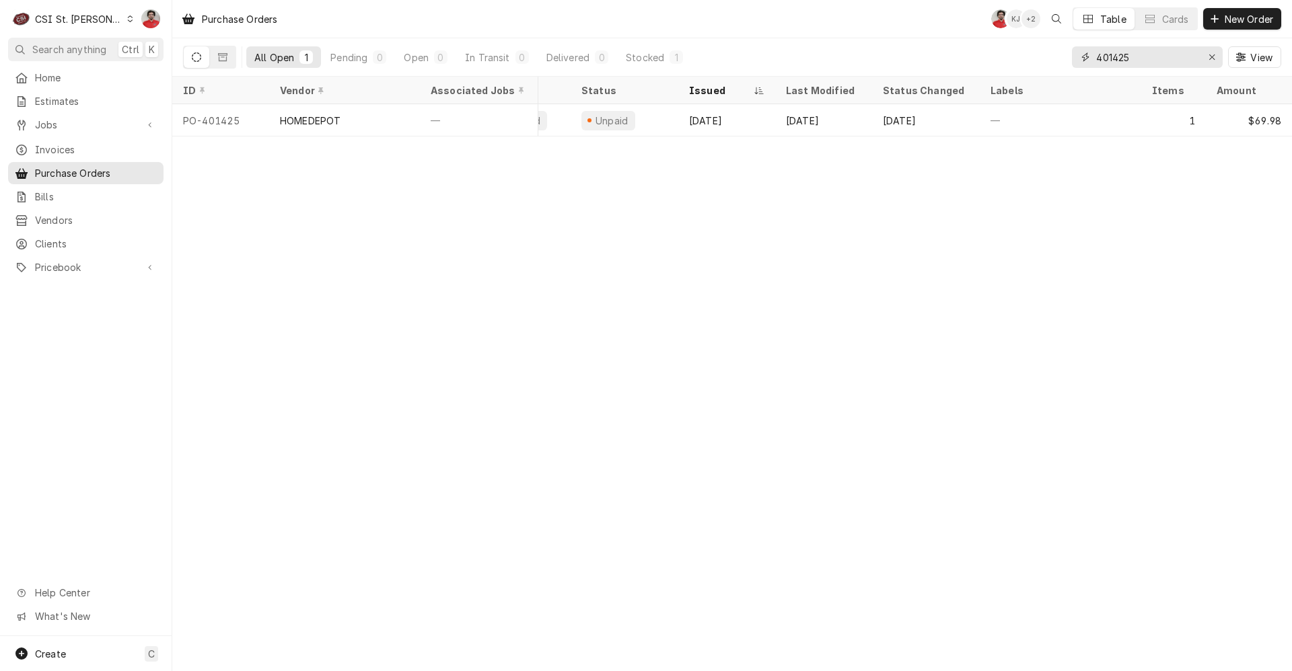
click at [1150, 59] on input "401425" at bounding box center [1146, 57] width 101 height 22
type input "4"
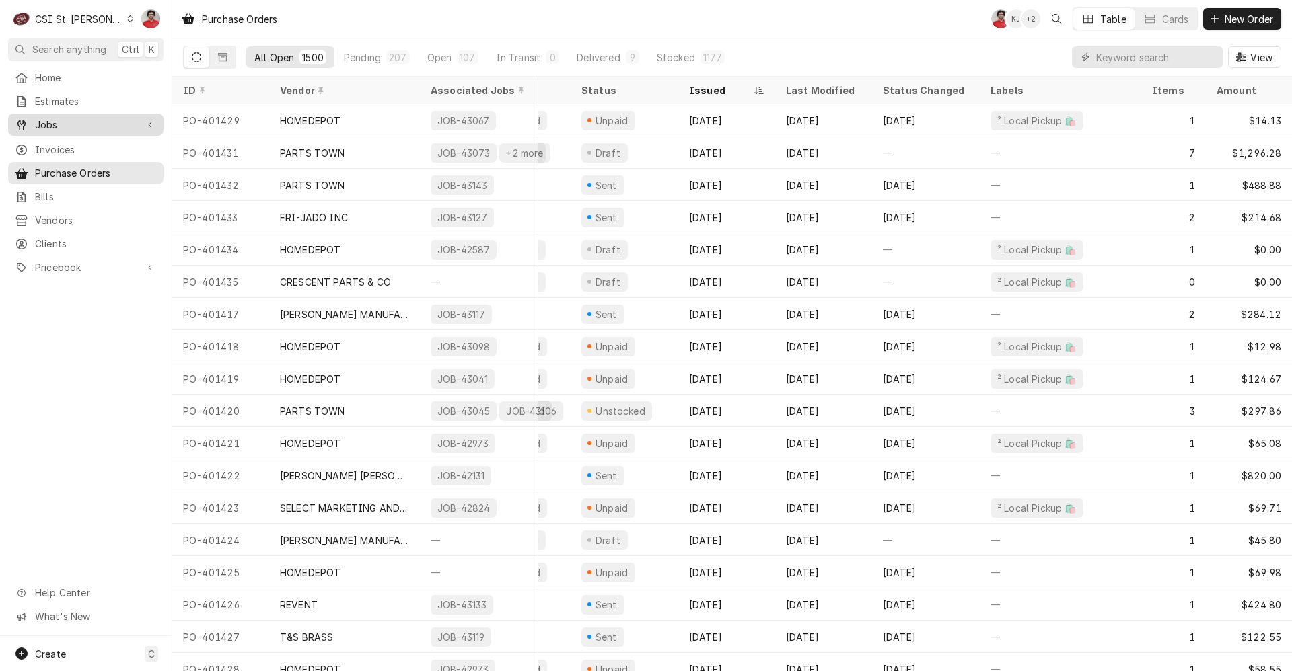
click at [96, 130] on link "Jobs" at bounding box center [85, 125] width 155 height 22
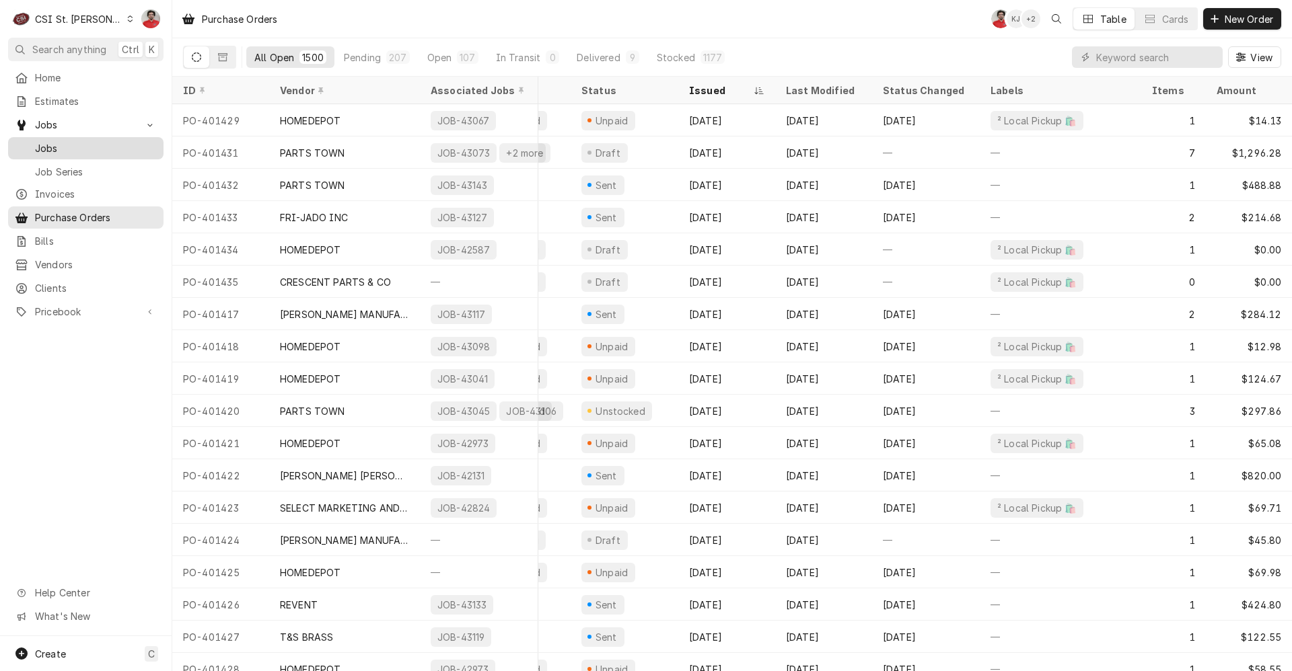
click at [96, 143] on span "Jobs" at bounding box center [96, 148] width 122 height 14
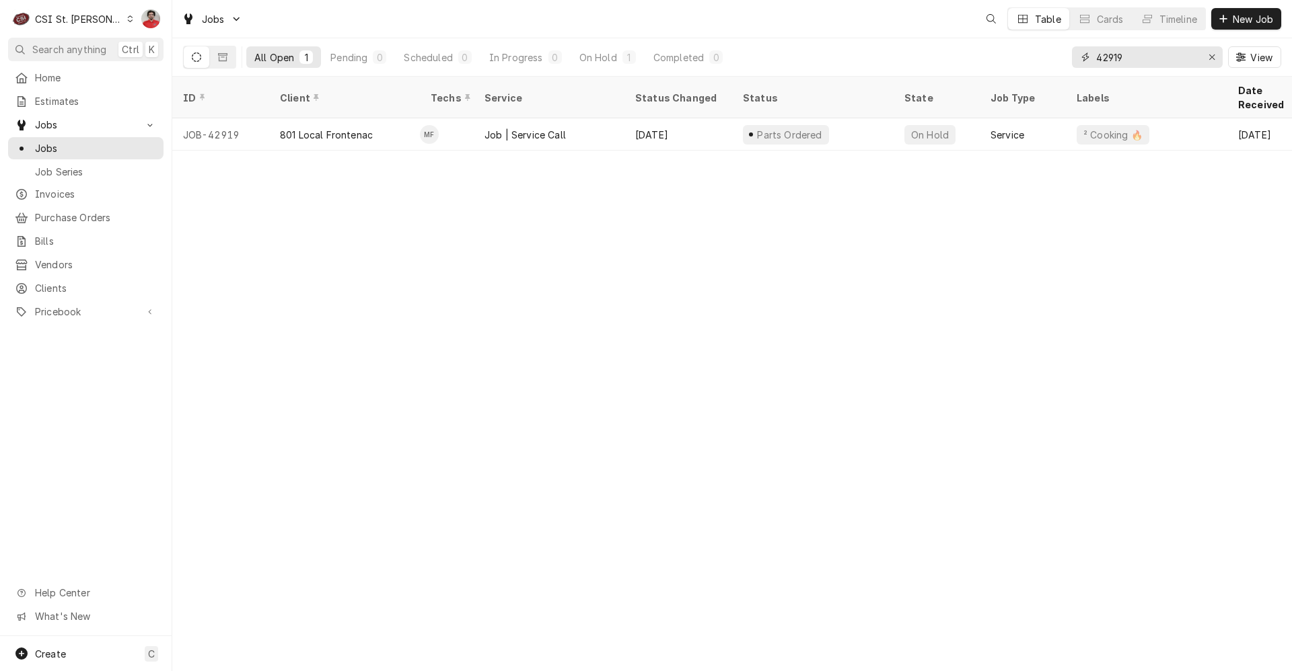
click at [1133, 56] on input "42919" at bounding box center [1146, 57] width 101 height 22
type input "43058"
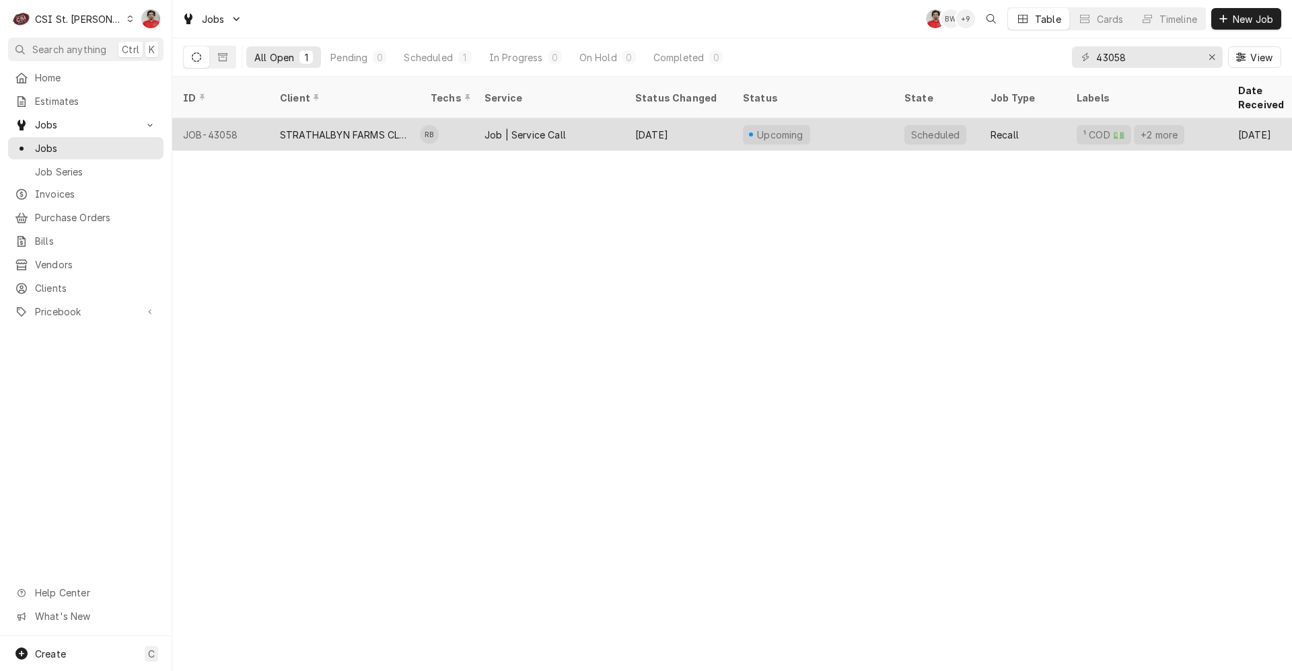
click at [517, 128] on div "Job | Service Call" at bounding box center [524, 135] width 81 height 14
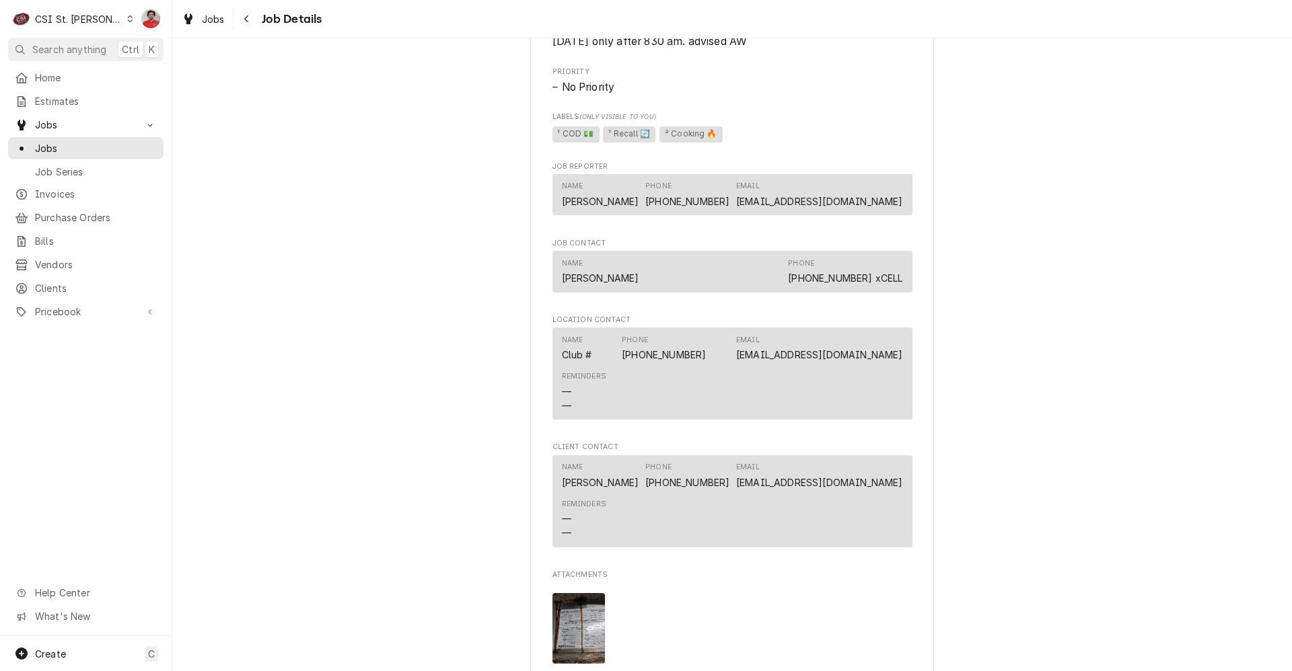
scroll to position [1923, 0]
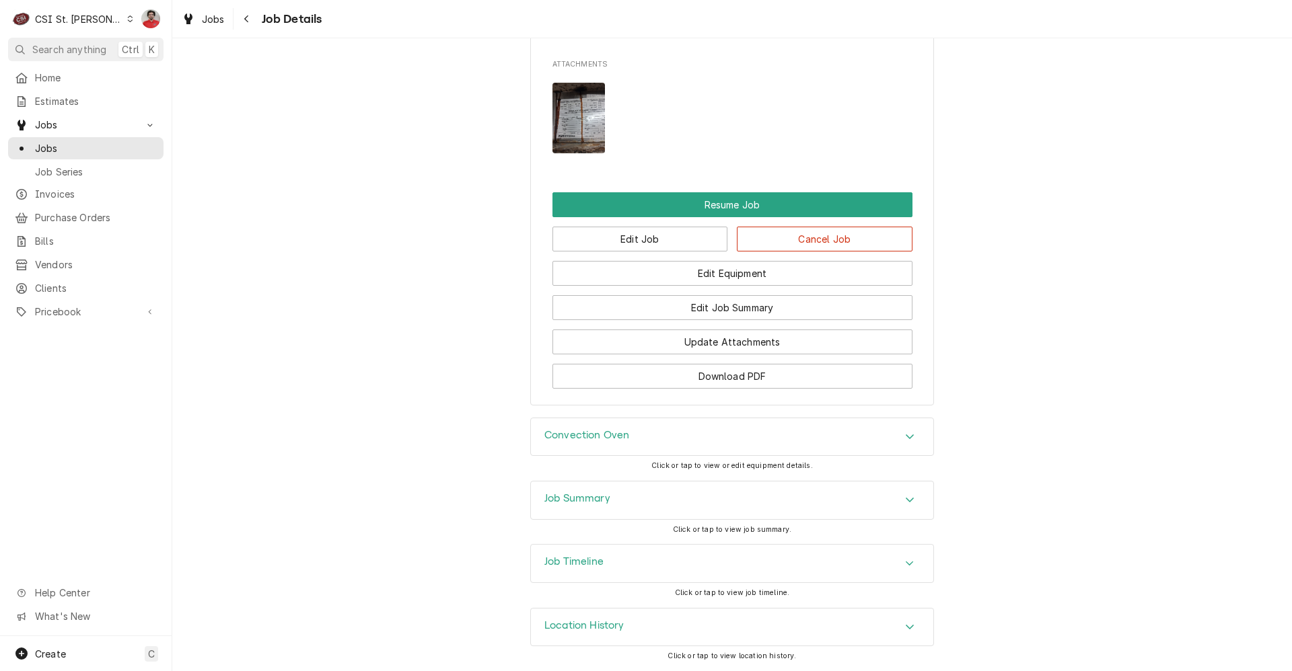
click at [687, 510] on div "Job Summary" at bounding box center [732, 501] width 402 height 38
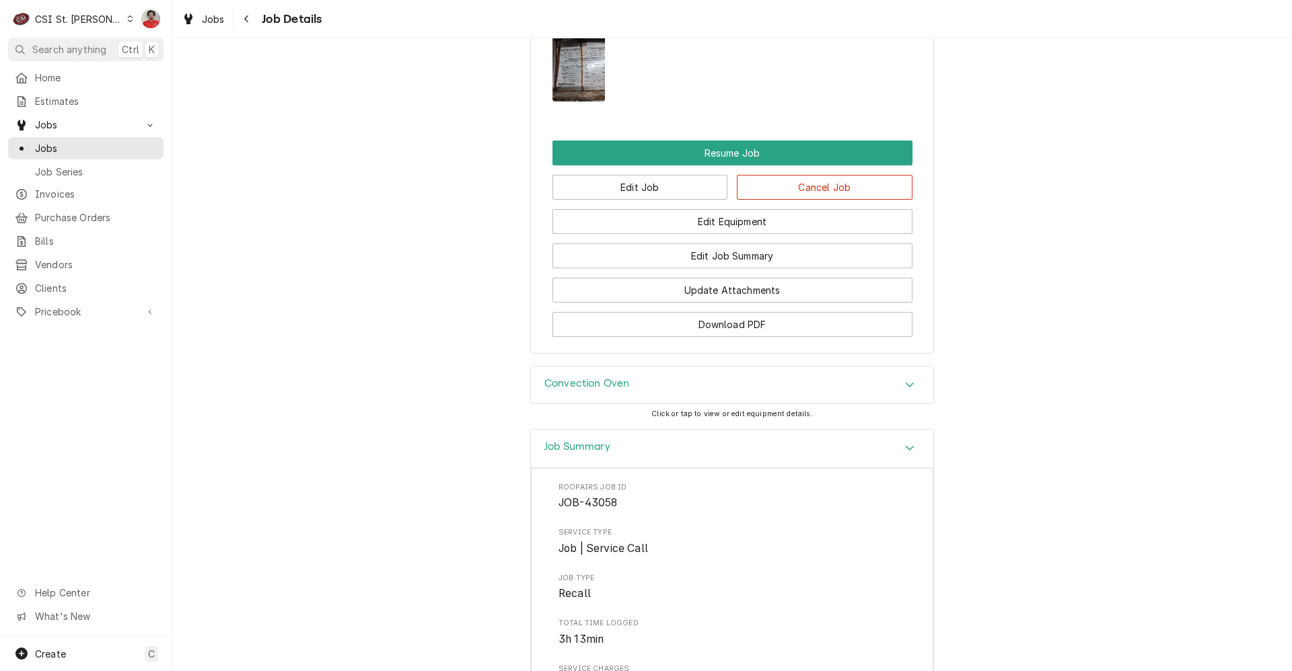
scroll to position [2125, 0]
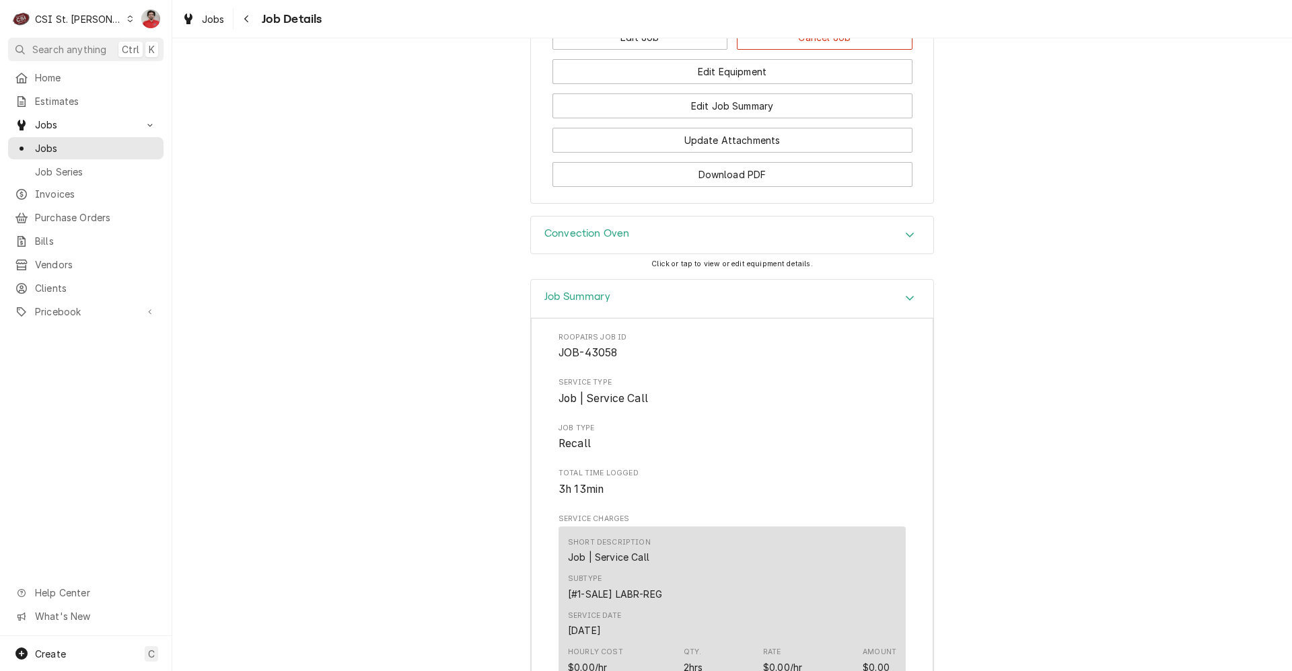
click at [671, 298] on div "Job Summary" at bounding box center [732, 299] width 402 height 38
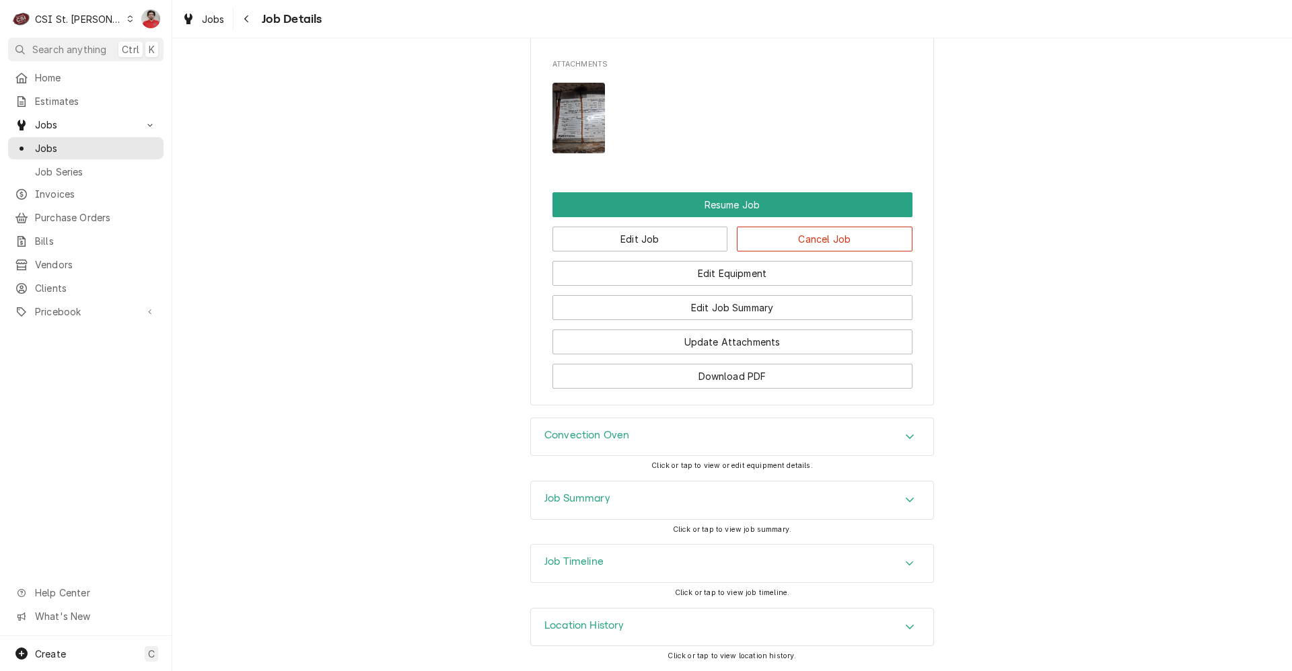
click at [687, 565] on div "Job Timeline" at bounding box center [732, 564] width 402 height 38
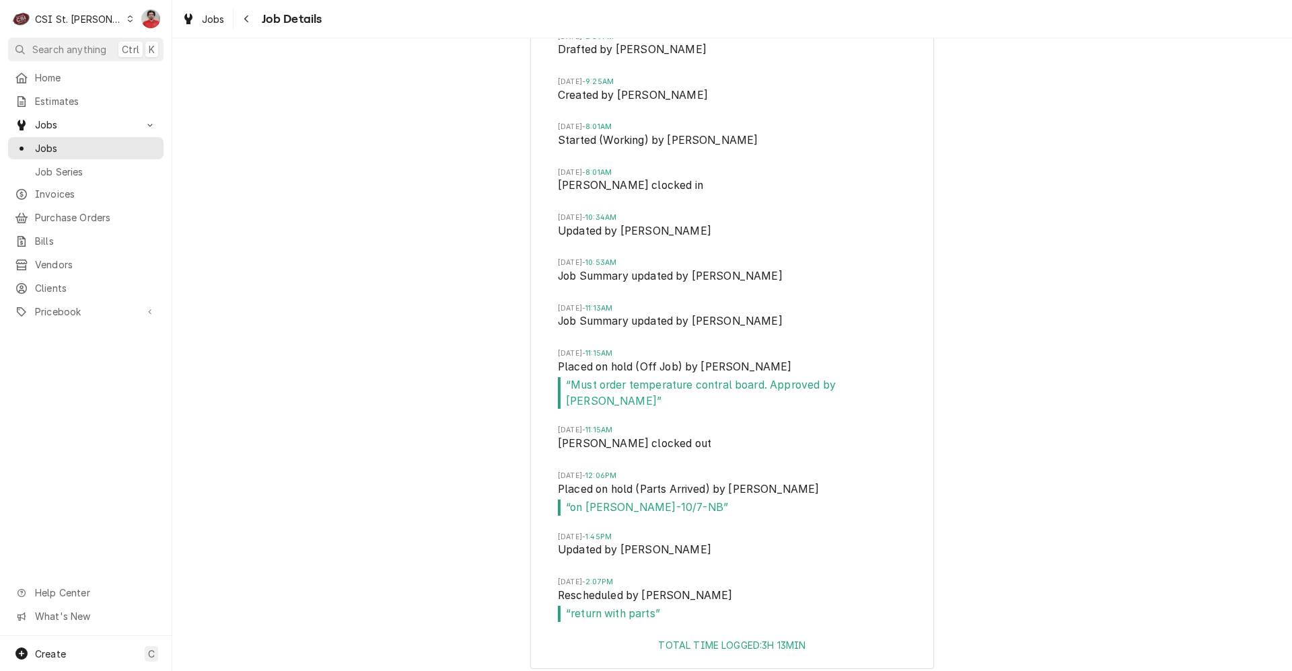
scroll to position [2639, 0]
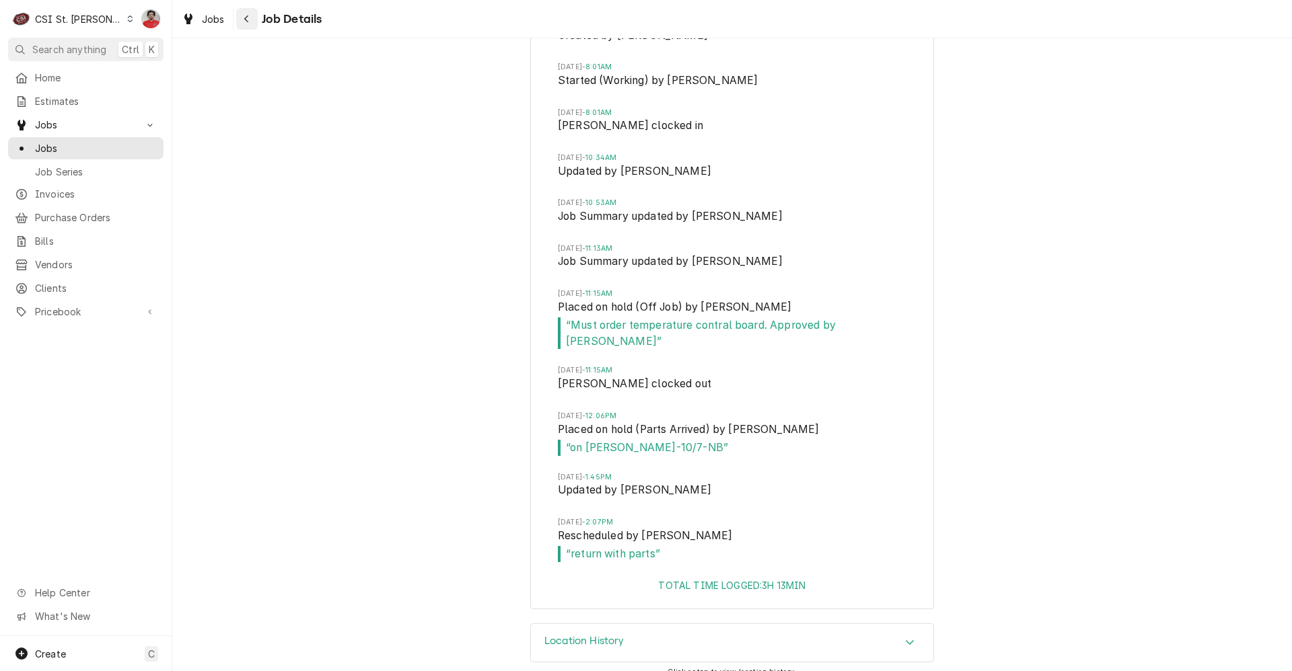
click at [244, 15] on icon "Navigate back" at bounding box center [247, 18] width 6 height 9
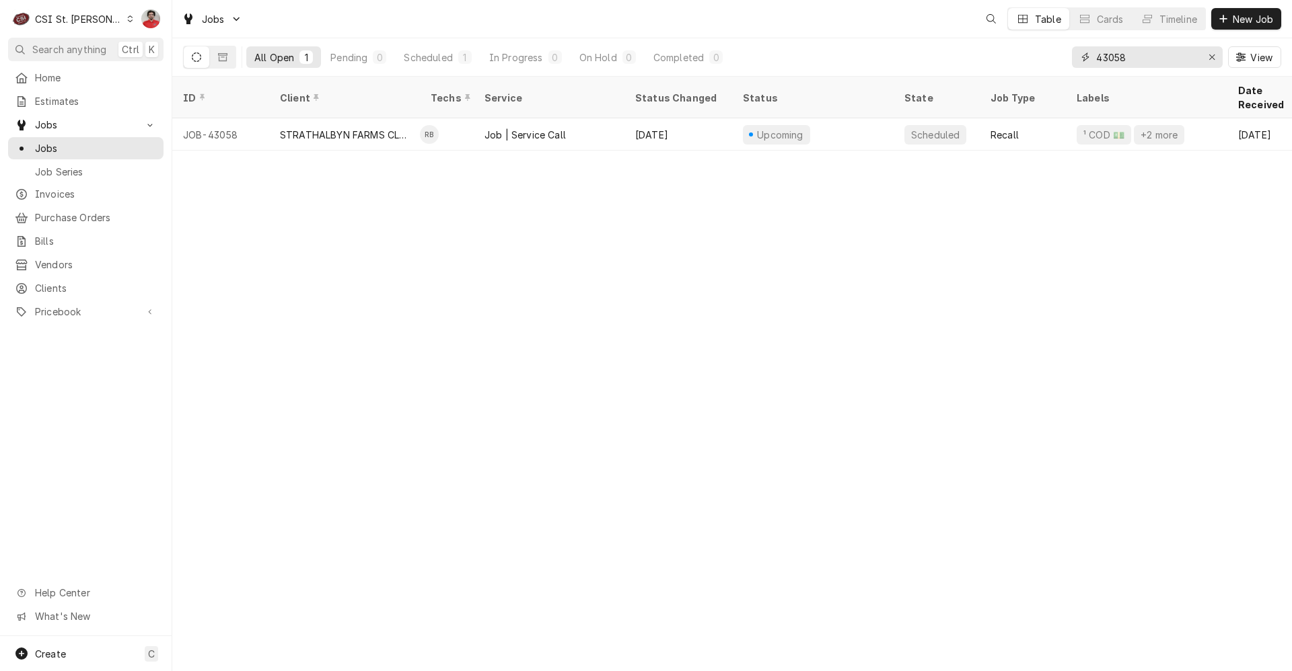
click at [1128, 52] on input "43058" at bounding box center [1146, 57] width 101 height 22
type input "43128"
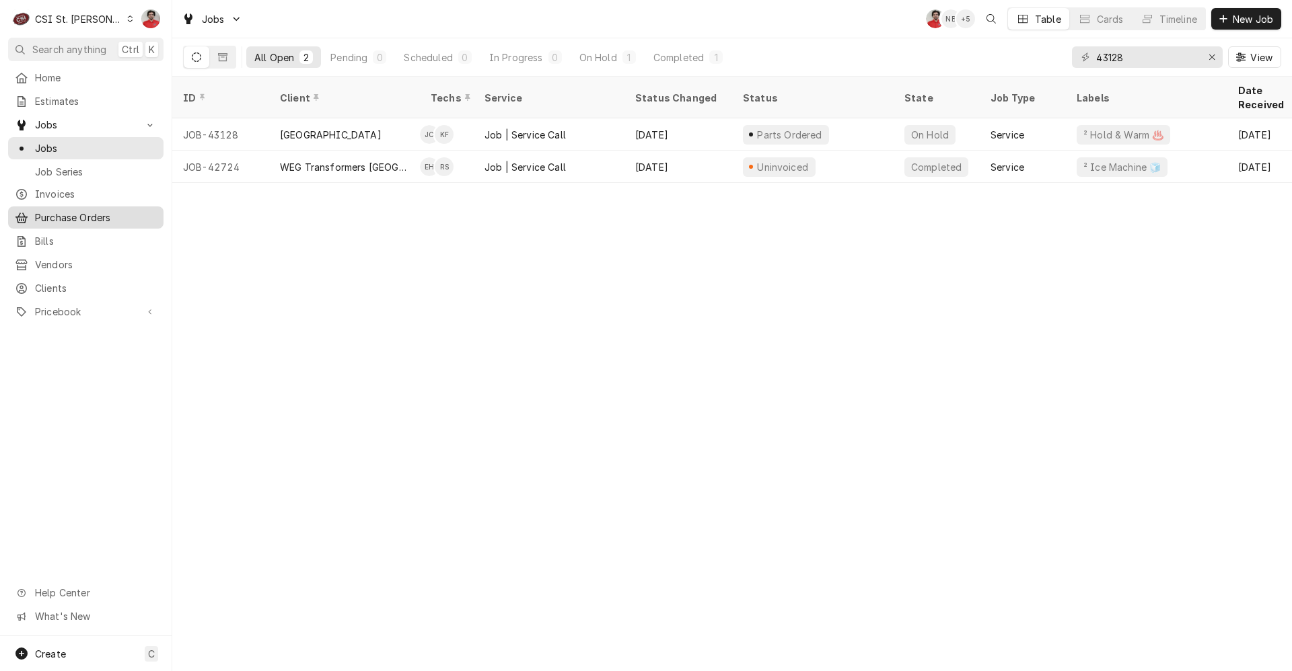
click at [54, 219] on span "Purchase Orders" at bounding box center [96, 218] width 122 height 14
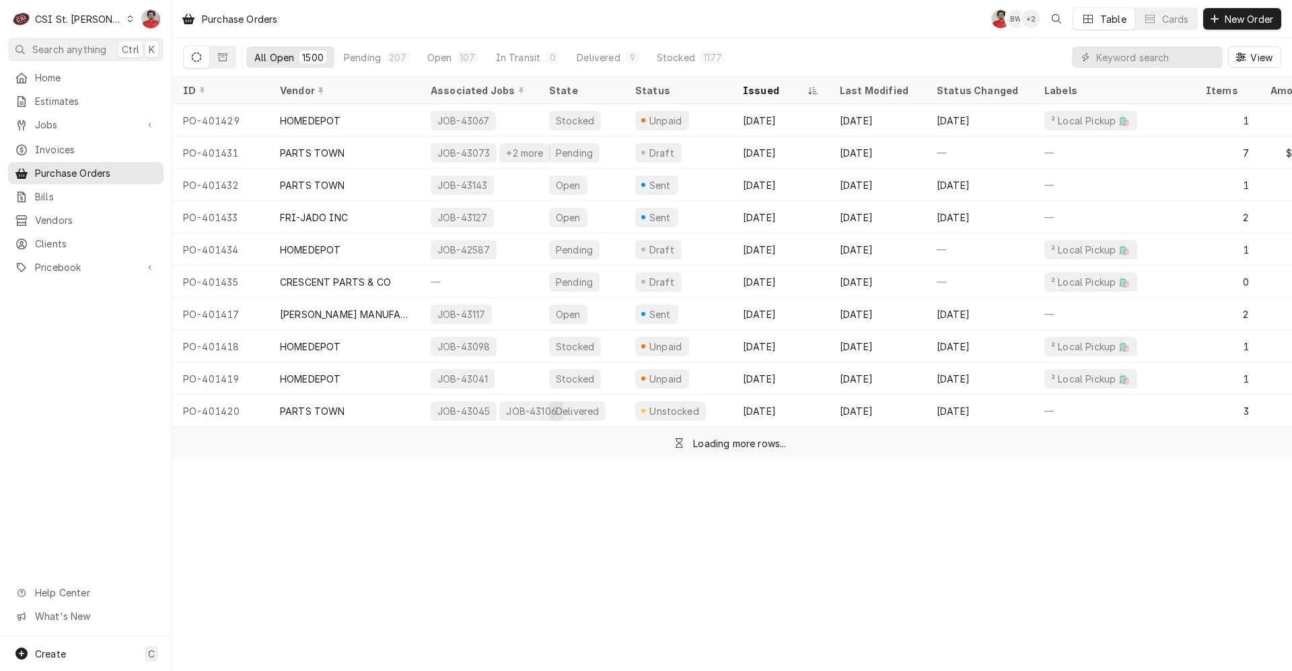
click at [1124, 43] on div "View" at bounding box center [1176, 57] width 209 height 38
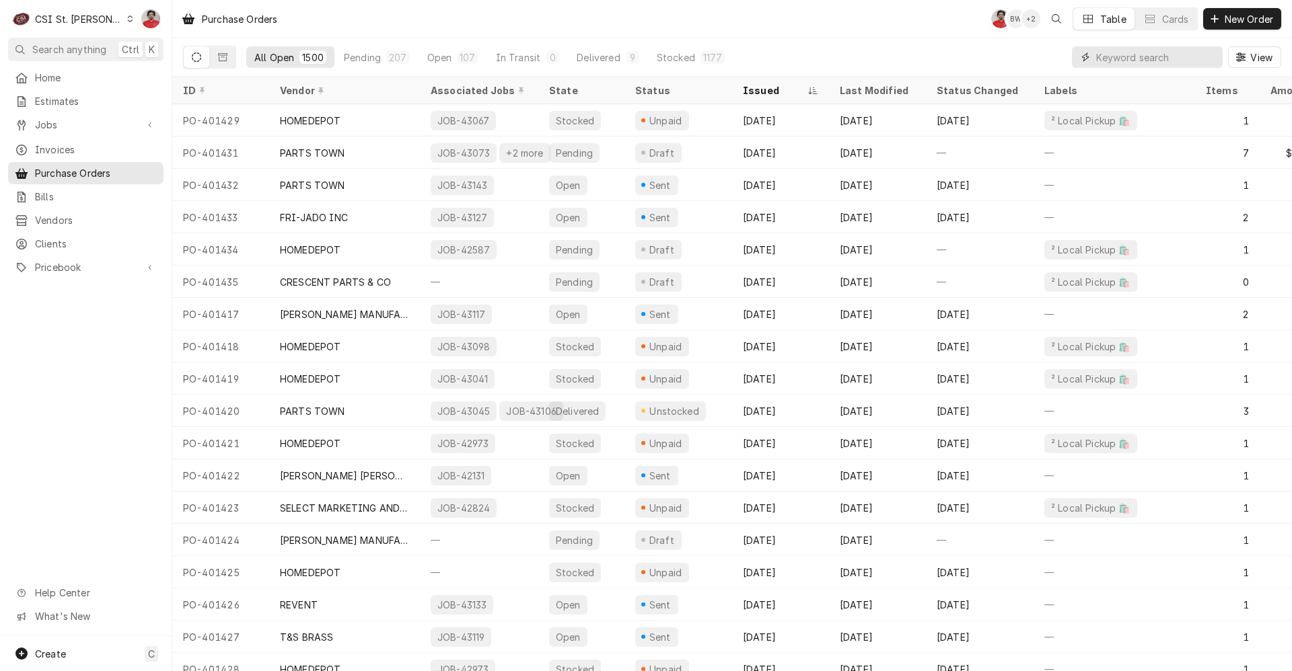
click at [1121, 59] on input "Dynamic Content Wrapper" at bounding box center [1156, 57] width 120 height 22
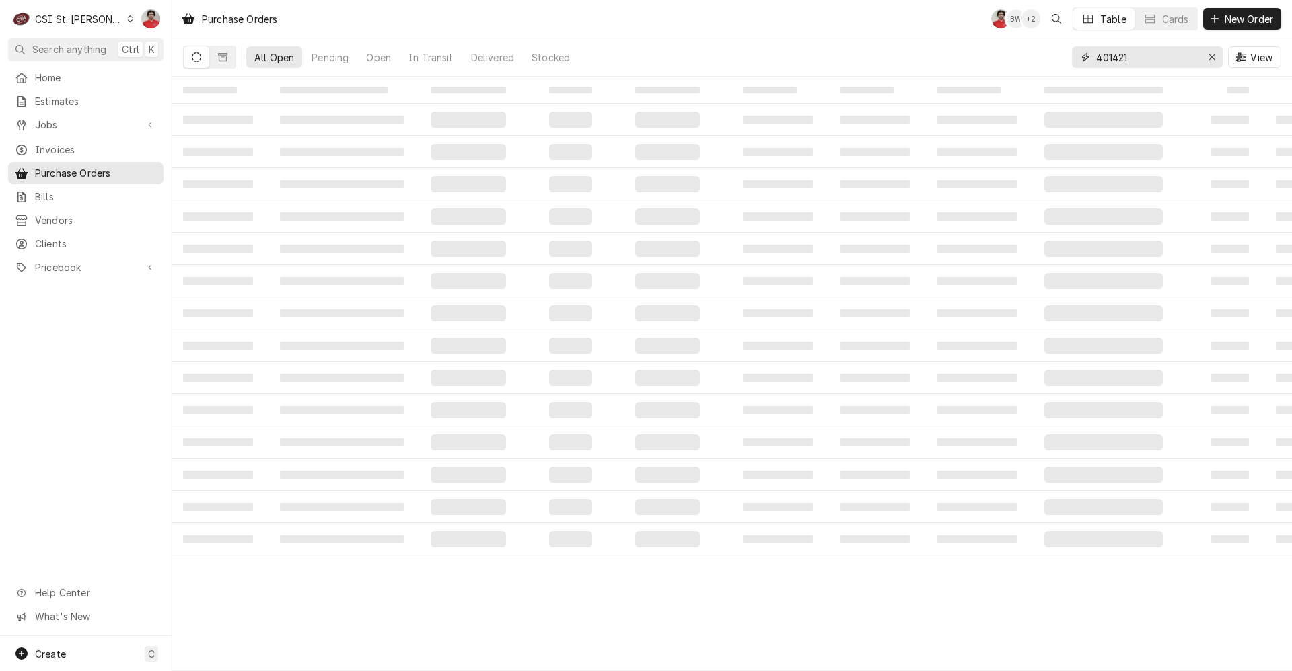
type input "401421"
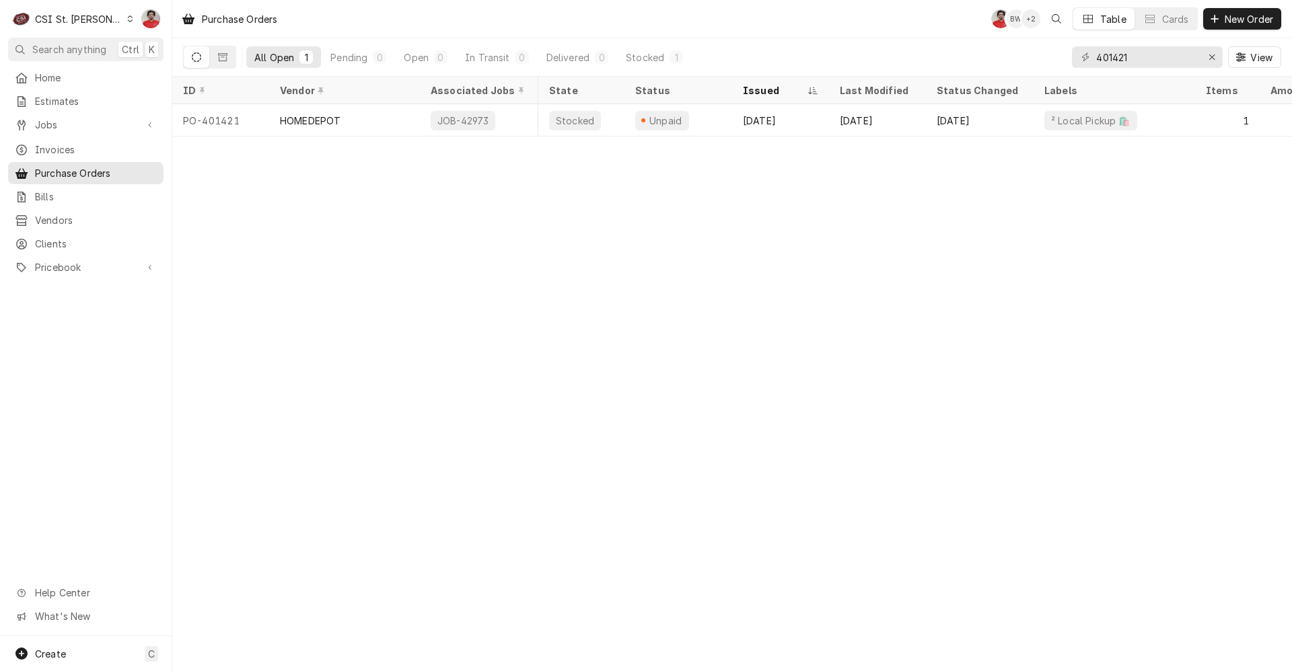
scroll to position [0, 54]
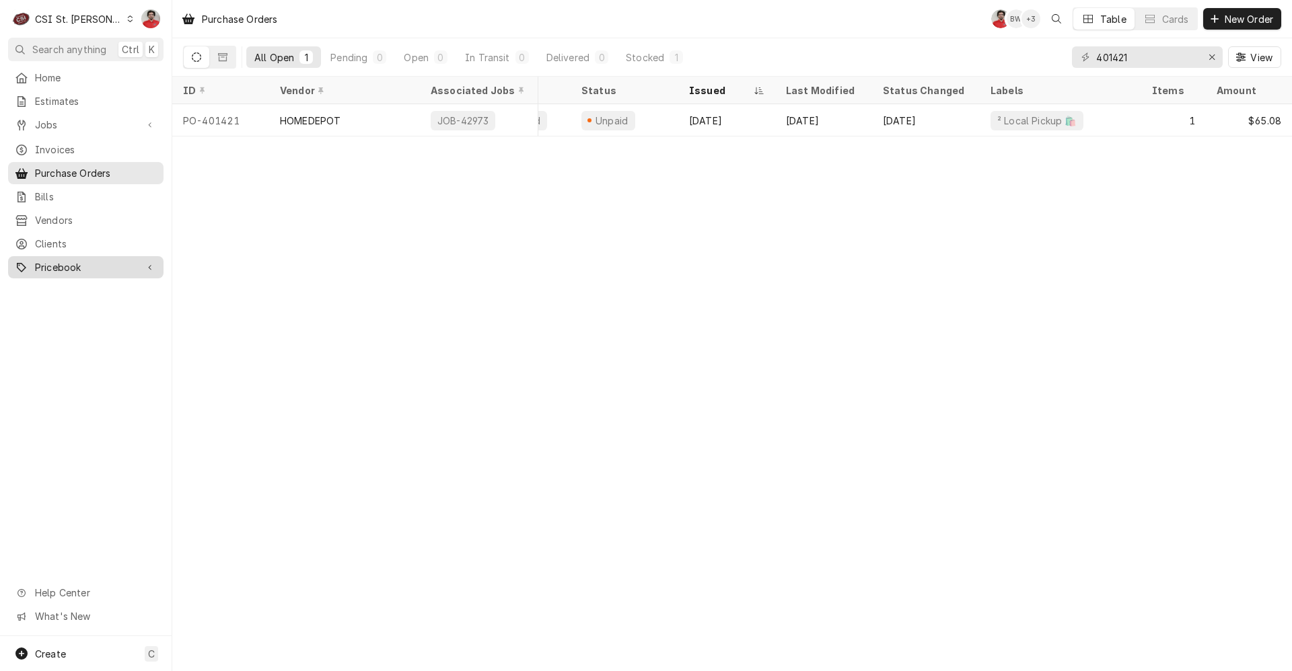
click at [57, 260] on span "Pricebook" at bounding box center [86, 267] width 102 height 14
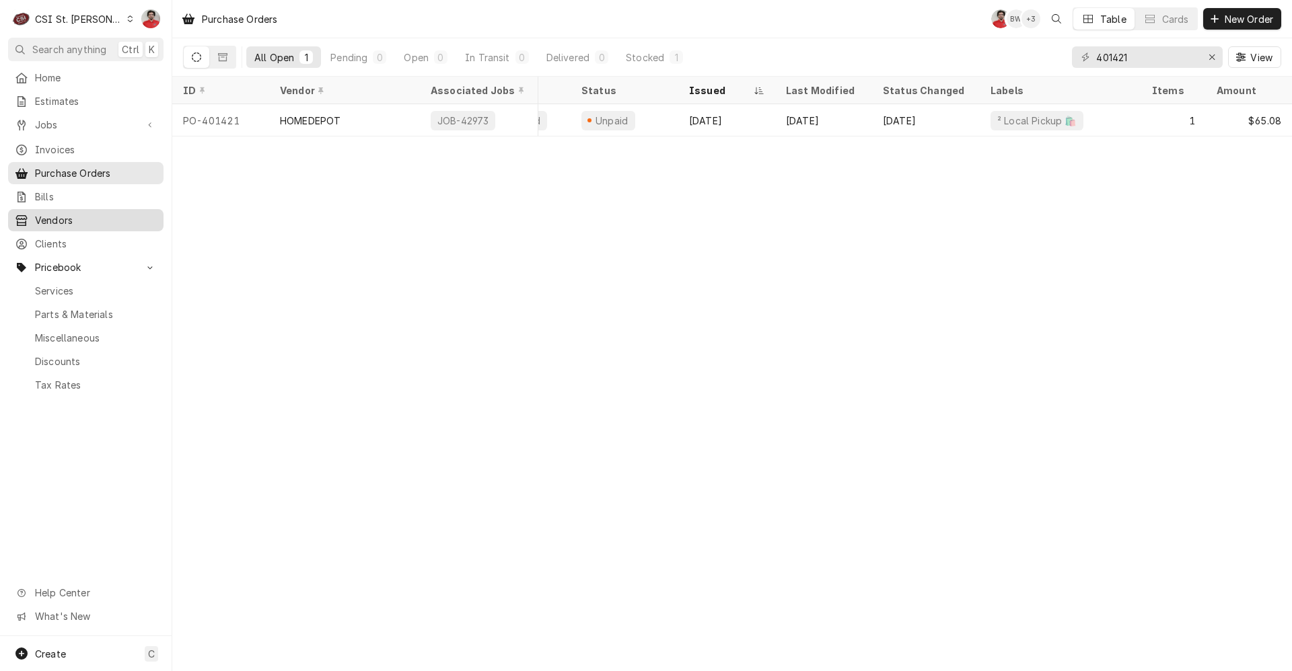
click at [64, 221] on div "Vendors" at bounding box center [86, 220] width 150 height 17
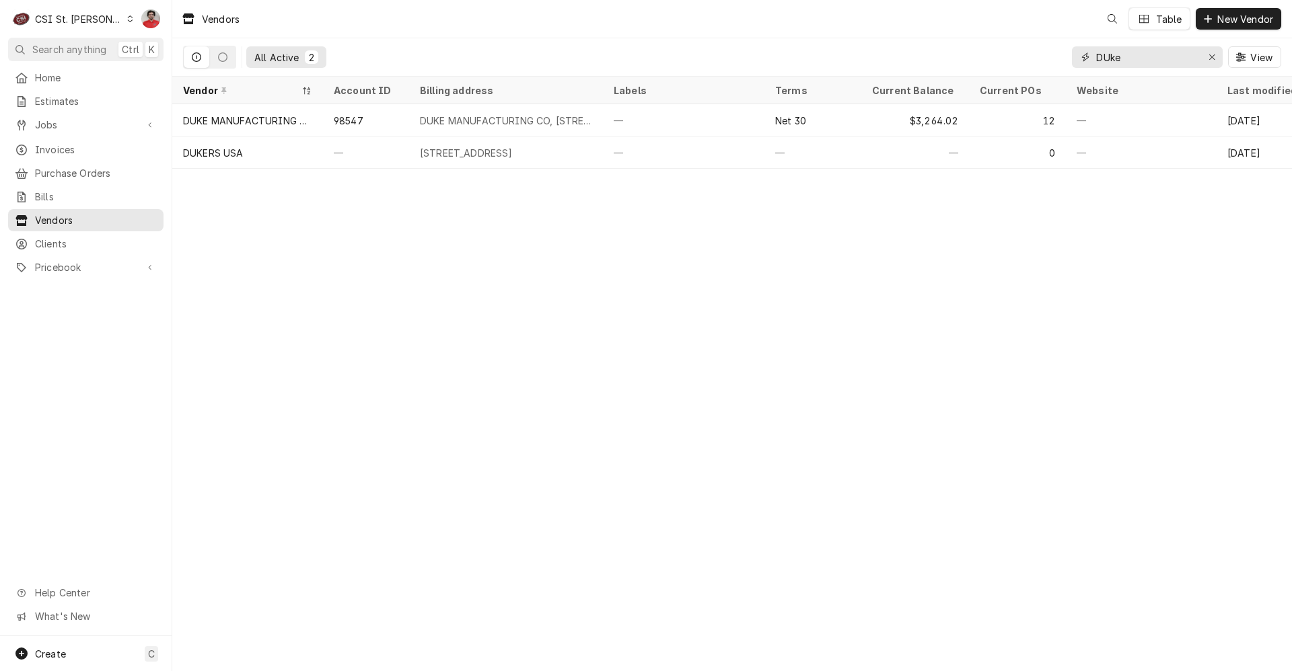
drag, startPoint x: 1138, startPoint y: 50, endPoint x: 1007, endPoint y: 65, distance: 132.1
click at [1014, 65] on div "All Active 2 DUke View" at bounding box center [732, 57] width 1098 height 38
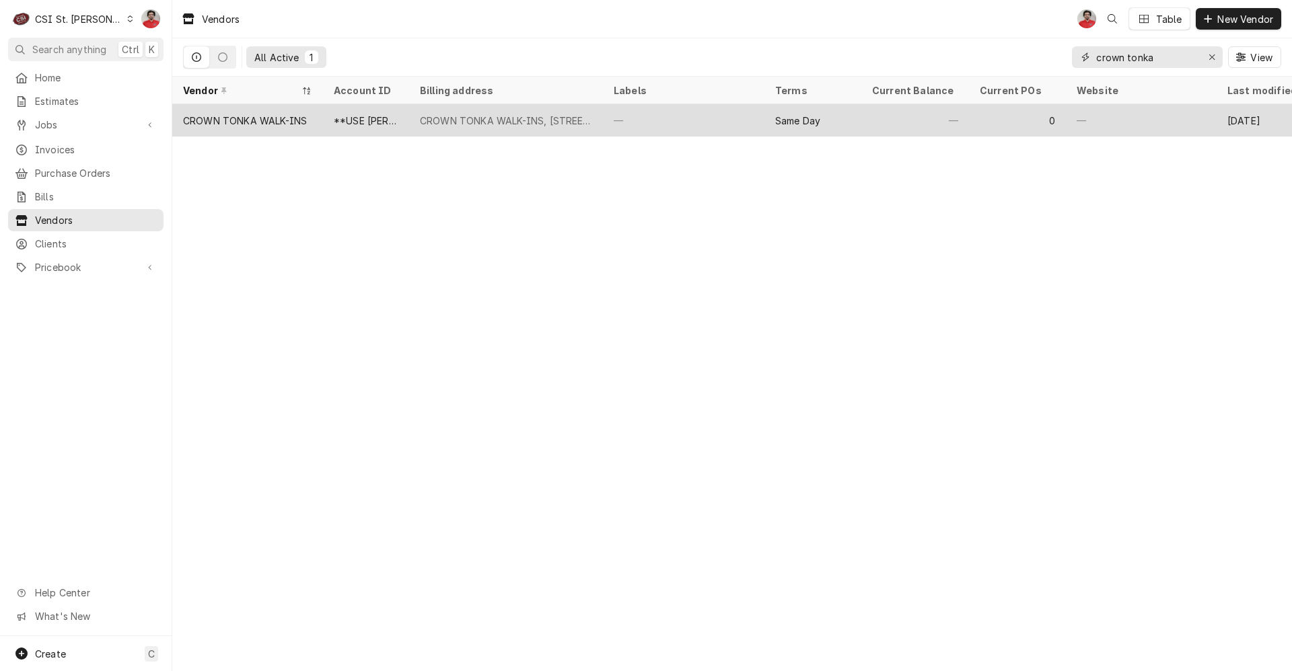
type input "crown tonka"
click at [672, 121] on div "—" at bounding box center [683, 120] width 161 height 32
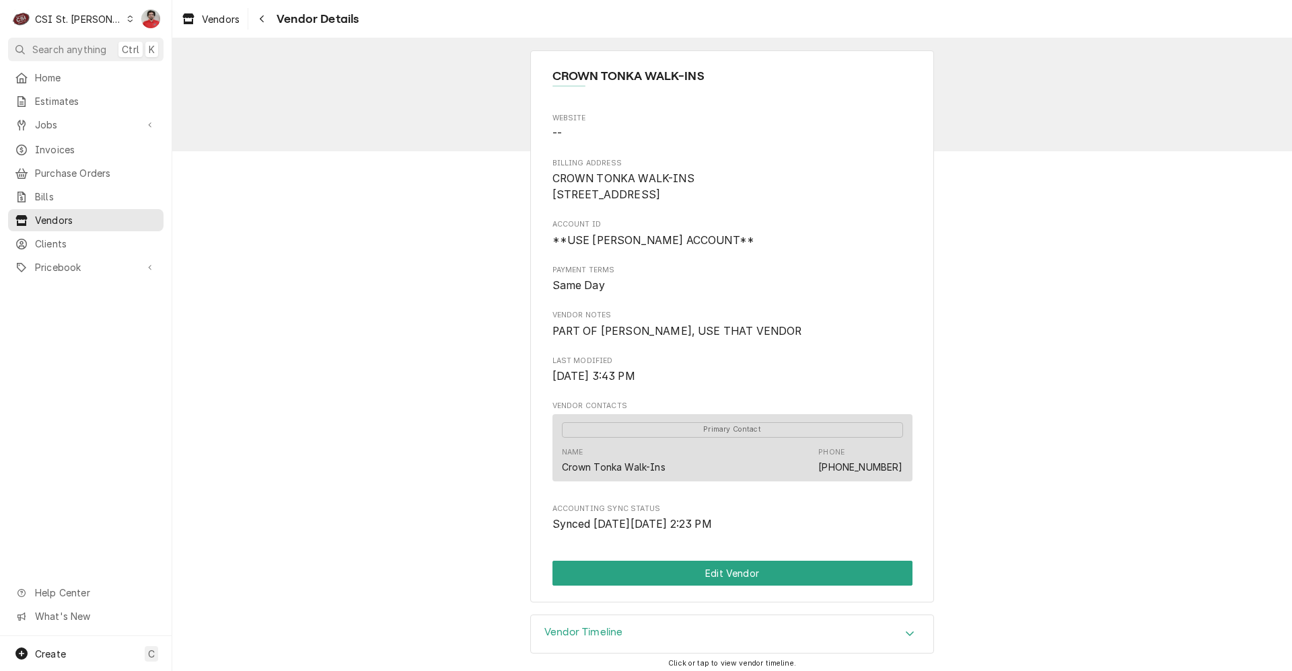
scroll to position [23, 0]
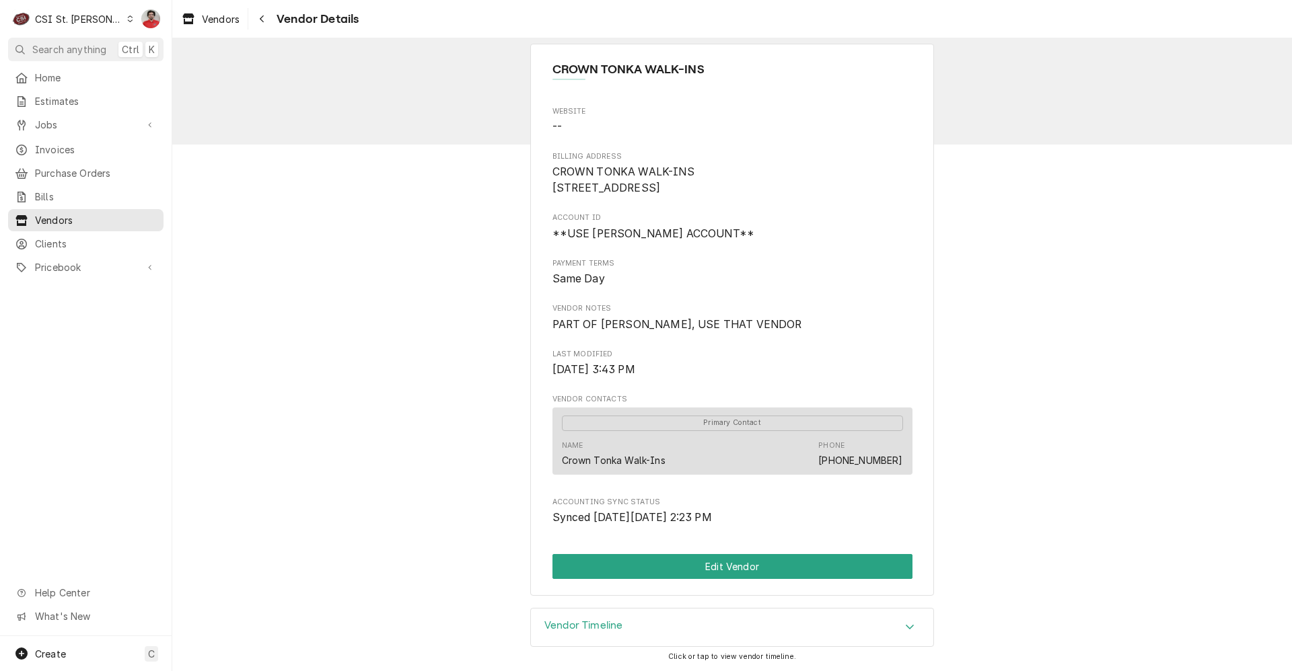
click at [1031, 371] on div "CROWN TONKA WALK-INS Website -- Billing Address CROWN TONKA WALK-INS [STREET_AD…" at bounding box center [731, 320] width 1119 height 576
click at [270, 17] on button "Navigate back" at bounding box center [262, 19] width 22 height 22
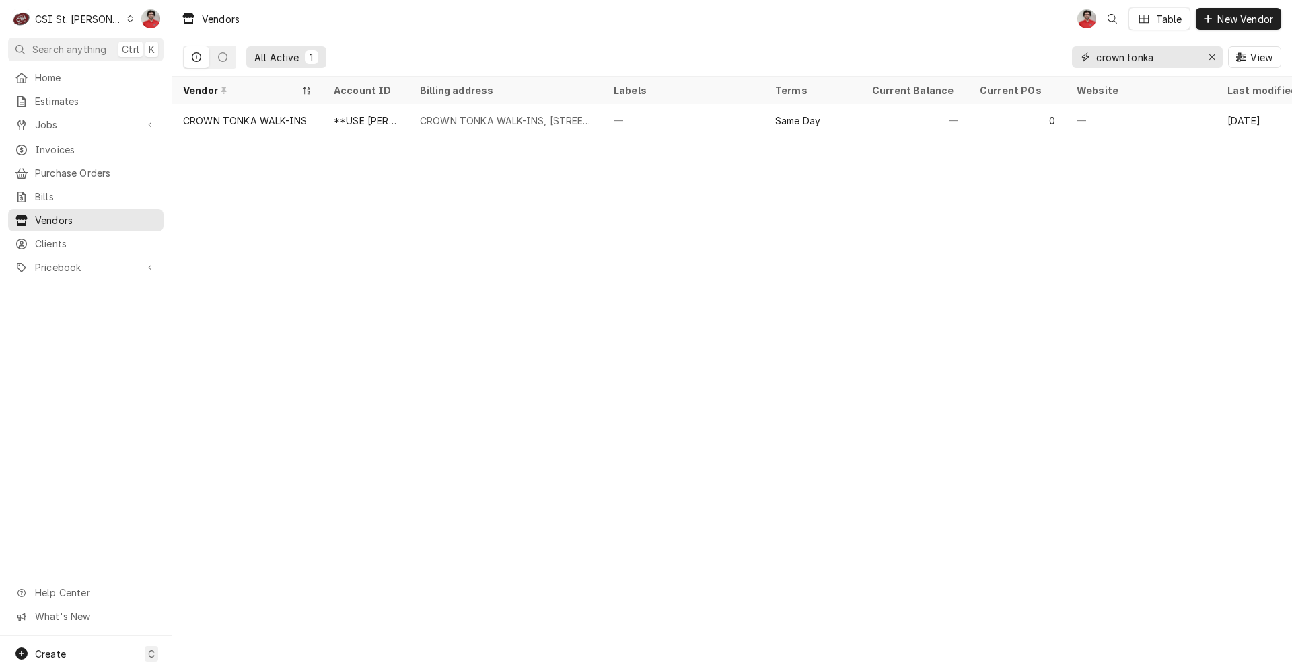
drag, startPoint x: 1036, startPoint y: 60, endPoint x: 831, endPoint y: 67, distance: 204.6
click at [832, 67] on div "All Active 1 crown tonka View" at bounding box center [732, 57] width 1098 height 38
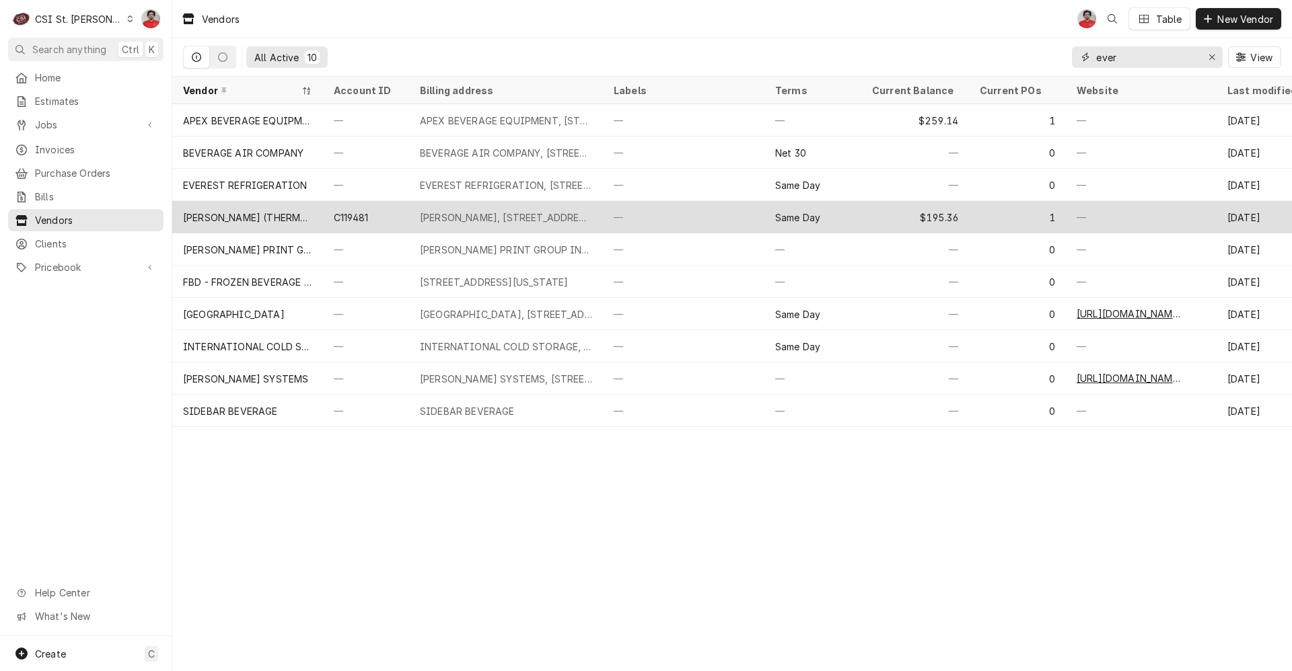
type input "ever"
click at [498, 221] on div "EVERIDGE, 15600 37th Ave N Suite 100, Plymouth, MN 55446" at bounding box center [506, 218] width 172 height 14
